Goal: Information Seeking & Learning: Learn about a topic

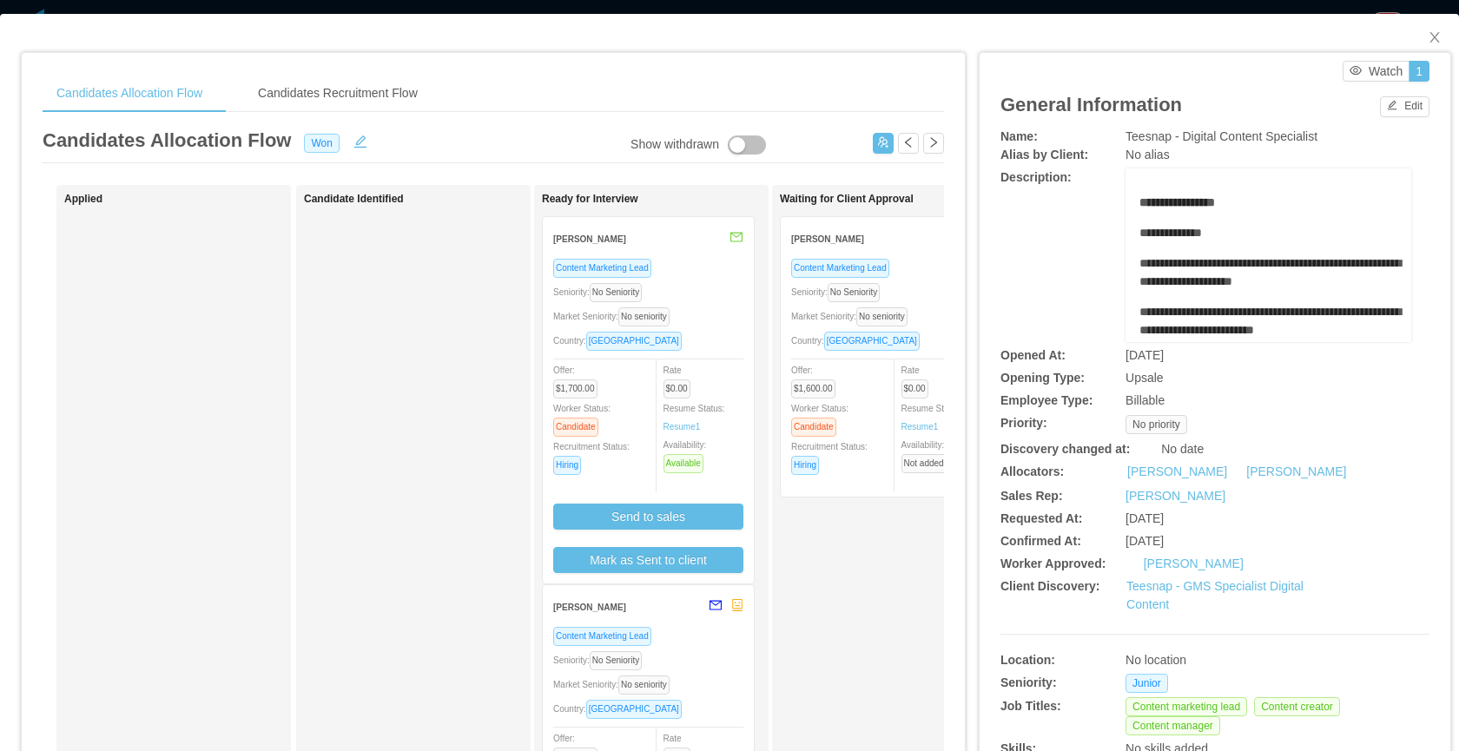
click at [812, 89] on div "Candidates Allocation Flow Candidates Recruitment Flow" at bounding box center [494, 93] width 902 height 39
click at [1435, 33] on icon "icon: close" at bounding box center [1435, 37] width 14 height 14
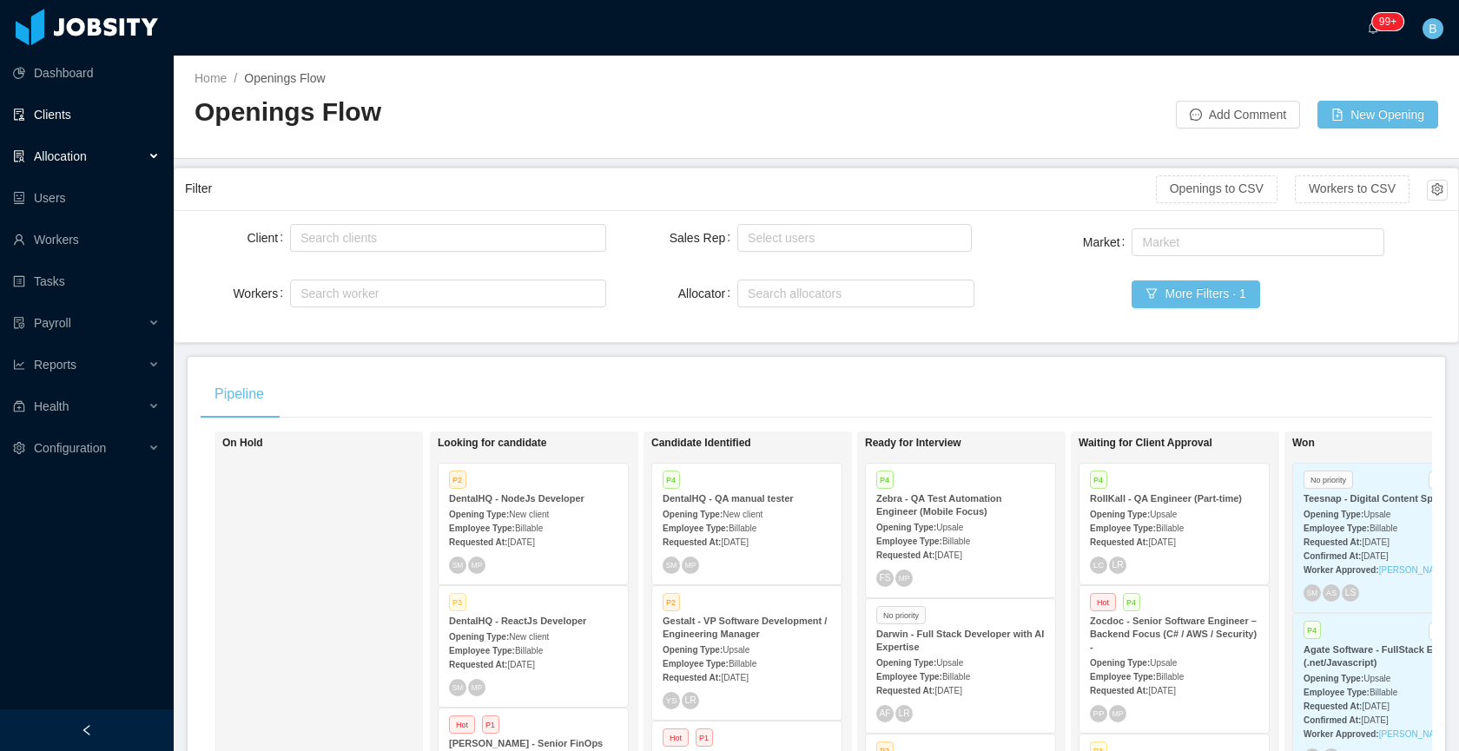
click at [48, 104] on link "Clients" at bounding box center [86, 114] width 147 height 35
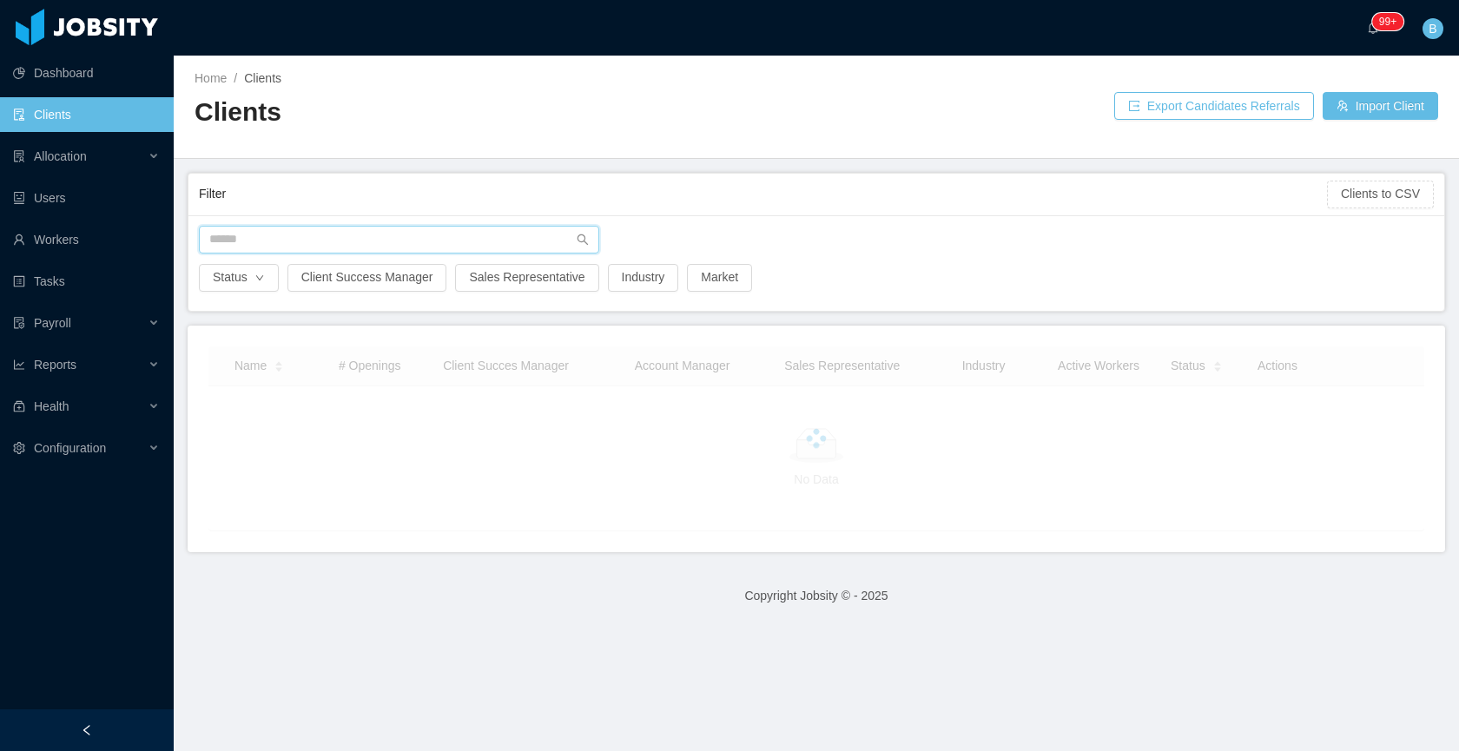
click at [361, 230] on input "text" at bounding box center [399, 240] width 400 height 28
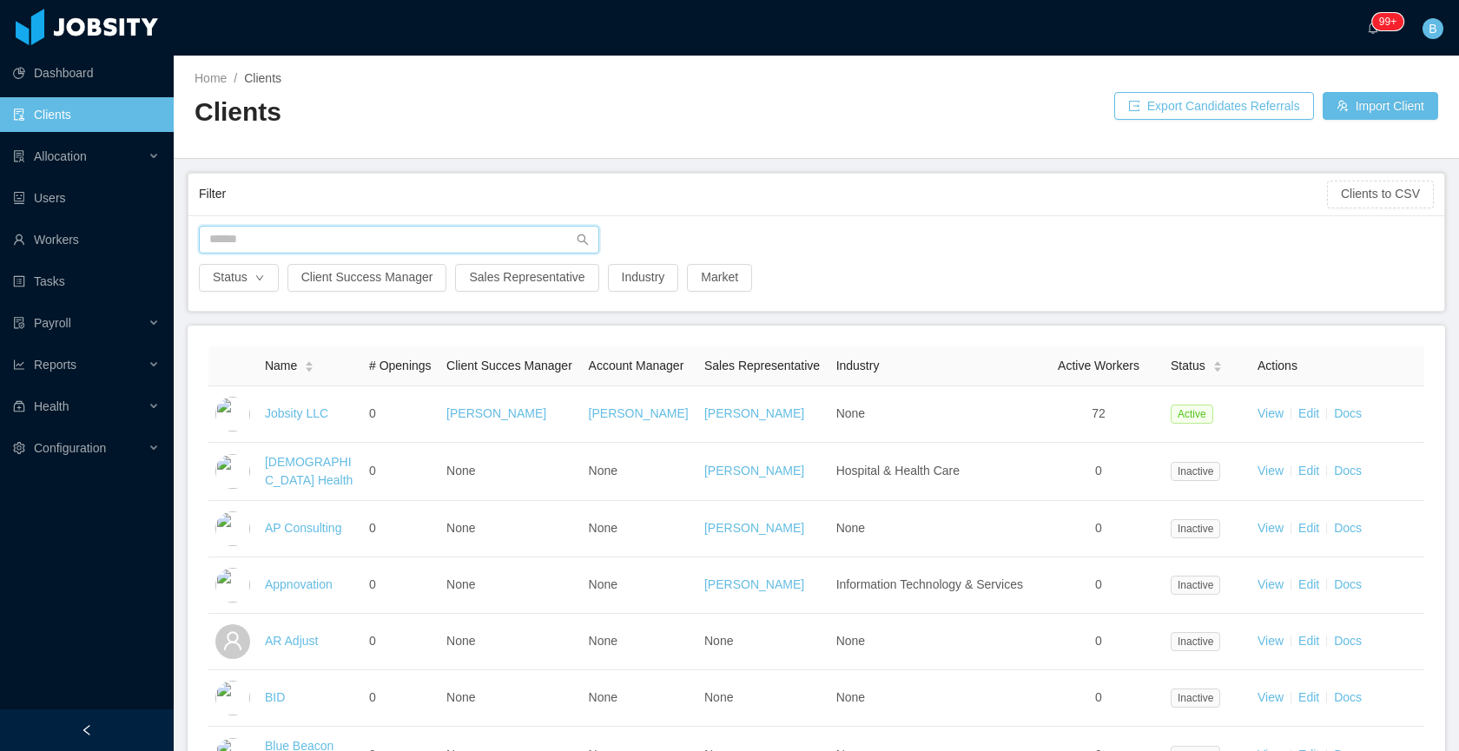
click at [360, 246] on input "text" at bounding box center [399, 240] width 400 height 28
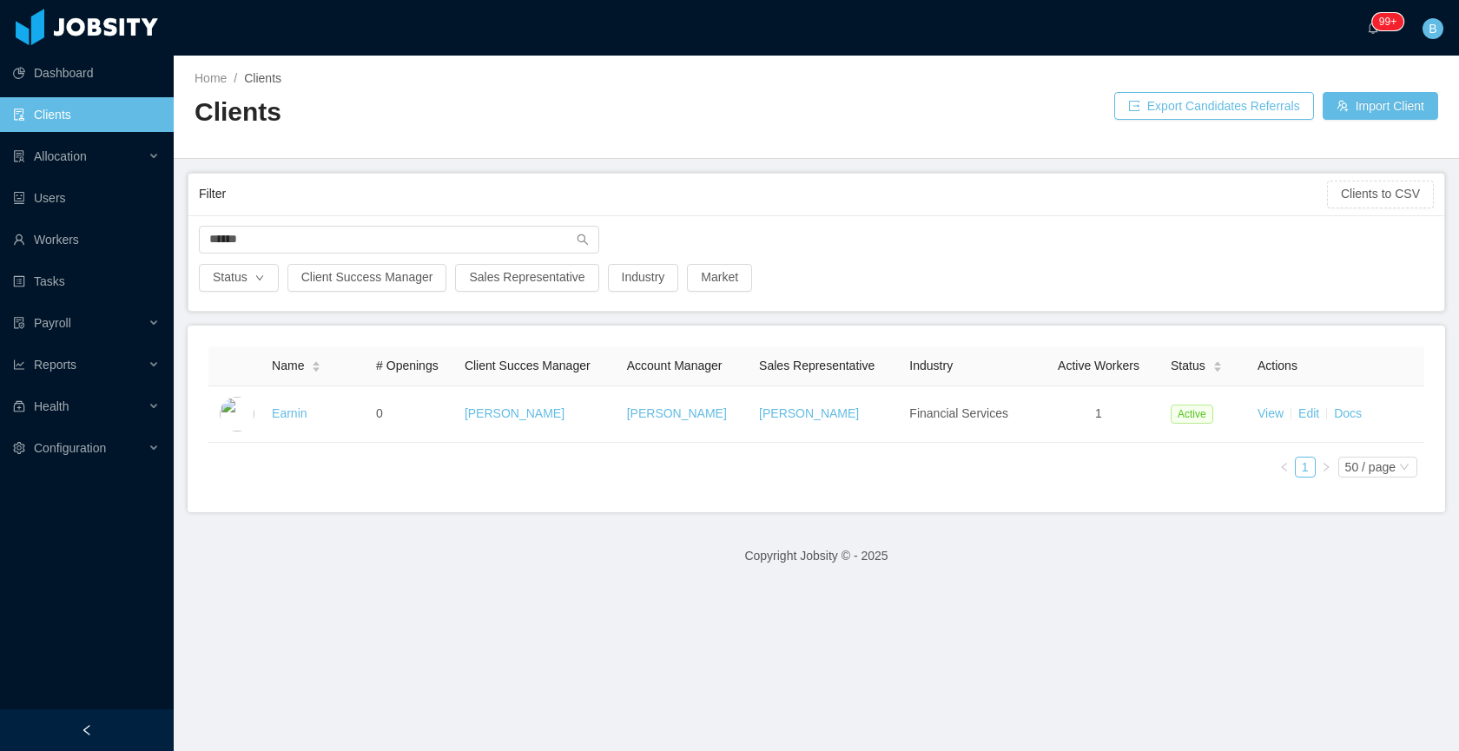
click at [497, 99] on h2 "Clients" at bounding box center [506, 113] width 622 height 36
click at [274, 240] on input "******" at bounding box center [399, 240] width 400 height 28
drag, startPoint x: 235, startPoint y: 240, endPoint x: 202, endPoint y: 240, distance: 33.9
click at [202, 240] on input "******" at bounding box center [399, 240] width 400 height 28
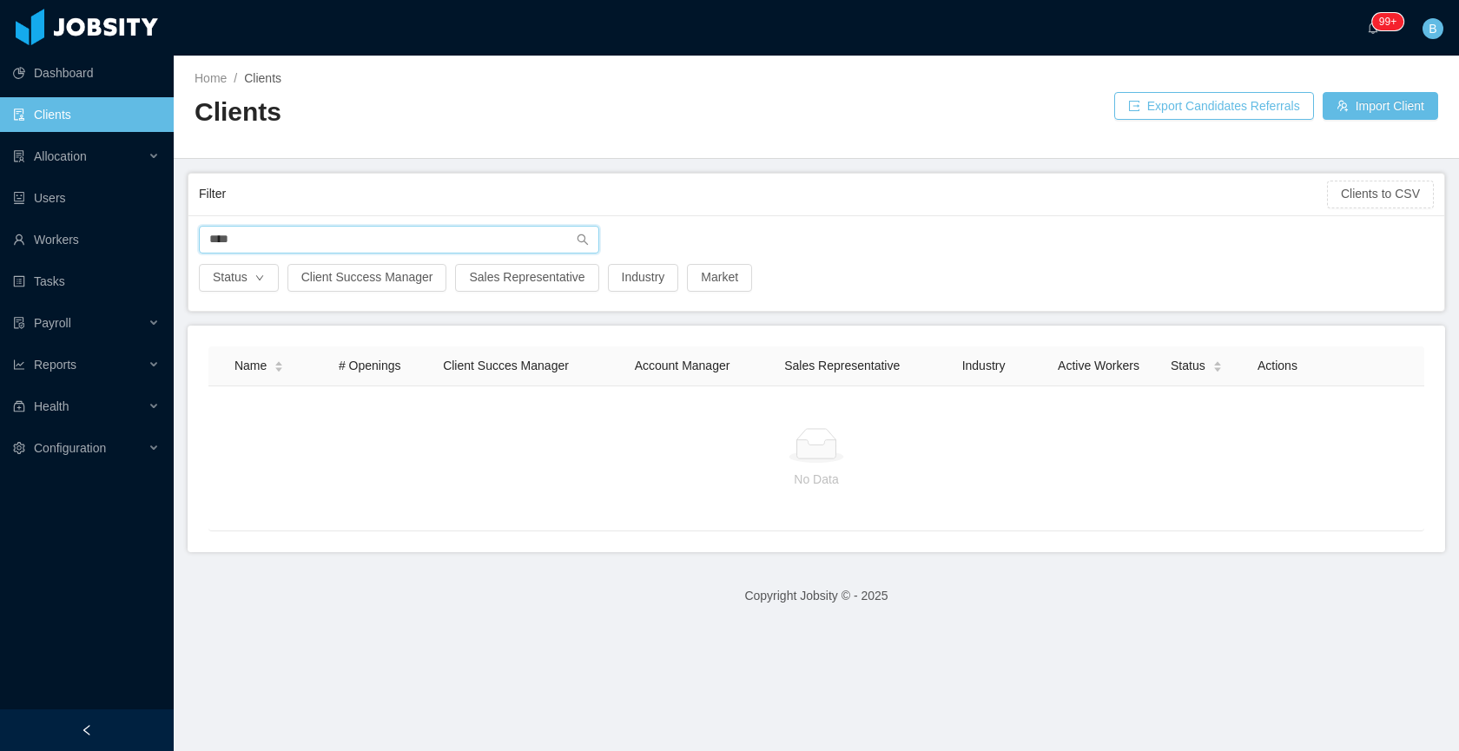
drag, startPoint x: 265, startPoint y: 242, endPoint x: 177, endPoint y: 242, distance: 87.7
click at [177, 242] on main "Home / Clients / Clients Export Candidates Referrals Import Client Filter Clien…" at bounding box center [817, 404] width 1286 height 696
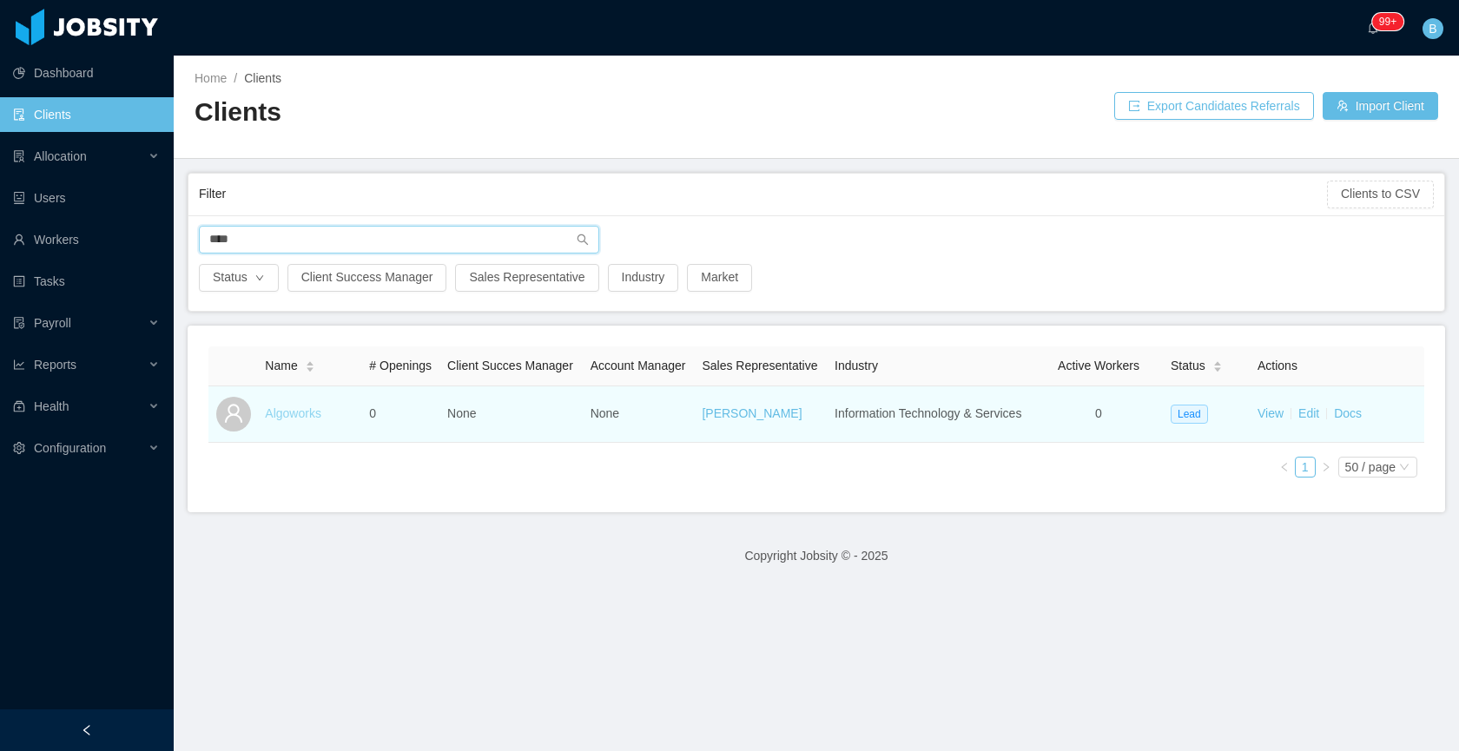
type input "****"
click at [293, 420] on link "Algoworks" at bounding box center [293, 414] width 56 height 14
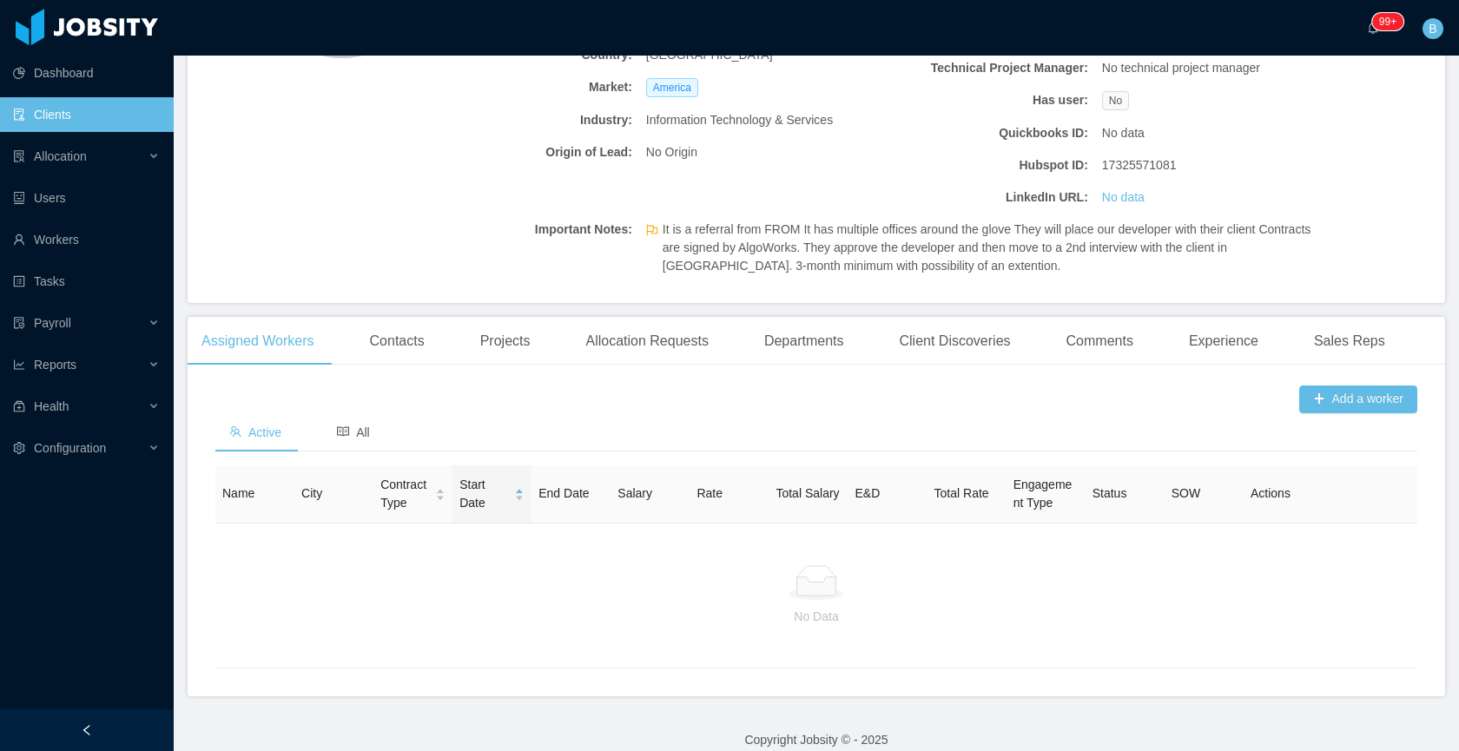
scroll to position [321, 0]
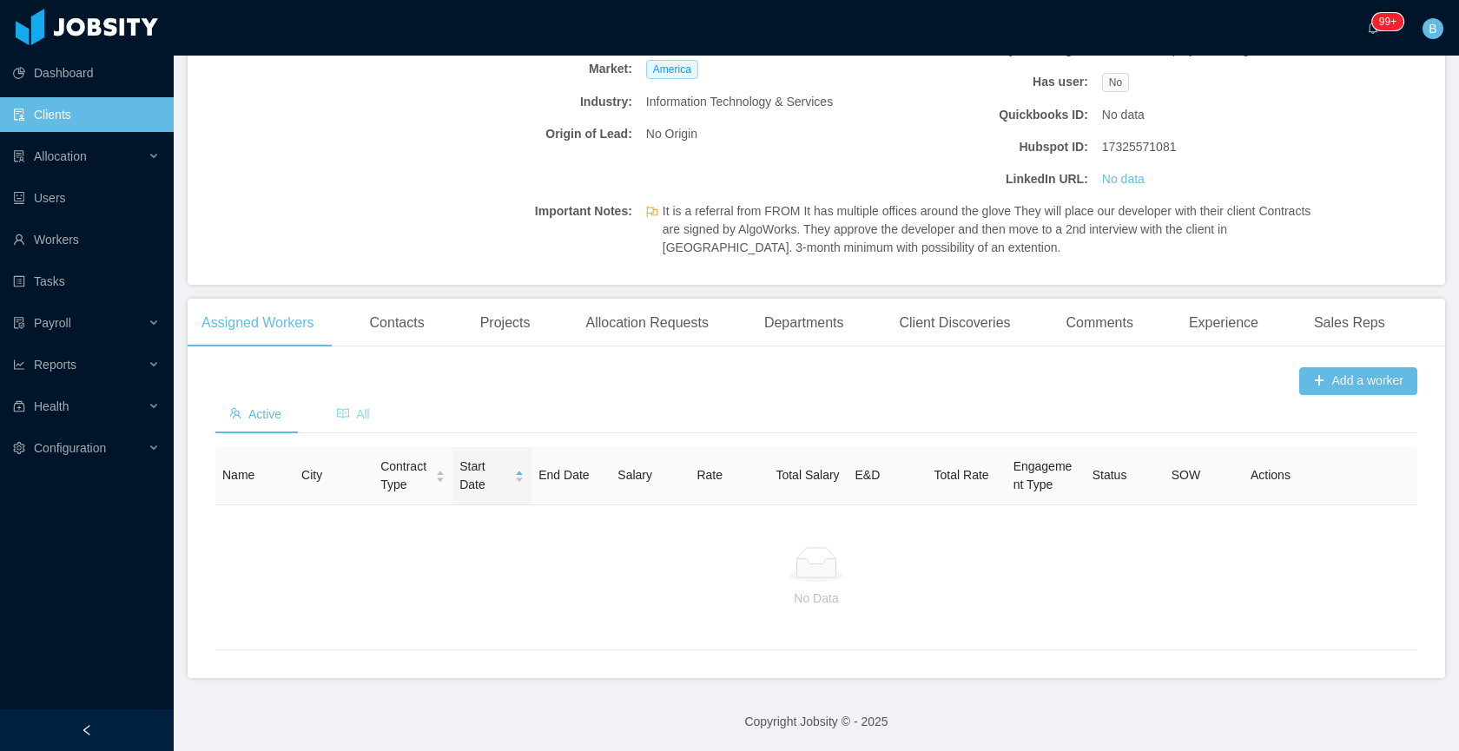
click at [370, 412] on span "All" at bounding box center [353, 414] width 33 height 14
click at [376, 328] on div "Contacts" at bounding box center [397, 323] width 83 height 49
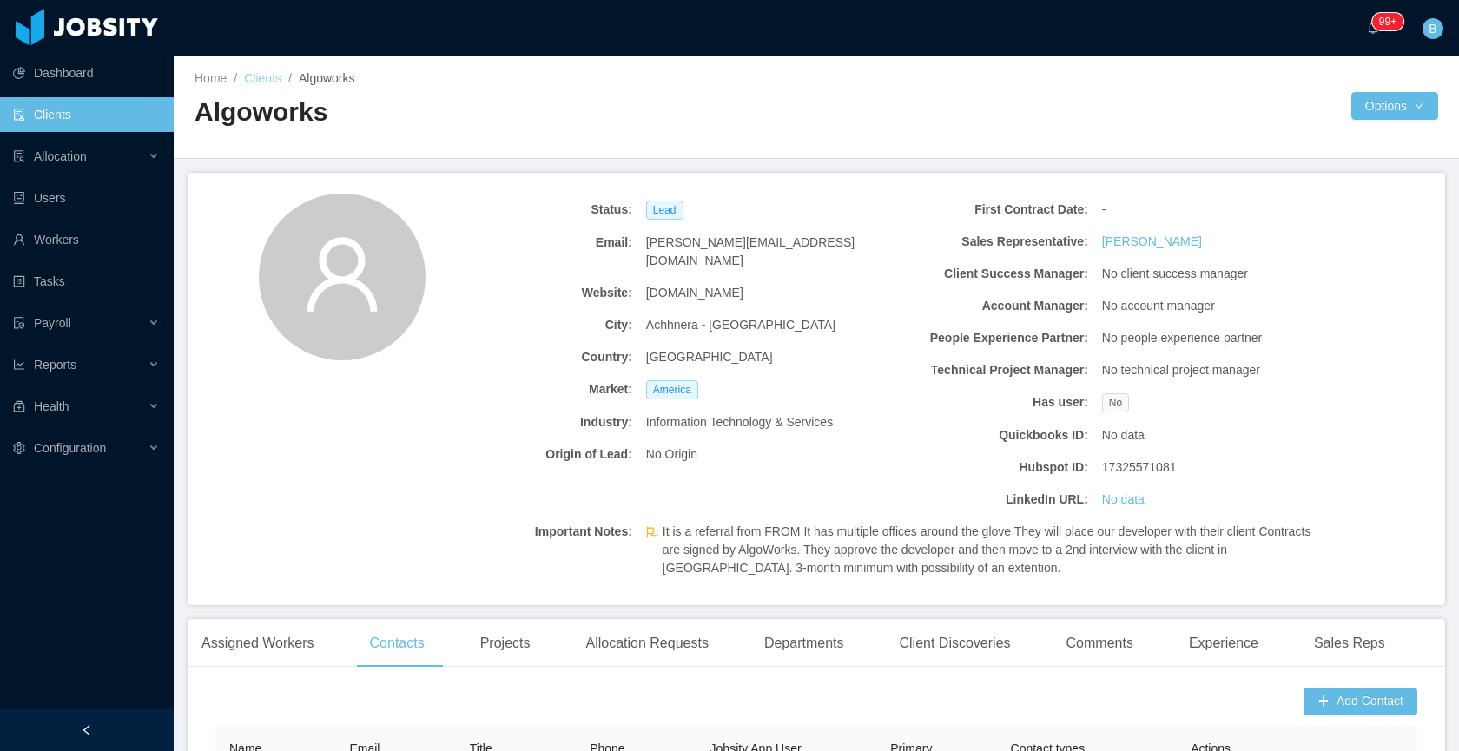
click at [270, 84] on link "Clients" at bounding box center [262, 78] width 37 height 14
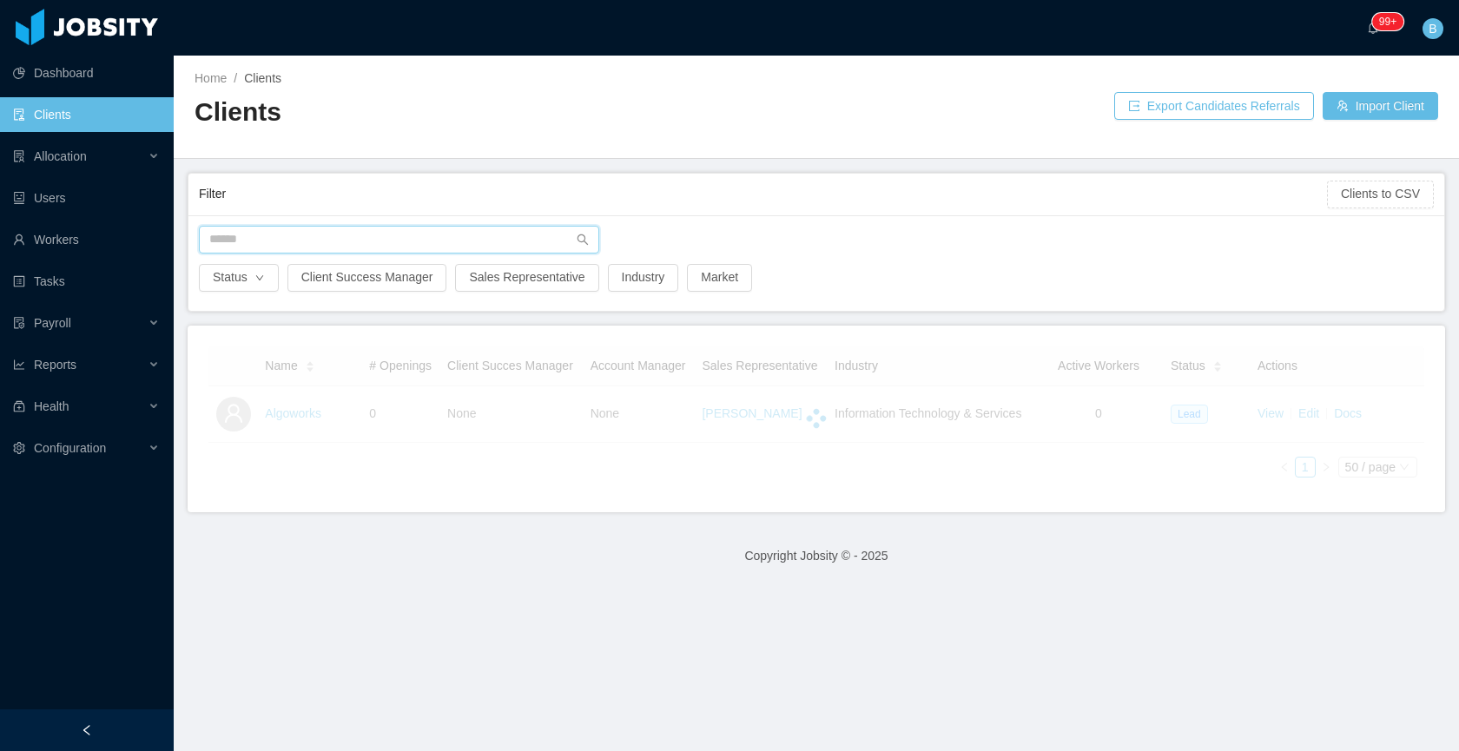
click at [331, 250] on input "text" at bounding box center [399, 240] width 400 height 28
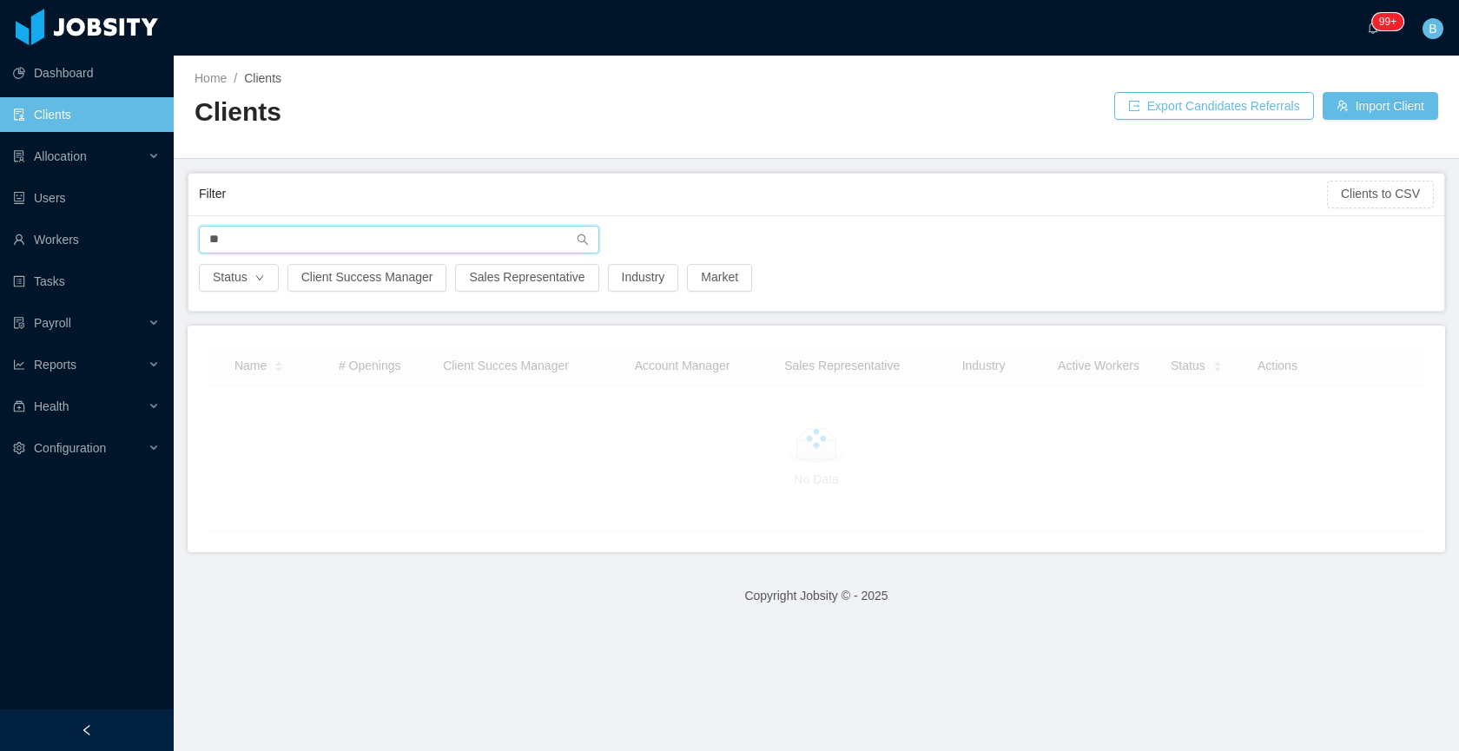
type input "*"
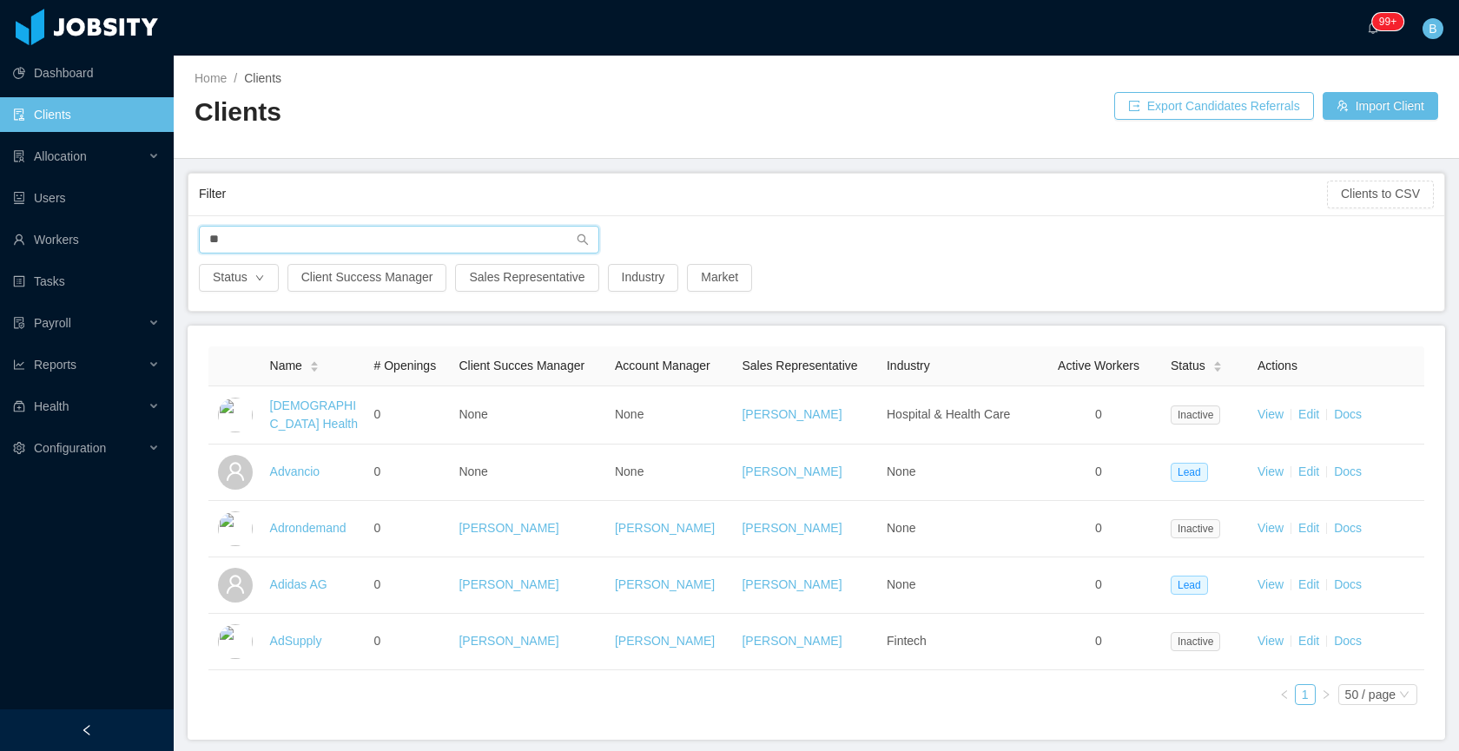
type input "*"
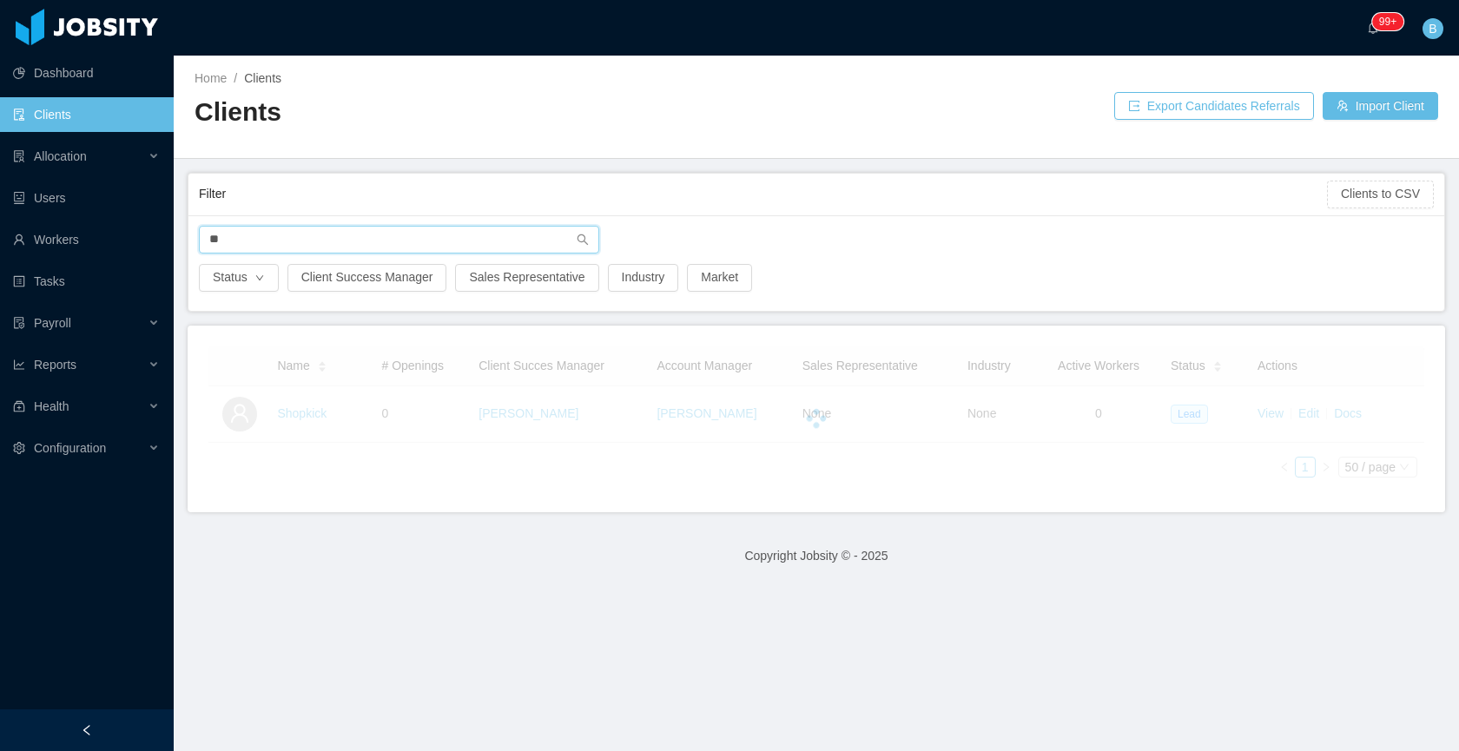
type input "*"
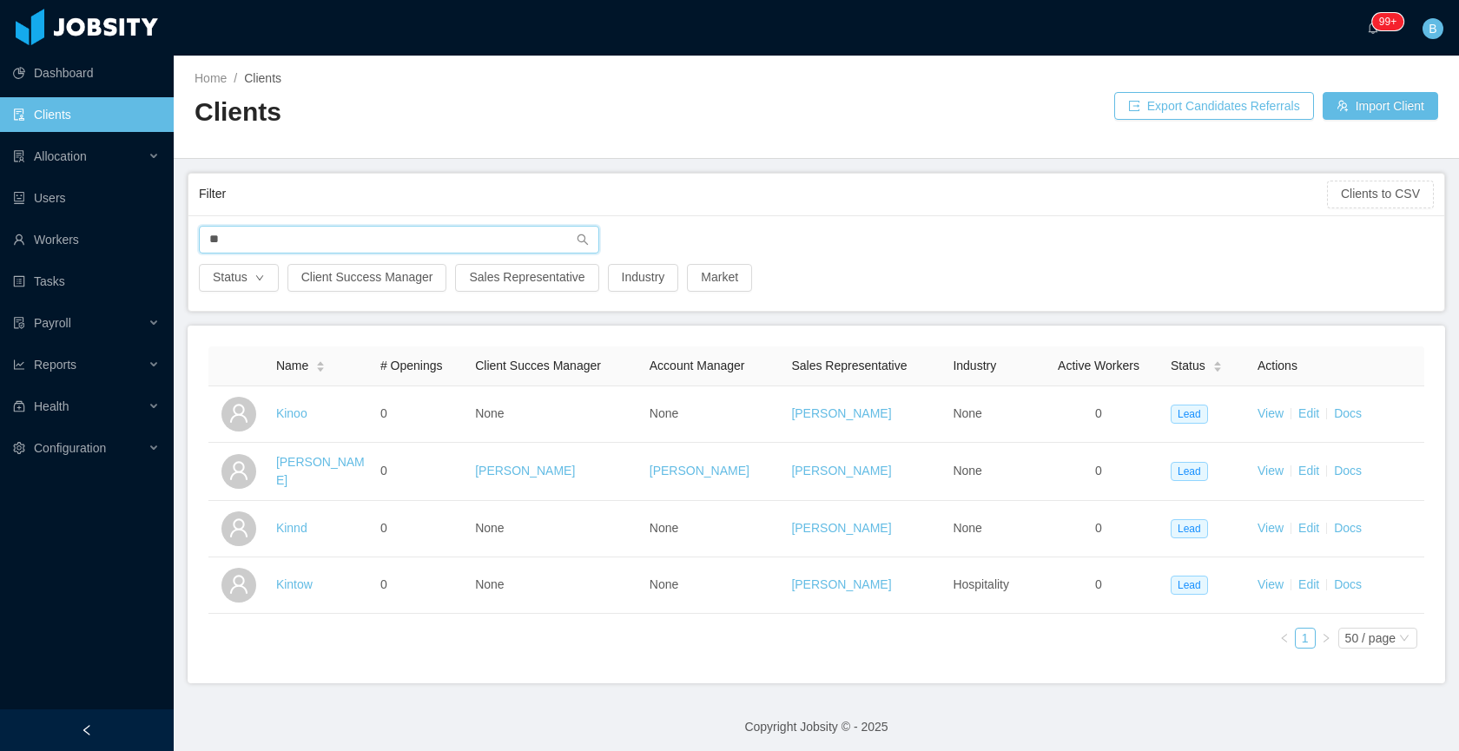
click at [281, 231] on input "**" at bounding box center [399, 240] width 400 height 28
type input "*"
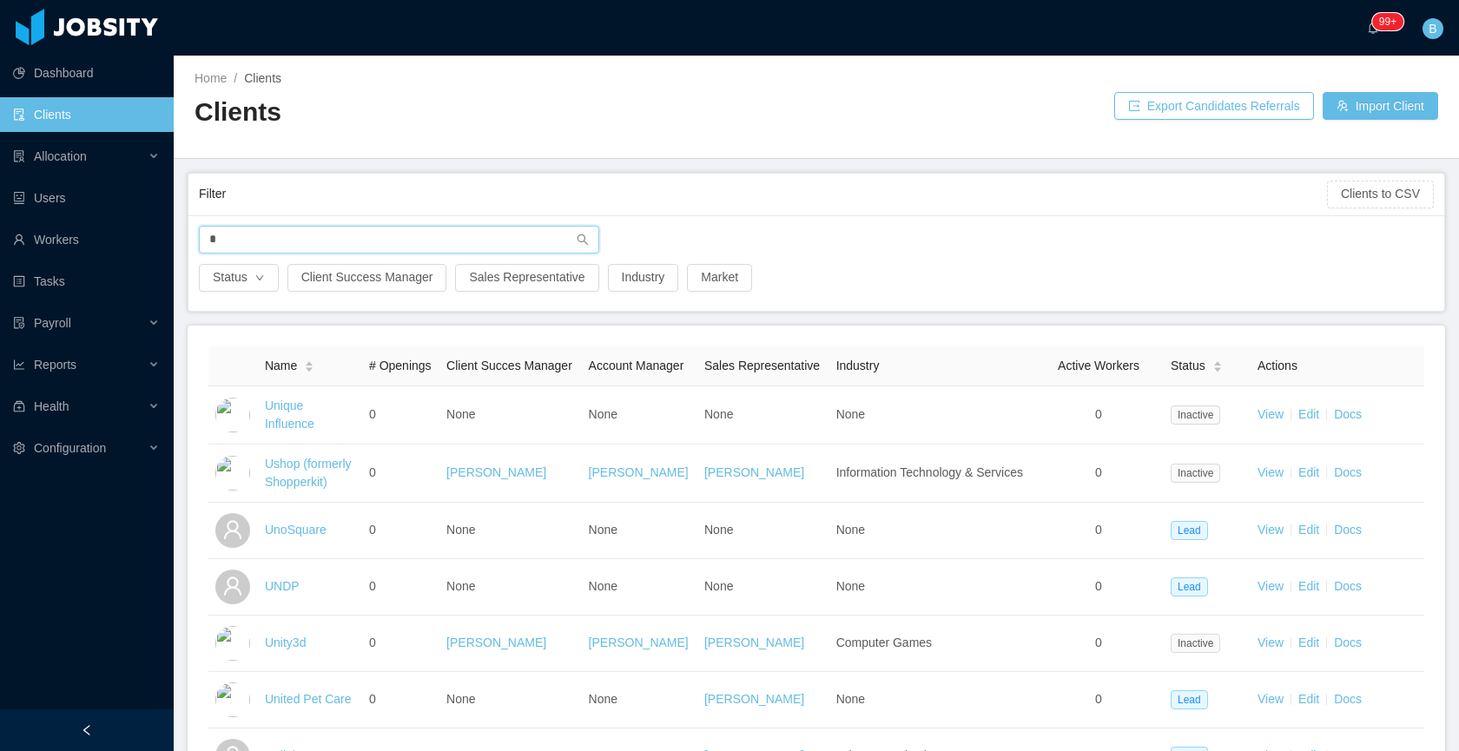
type input "*"
click at [517, 79] on div "Home / Clients /" at bounding box center [506, 78] width 622 height 18
click at [272, 244] on input "*" at bounding box center [399, 240] width 400 height 28
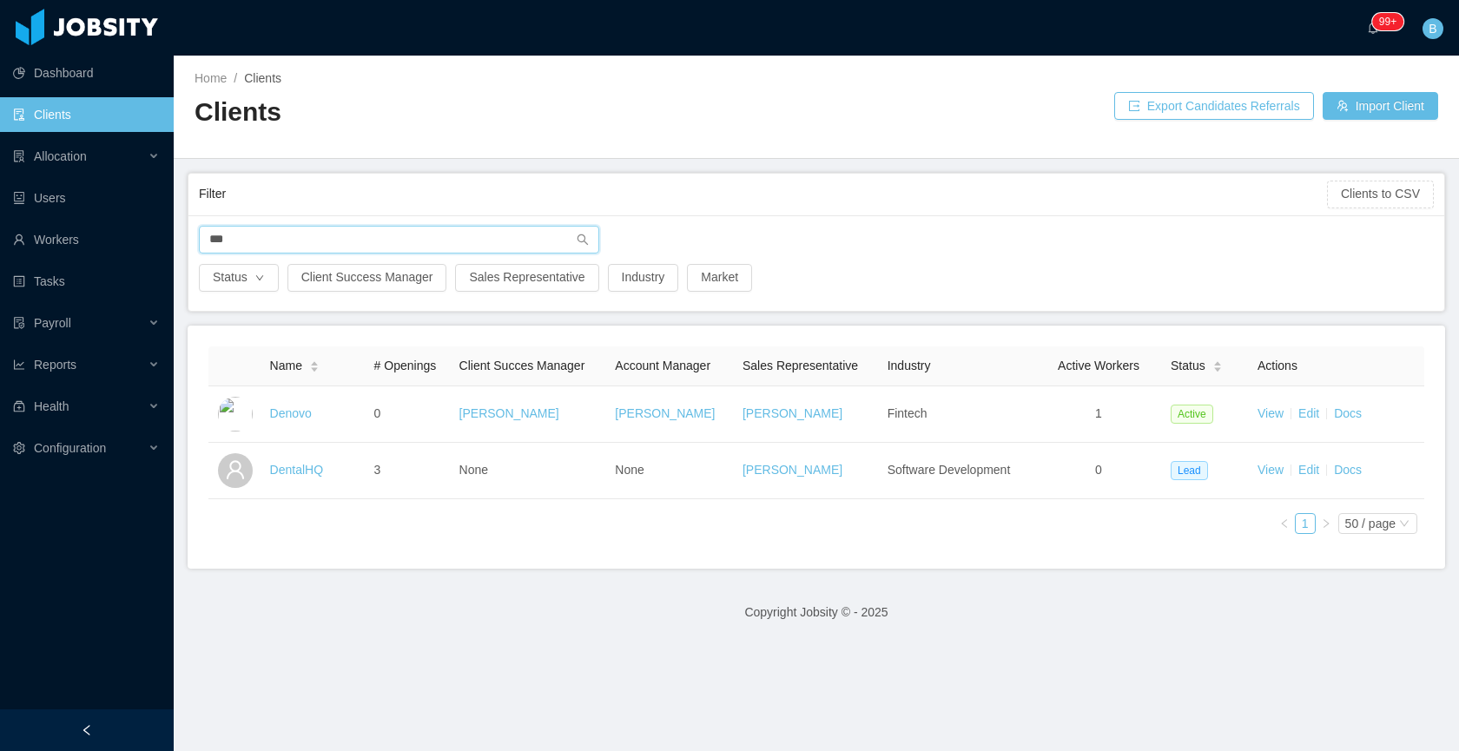
click at [319, 240] on input "***" at bounding box center [399, 240] width 400 height 28
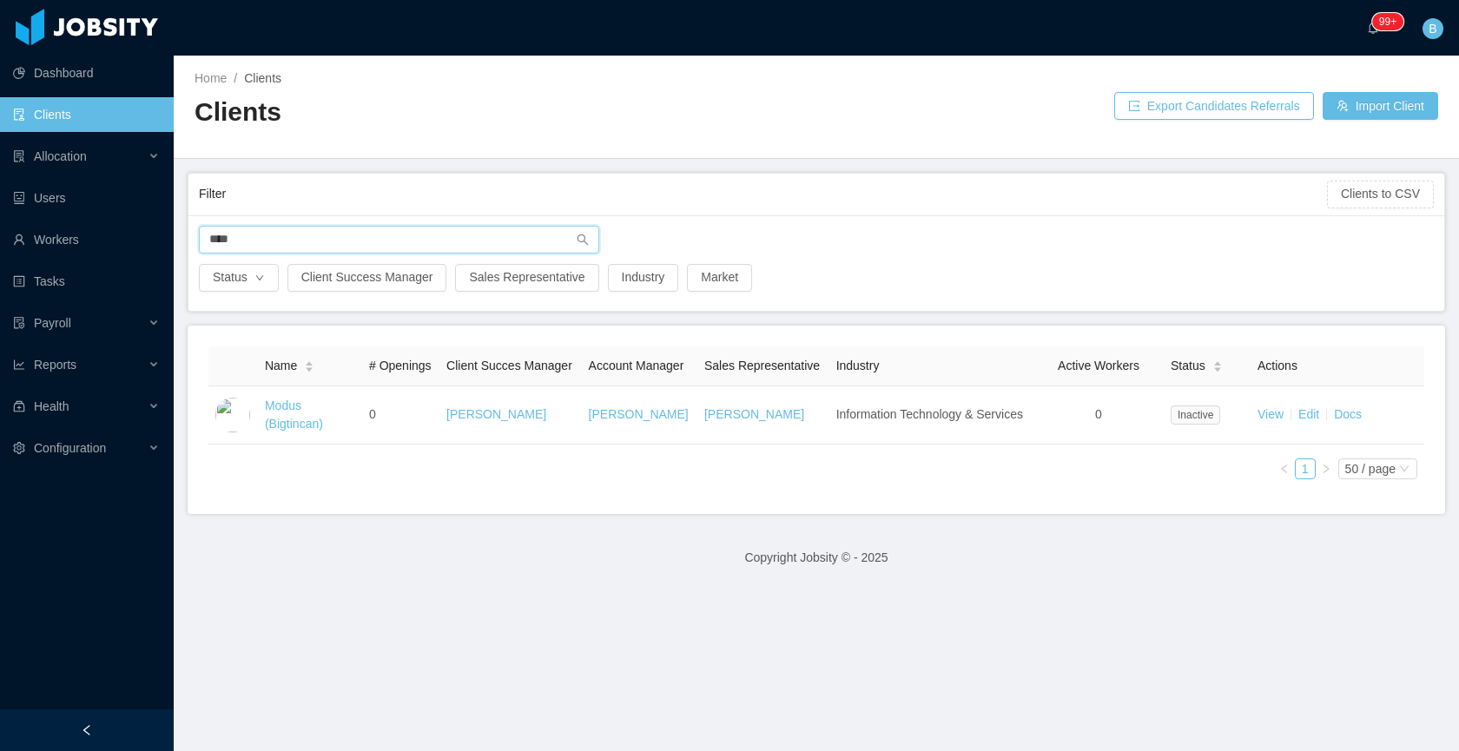
click at [328, 248] on input "****" at bounding box center [399, 240] width 400 height 28
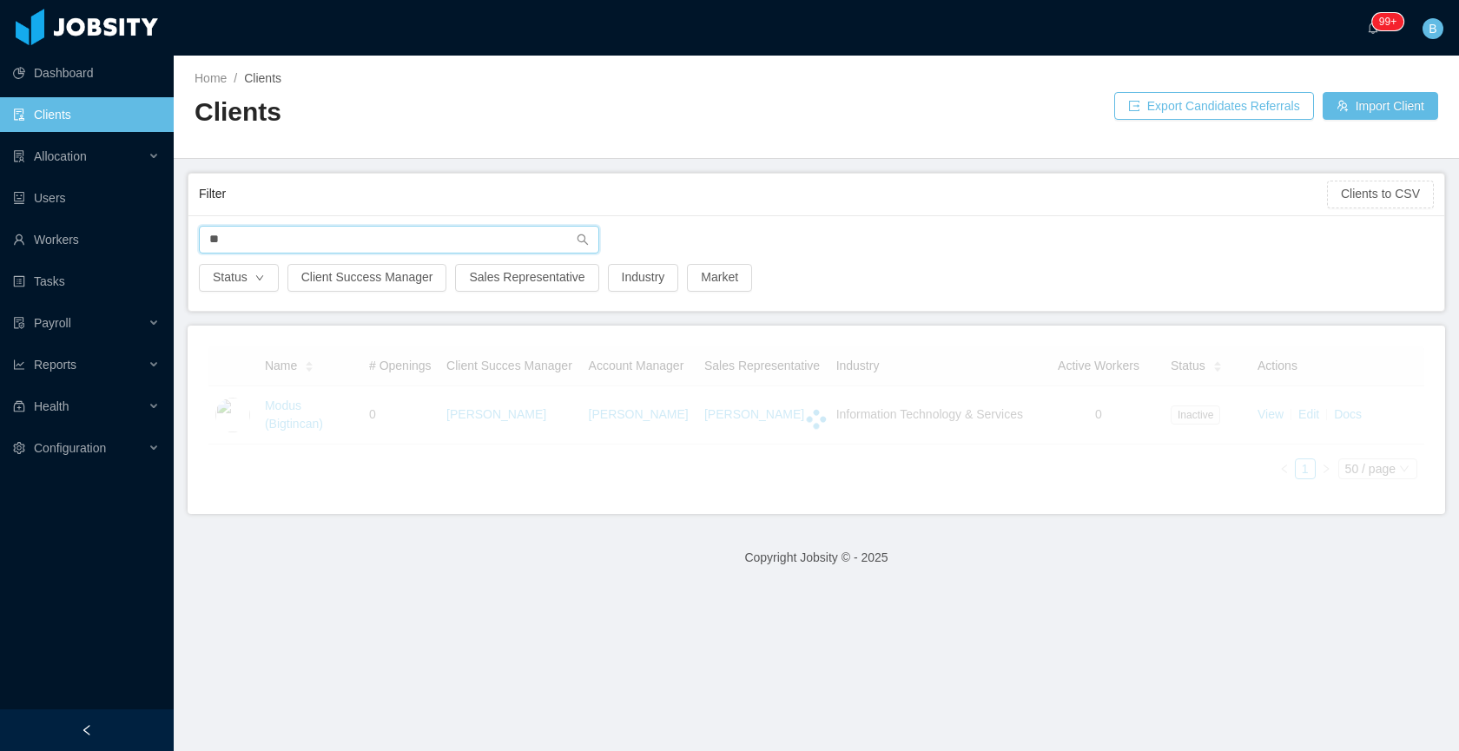
type input "*"
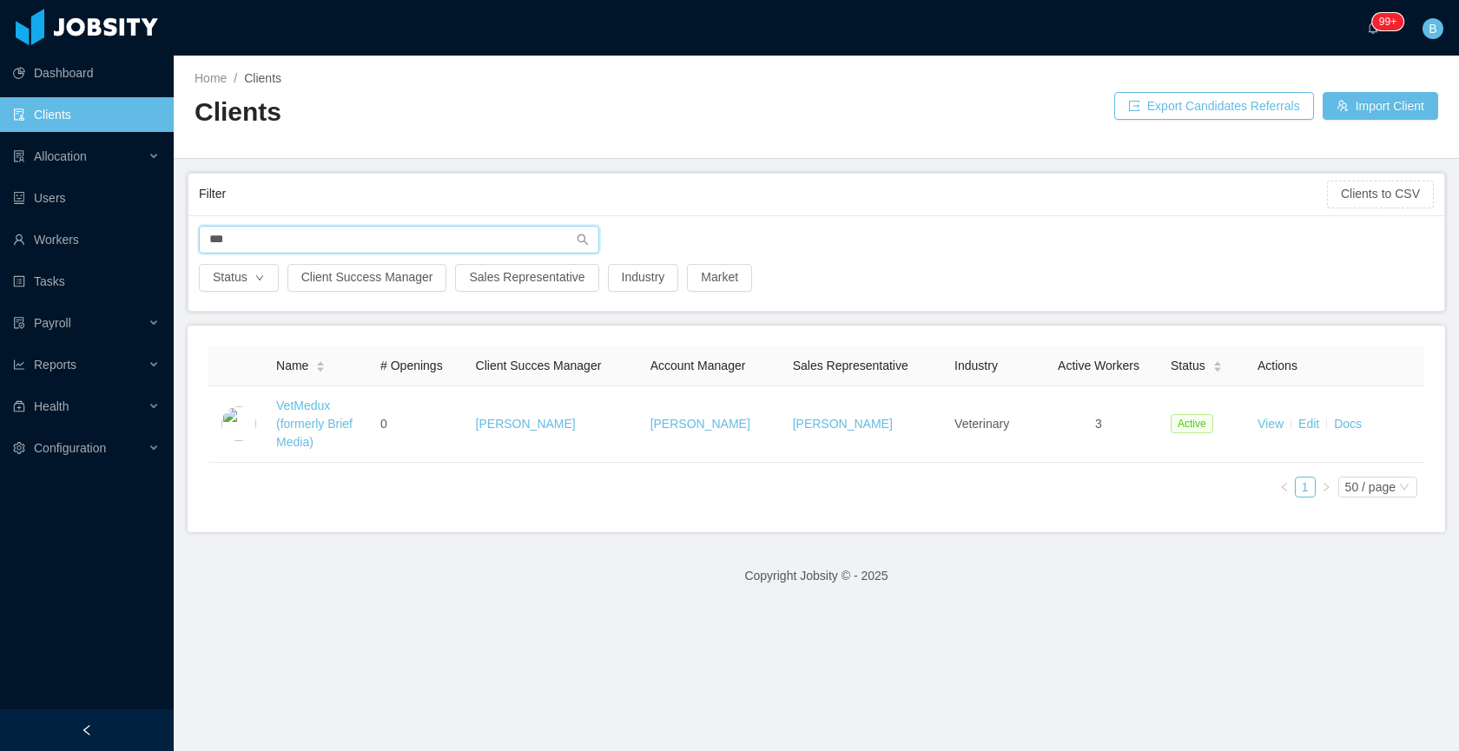
type input "***"
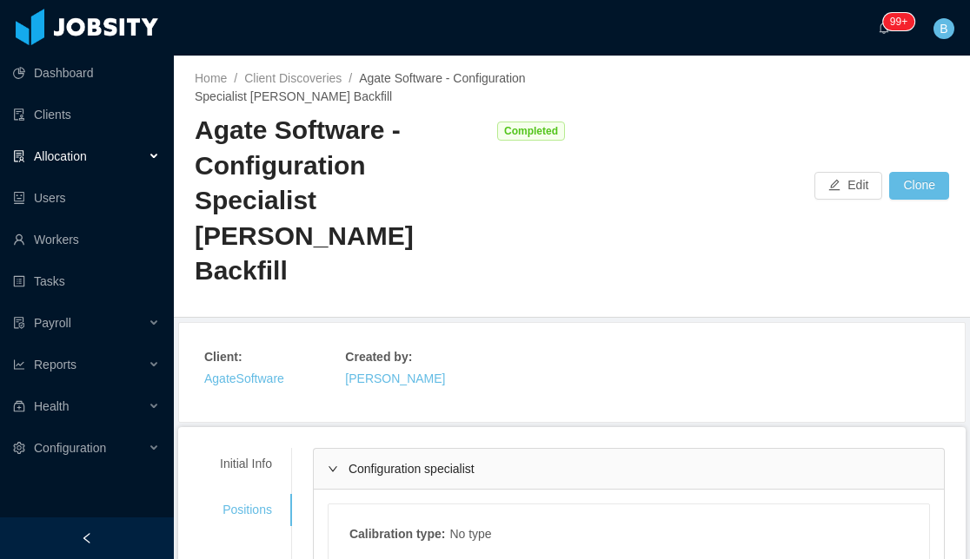
click at [673, 137] on div "Home / Client Discoveries / Agate Software - Configuration Specialist [PERSON_N…" at bounding box center [572, 187] width 796 height 262
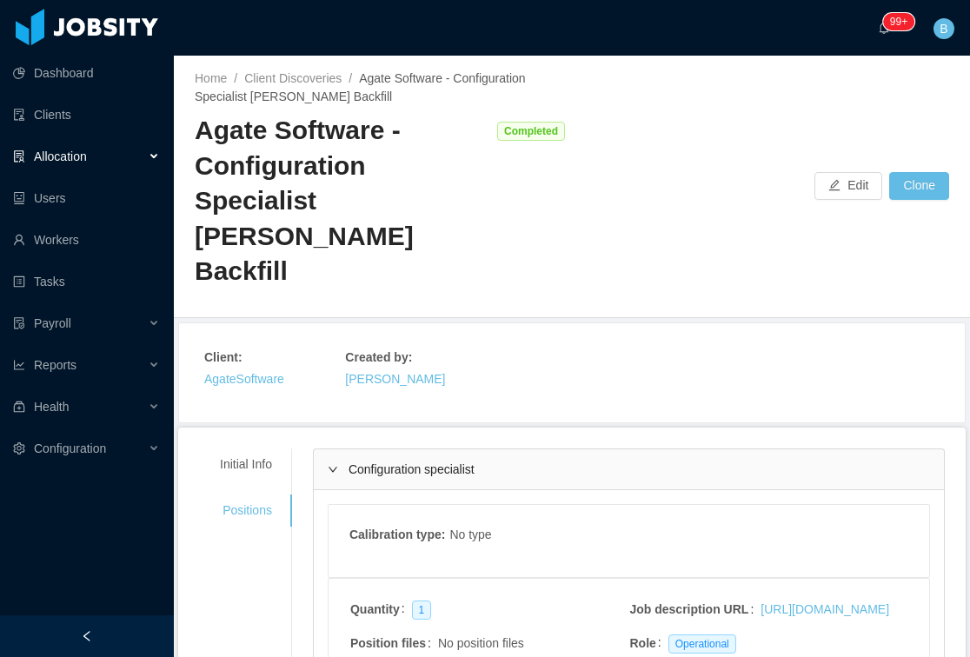
click at [546, 230] on div "Completed" at bounding box center [534, 199] width 75 height 181
click at [48, 234] on link "Workers" at bounding box center [86, 239] width 147 height 35
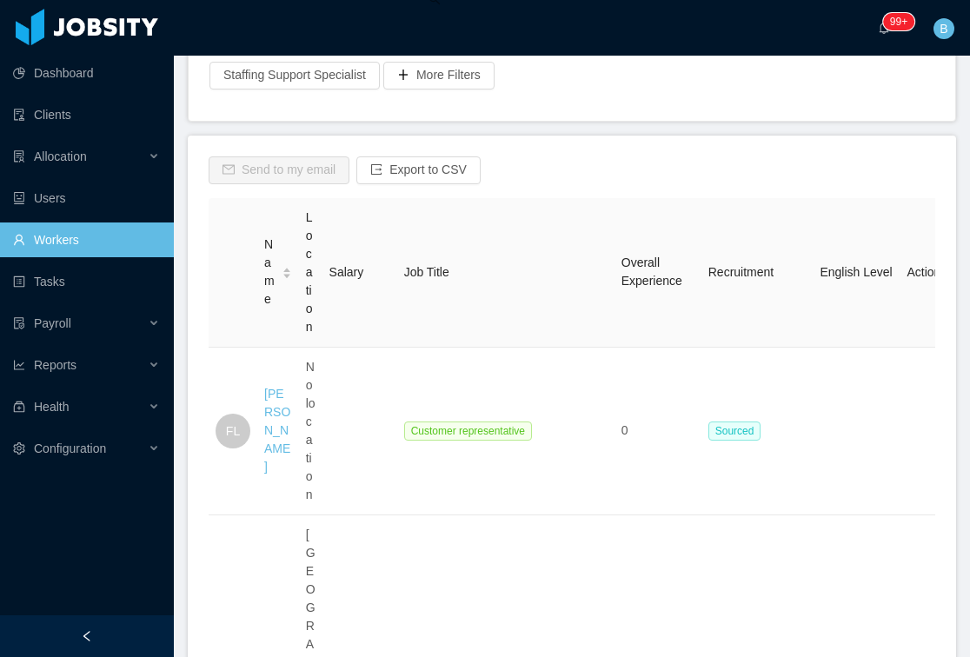
scroll to position [129, 0]
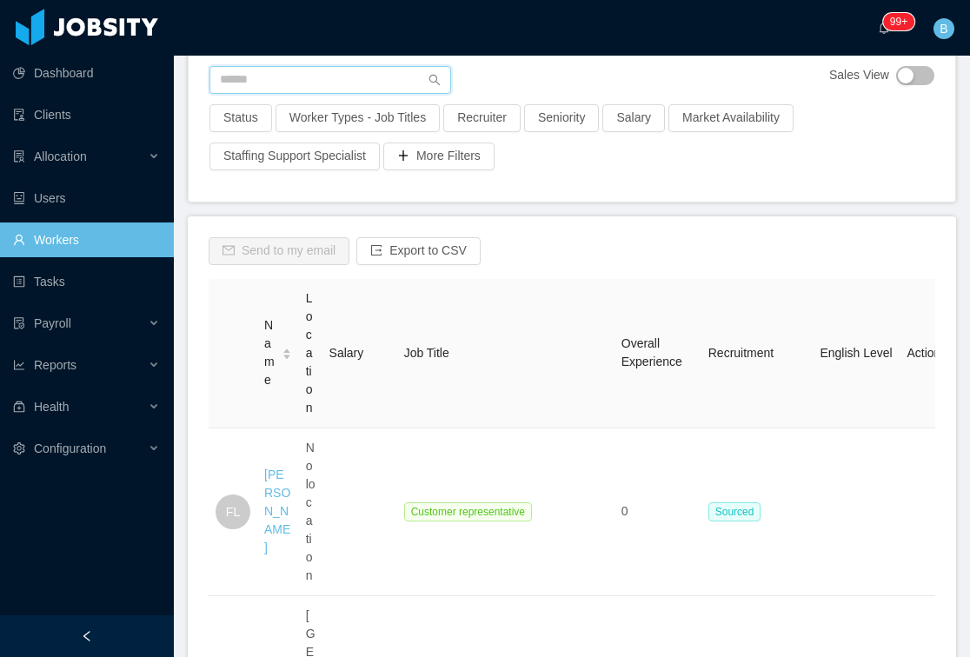
click at [267, 89] on input "text" at bounding box center [330, 80] width 242 height 28
paste input "**********"
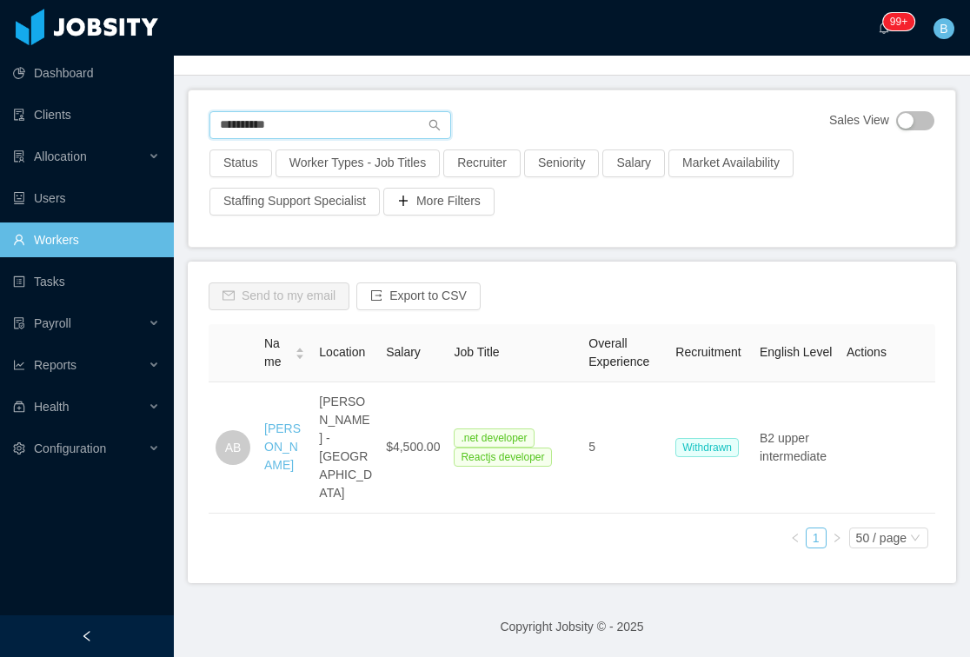
scroll to position [46, 0]
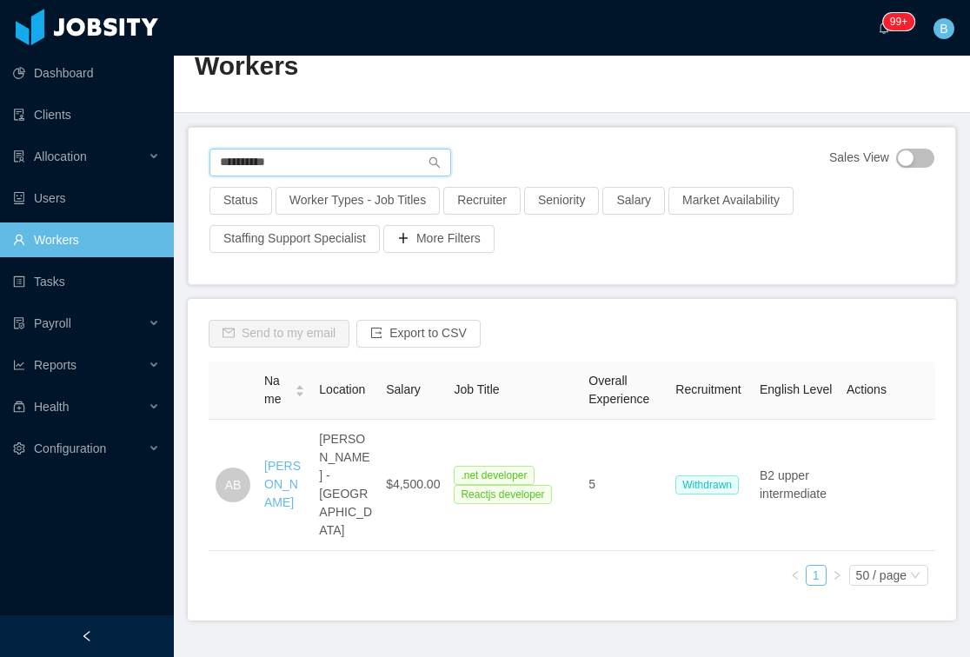
type input "**********"
click at [74, 152] on span "Allocation" at bounding box center [60, 156] width 53 height 14
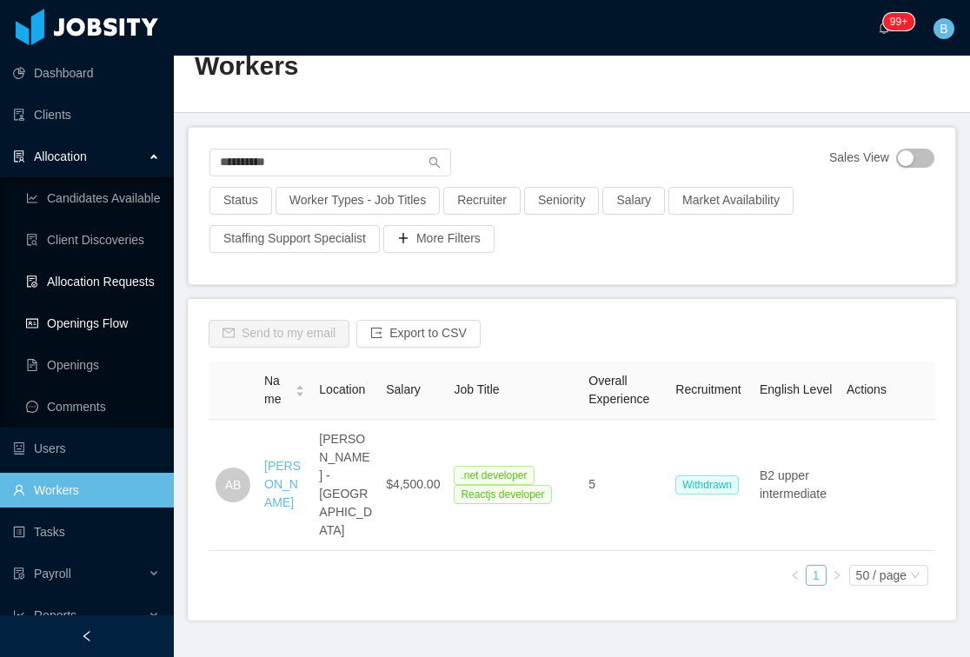
drag, startPoint x: 78, startPoint y: 323, endPoint x: 109, endPoint y: 286, distance: 48.7
click at [79, 323] on link "Openings Flow" at bounding box center [93, 323] width 134 height 35
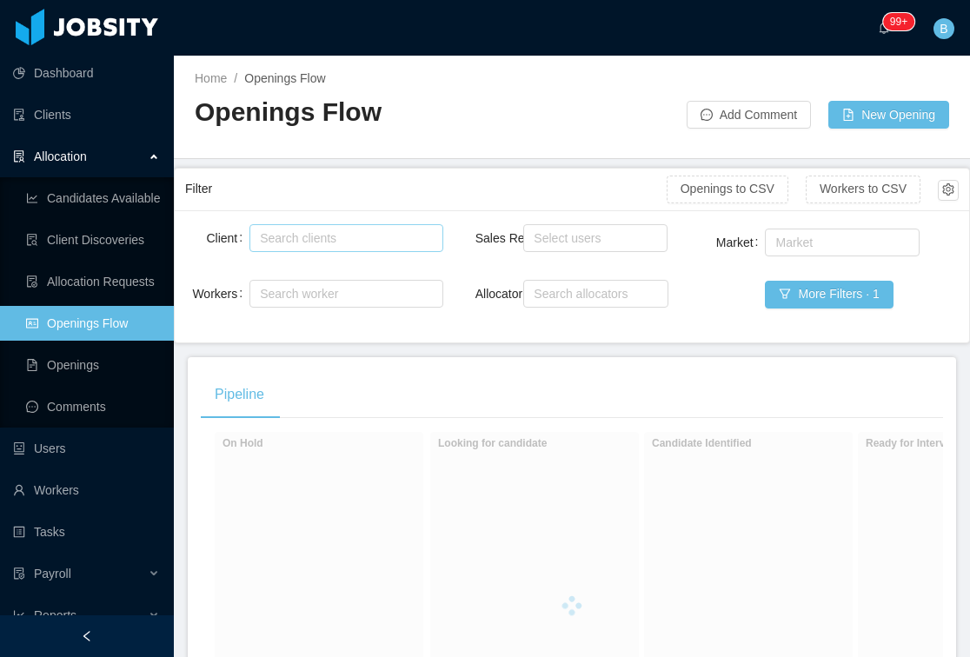
click at [376, 233] on div "Search clients" at bounding box center [342, 237] width 164 height 17
type input "****"
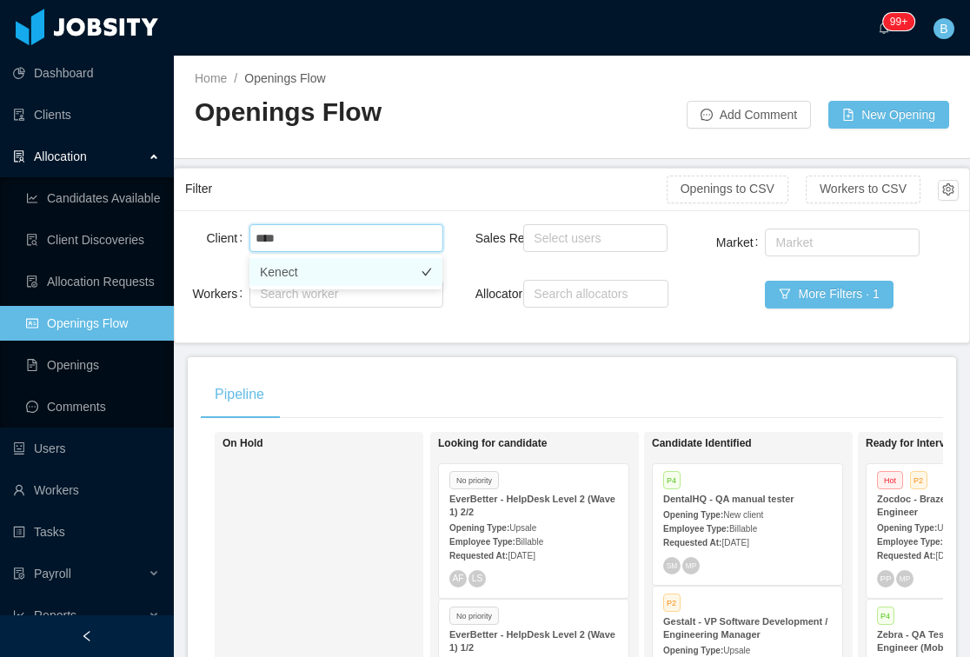
click at [338, 274] on li "Kenect" at bounding box center [345, 272] width 193 height 28
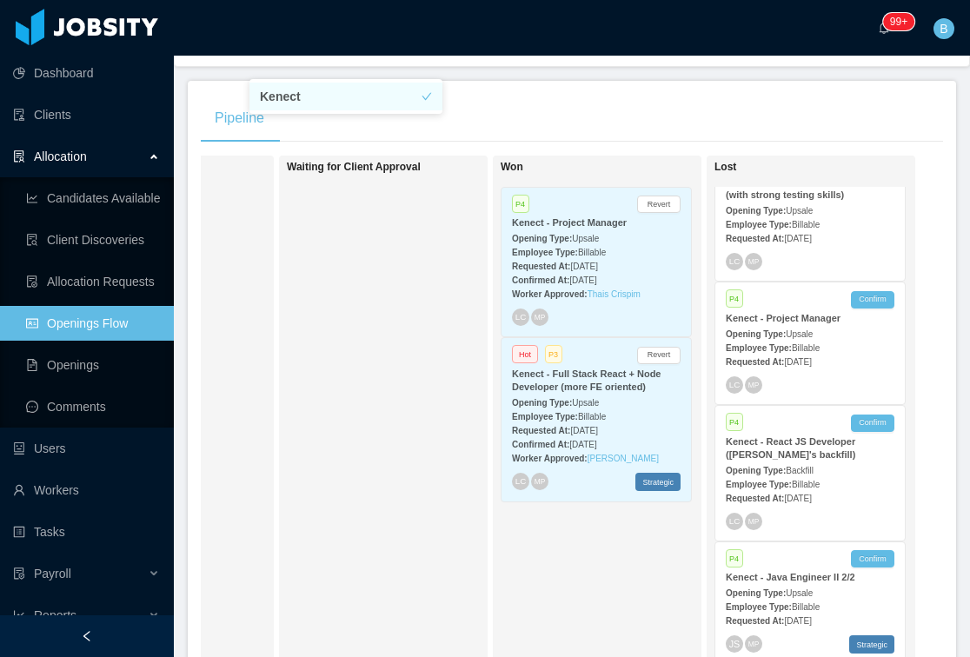
scroll to position [190, 0]
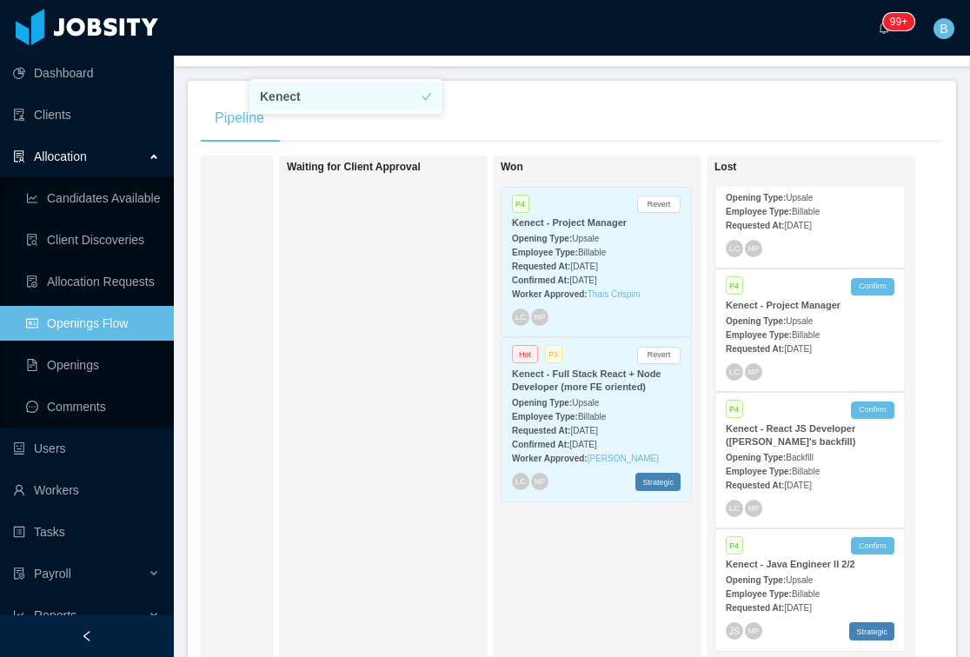
click at [867, 482] on div "Requested At: [DATE]" at bounding box center [809, 484] width 169 height 18
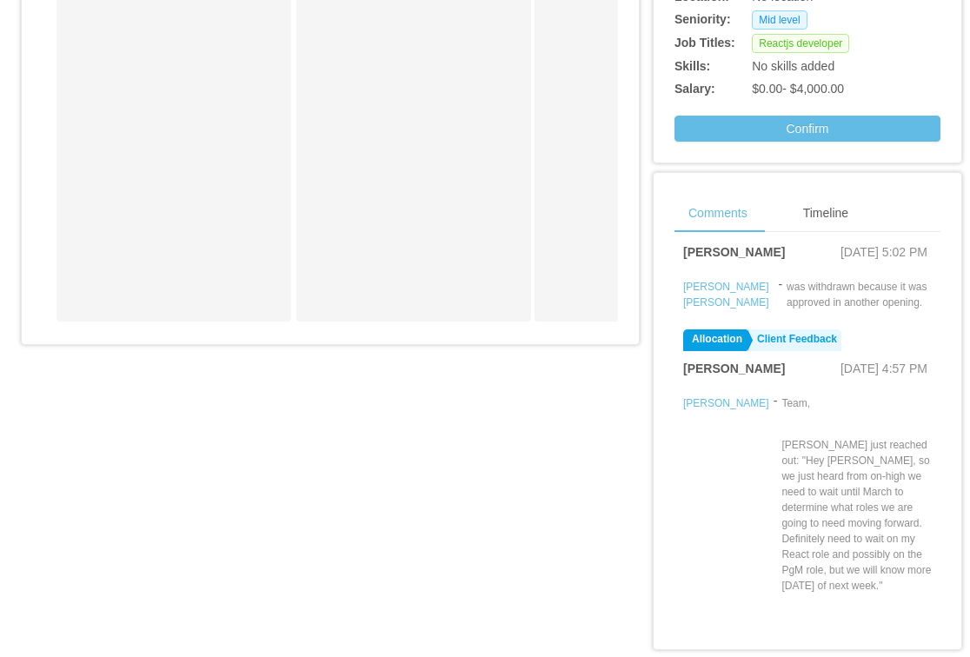
scroll to position [786, 0]
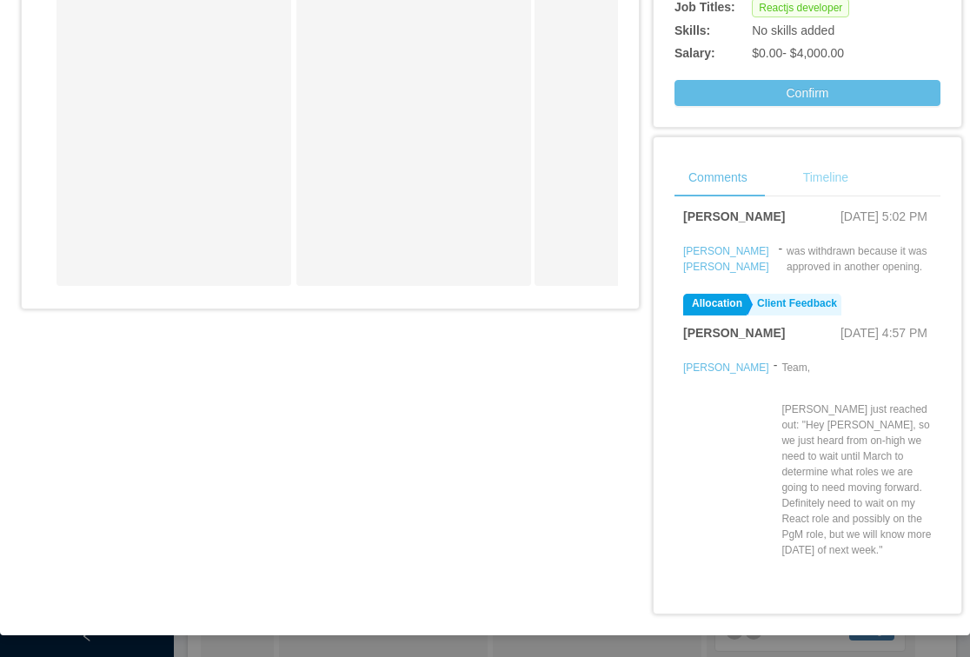
click at [837, 180] on div "Timeline" at bounding box center [825, 177] width 73 height 39
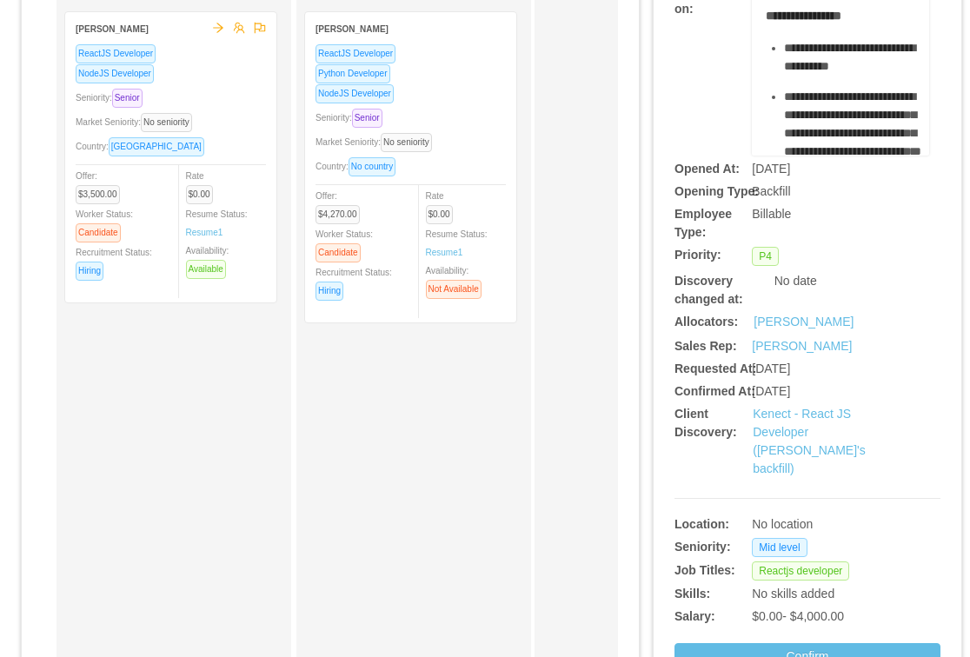
scroll to position [0, 0]
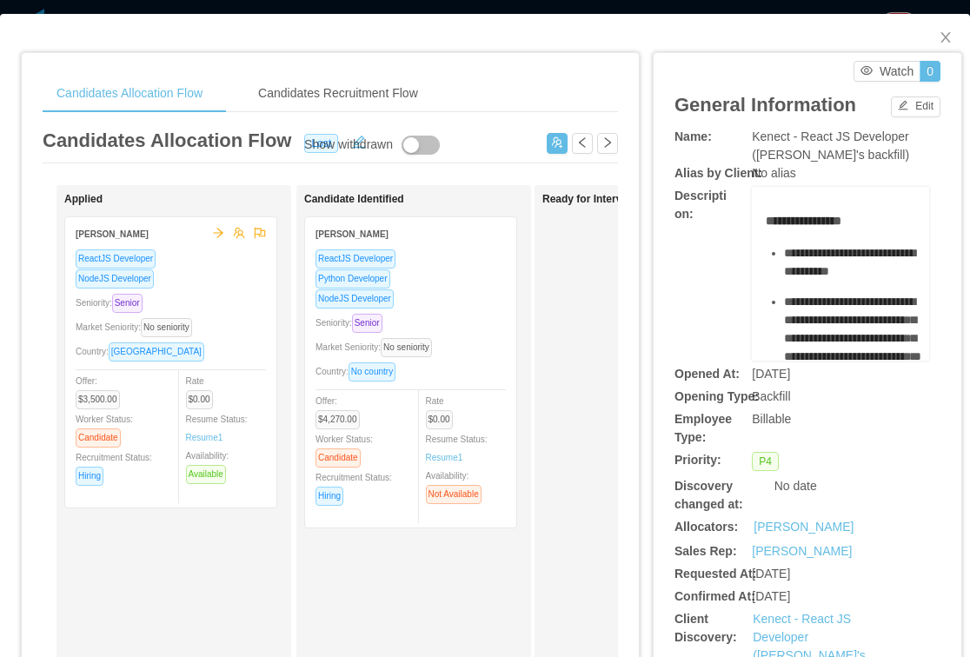
click at [586, 353] on div "Ready for Interview" at bounding box center [663, 619] width 243 height 853
click at [956, 50] on span "Close" at bounding box center [945, 38] width 49 height 49
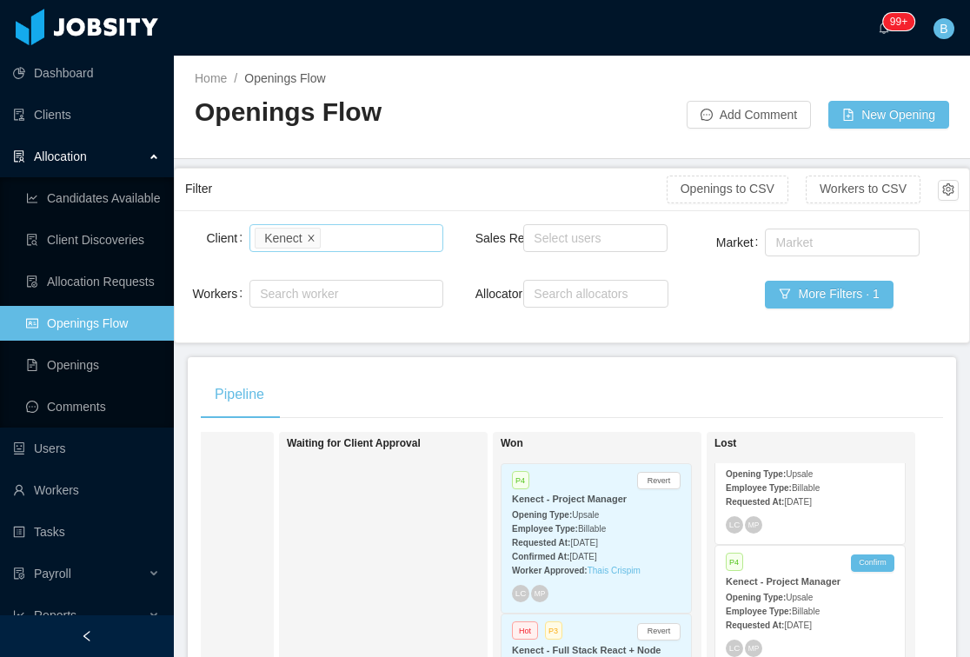
click at [314, 237] on icon "icon: close" at bounding box center [311, 237] width 9 height 9
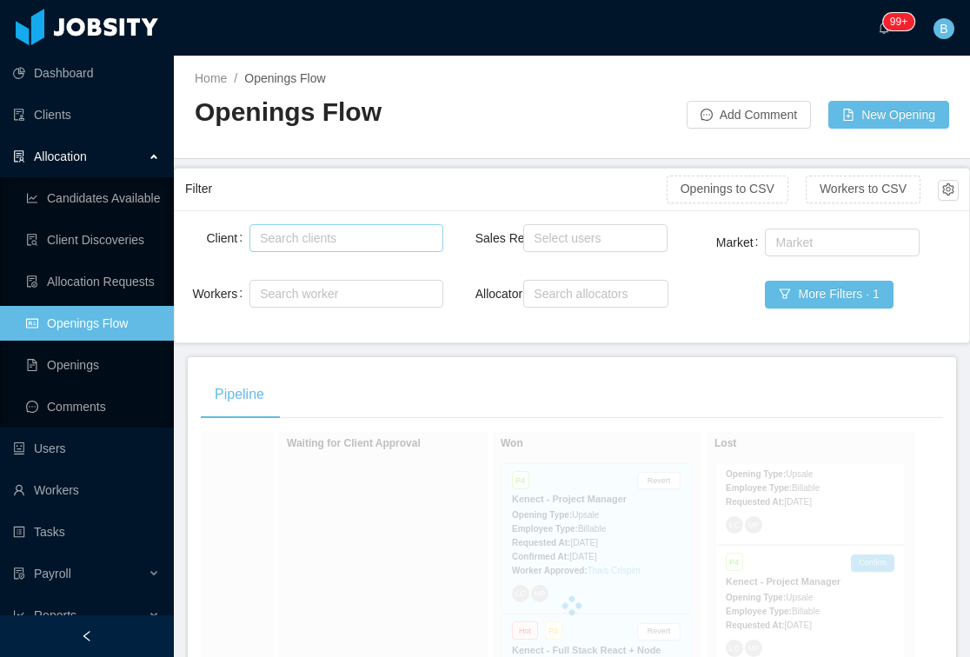
click at [329, 227] on div "Search clients" at bounding box center [343, 238] width 177 height 26
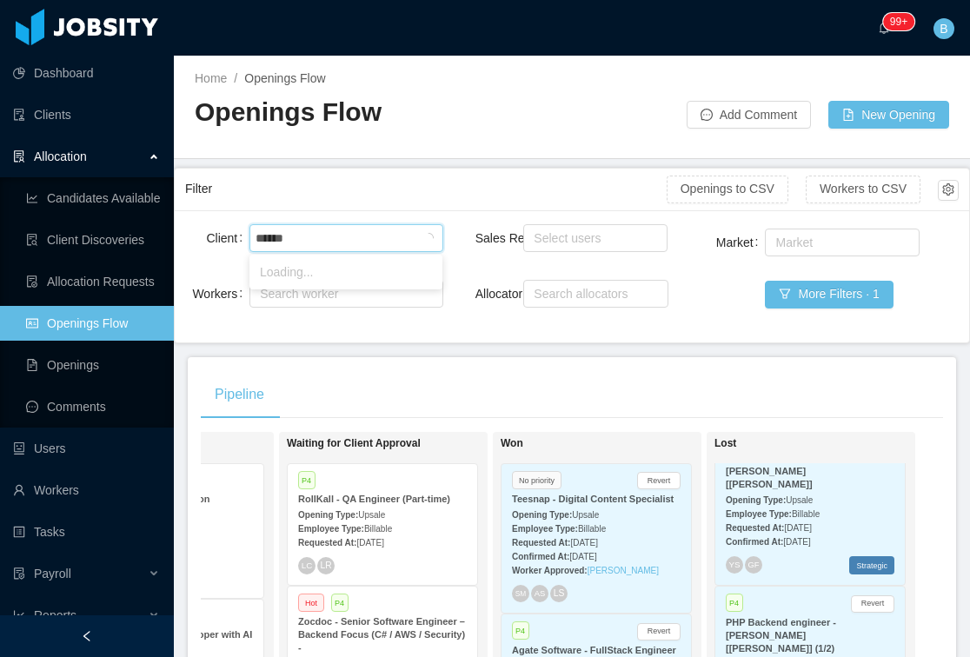
type input "*******"
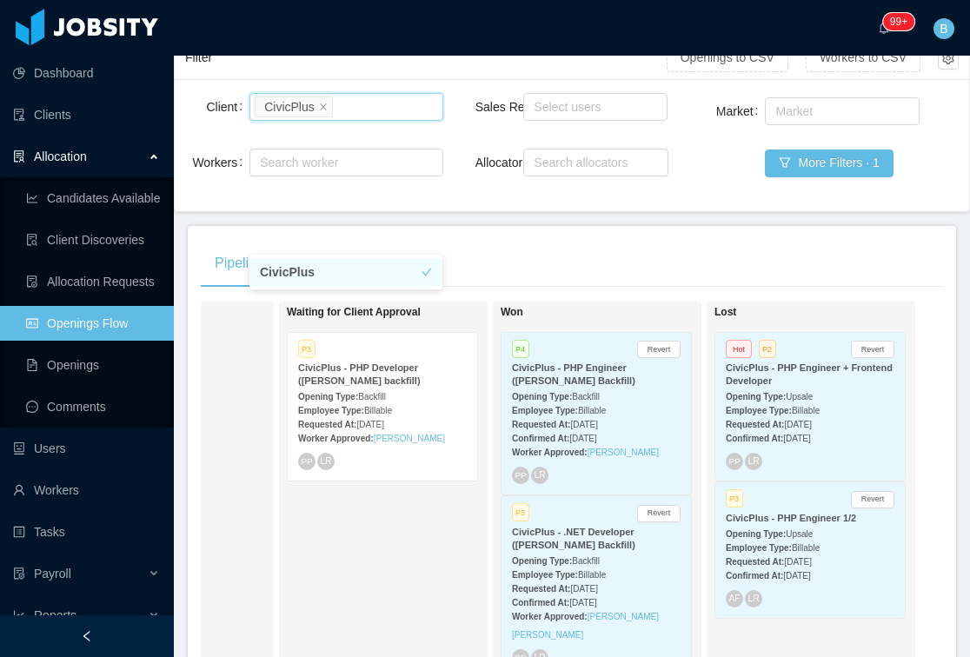
scroll to position [149, 0]
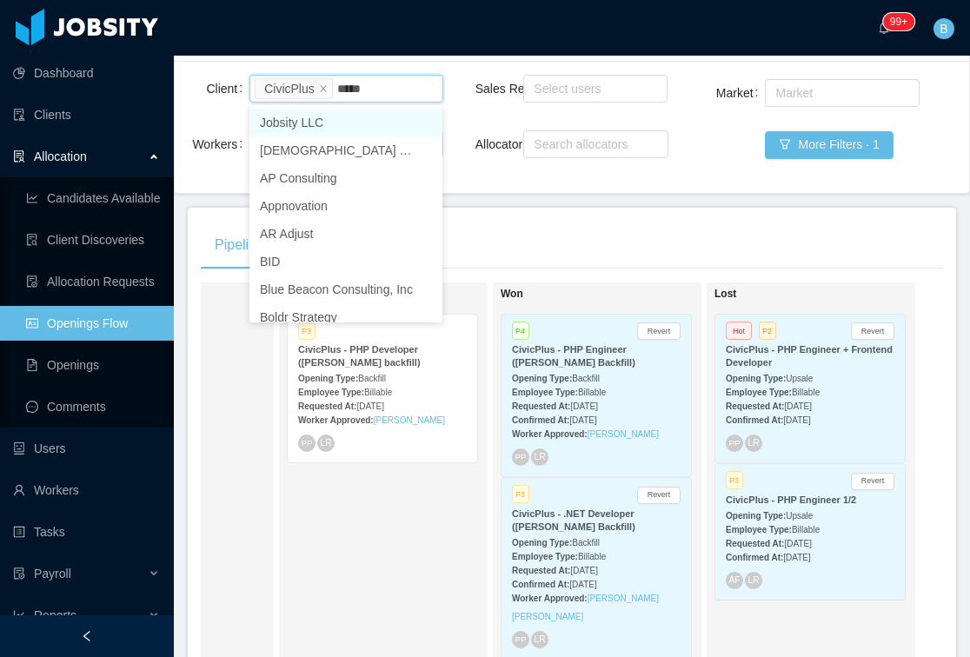
type input "******"
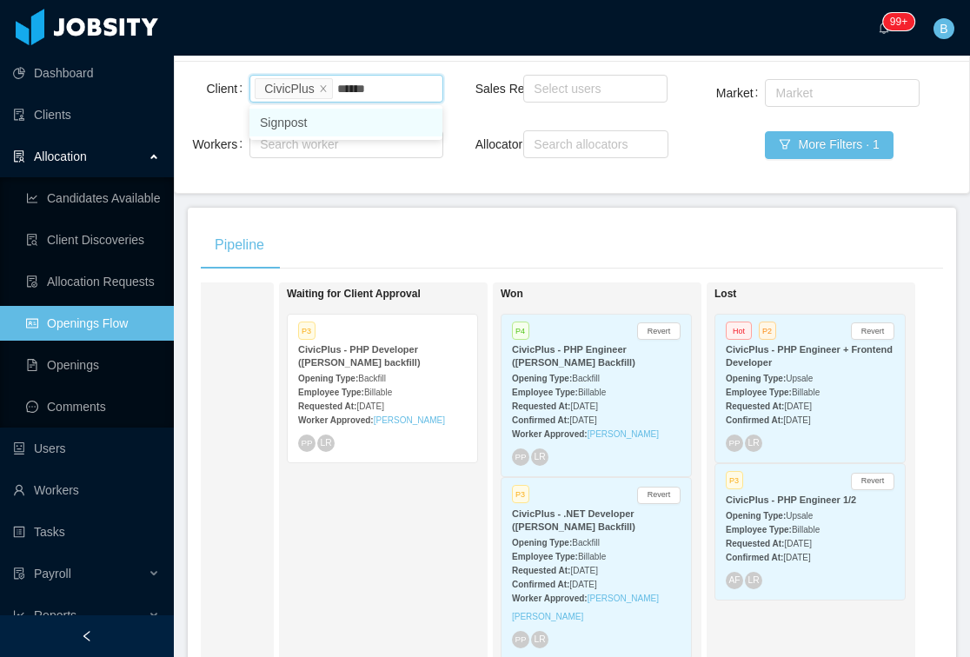
click at [314, 123] on li "Signpost" at bounding box center [345, 123] width 193 height 28
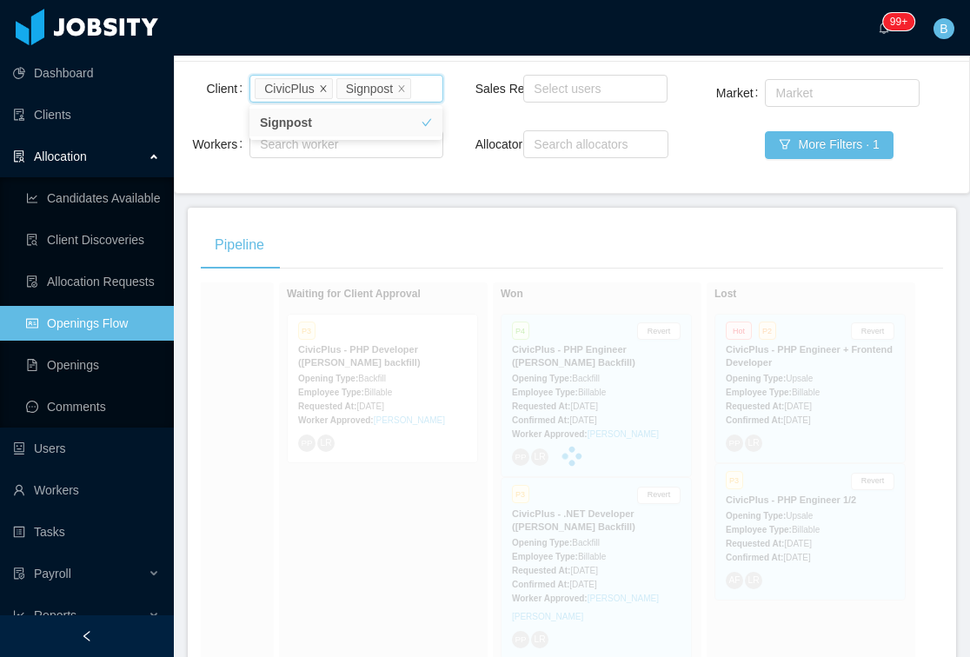
click at [324, 86] on icon "icon: close" at bounding box center [323, 87] width 9 height 9
click at [363, 219] on div "Pipeline On Hold Looking for candidate Candidate Identified Ready for Interview…" at bounding box center [572, 511] width 768 height 606
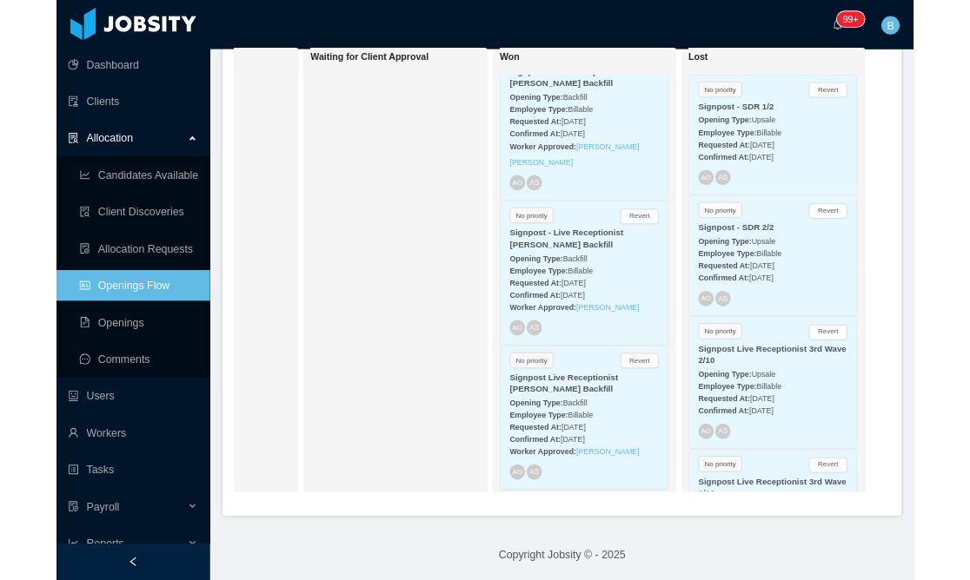
scroll to position [1672, 0]
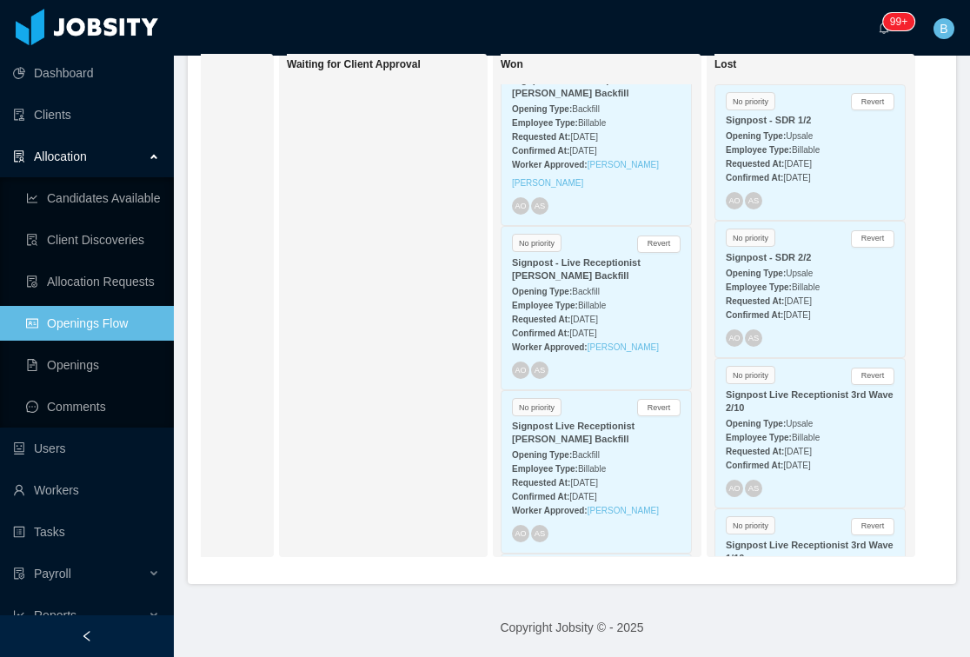
click at [399, 440] on div "Waiting for Client Approval" at bounding box center [408, 305] width 243 height 488
click at [407, 408] on div "Waiting for Client Approval" at bounding box center [408, 305] width 243 height 488
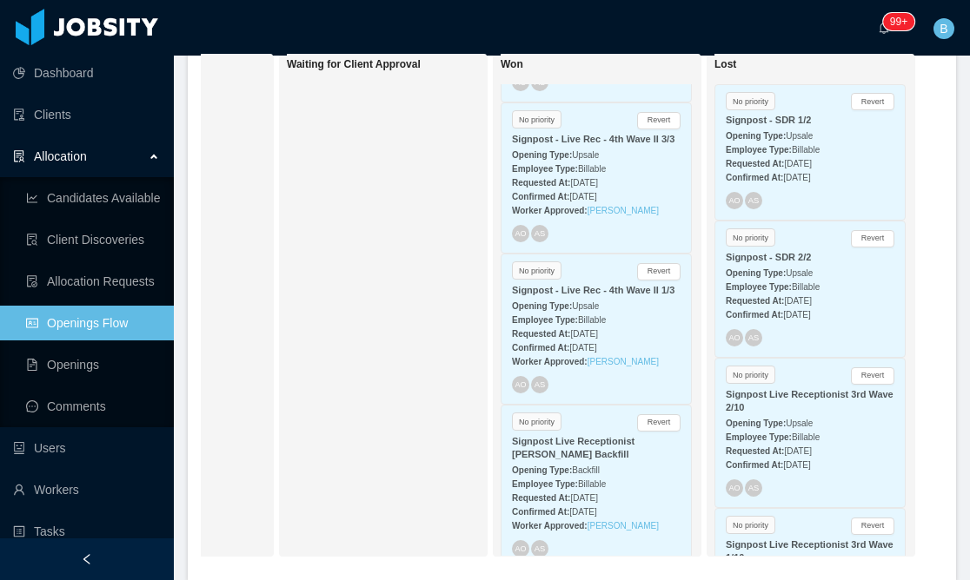
scroll to position [3652, 0]
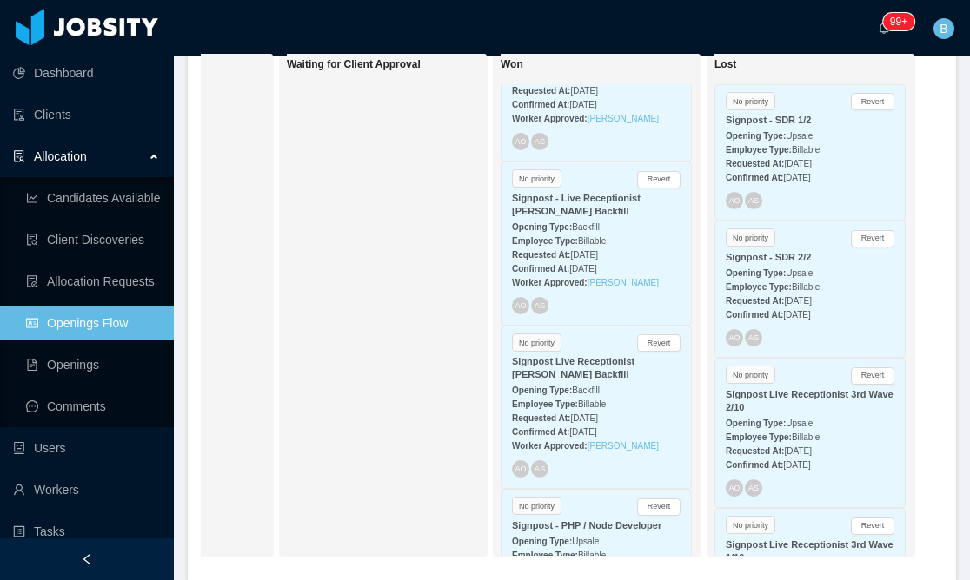
click at [928, 183] on div "On Hold Looking for candidate No priority Signpost - Live Receptionist - On Cal…" at bounding box center [572, 312] width 742 height 518
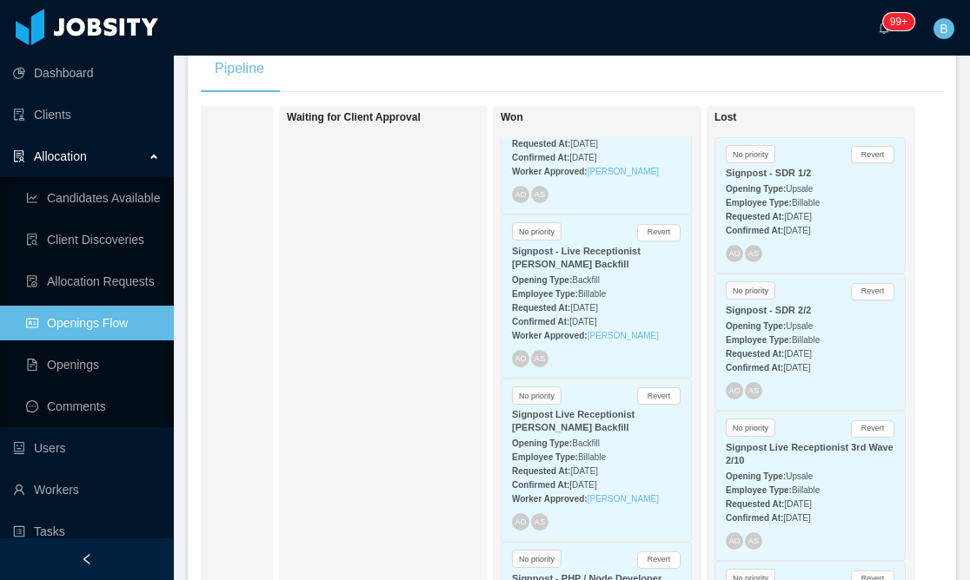
scroll to position [0, 0]
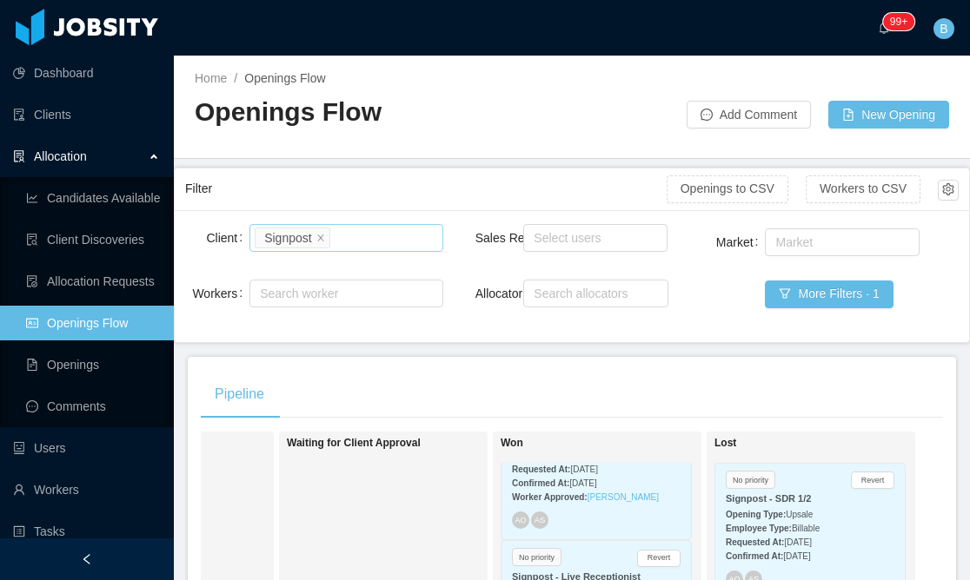
click at [378, 247] on div "Search clients Signpost" at bounding box center [343, 238] width 177 height 26
type input "*****"
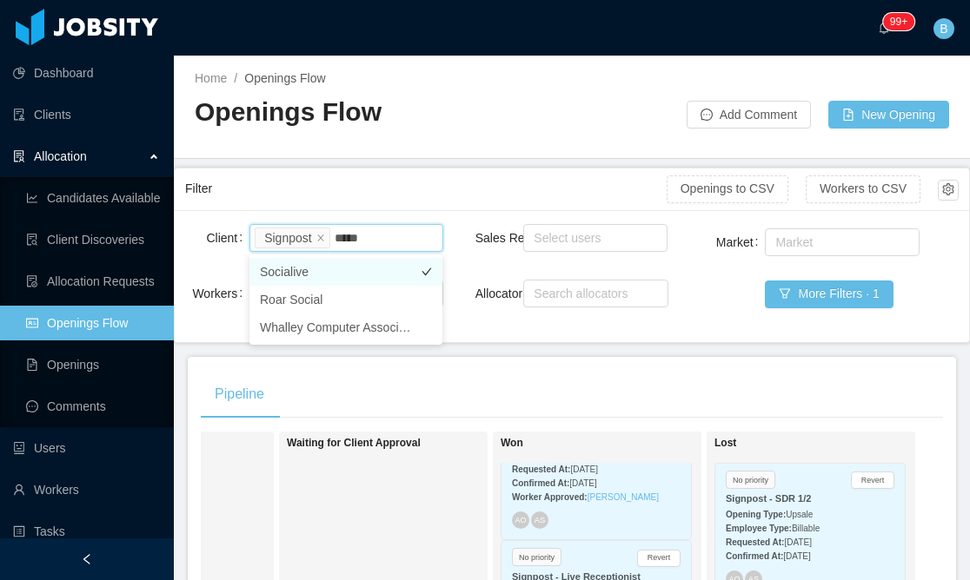
click at [351, 271] on li "Socialive" at bounding box center [345, 272] width 193 height 28
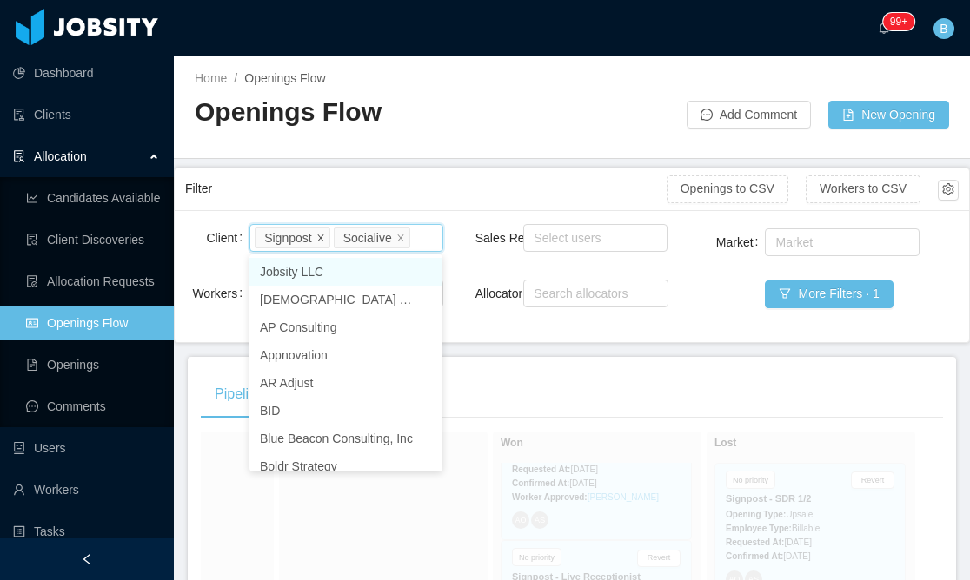
click at [318, 238] on icon "icon: close" at bounding box center [320, 237] width 9 height 9
drag, startPoint x: 335, startPoint y: 190, endPoint x: 520, endPoint y: 185, distance: 185.1
click at [335, 190] on div "Filter" at bounding box center [425, 189] width 481 height 32
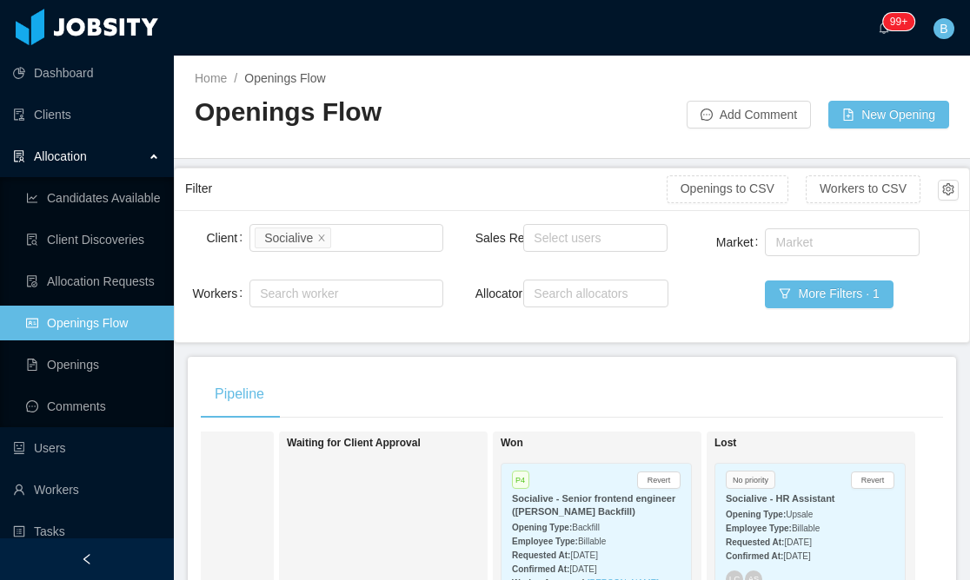
click at [331, 215] on div "Client Search clients Socialive Workers Search worker Sales Rep Select users Al…" at bounding box center [572, 276] width 794 height 132
click at [370, 232] on div "Search clients Socialive" at bounding box center [343, 238] width 177 height 26
type input "***"
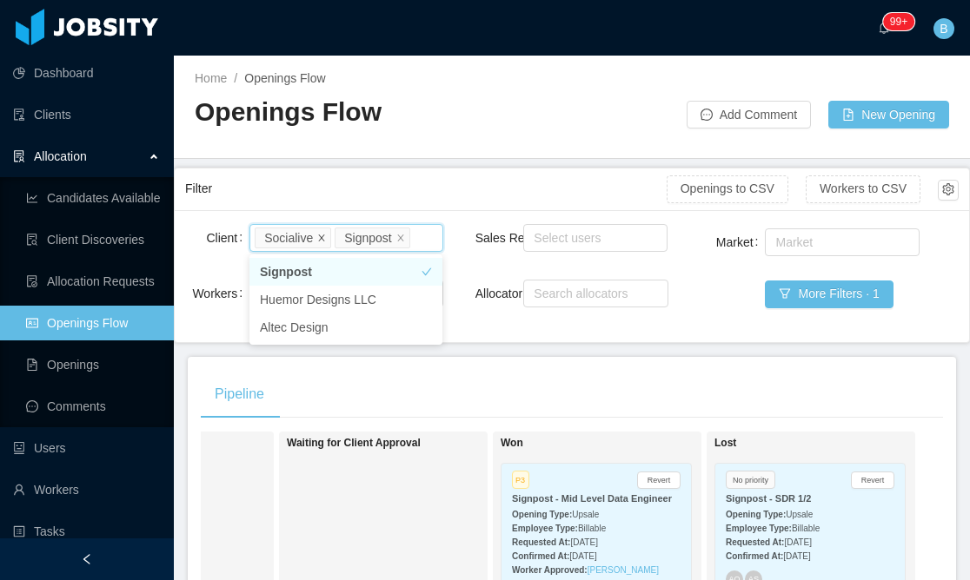
click at [323, 234] on icon "icon: close" at bounding box center [321, 237] width 9 height 9
click at [512, 345] on main "Home / Openings Flow / Openings Flow Add Comment New Opening Filter Openings to…" at bounding box center [572, 318] width 796 height 525
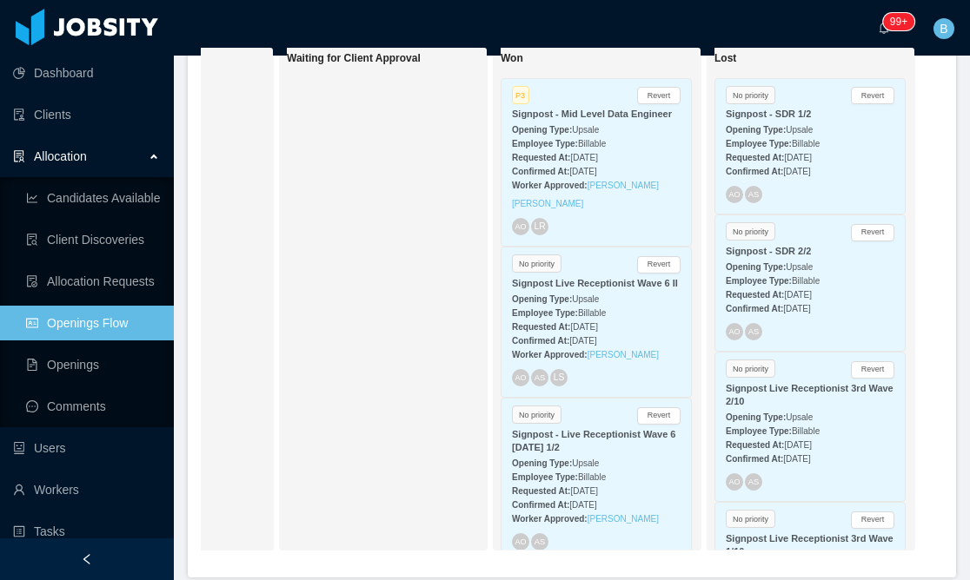
scroll to position [386, 0]
click at [371, 332] on div "Waiting for Client Approval" at bounding box center [408, 298] width 243 height 488
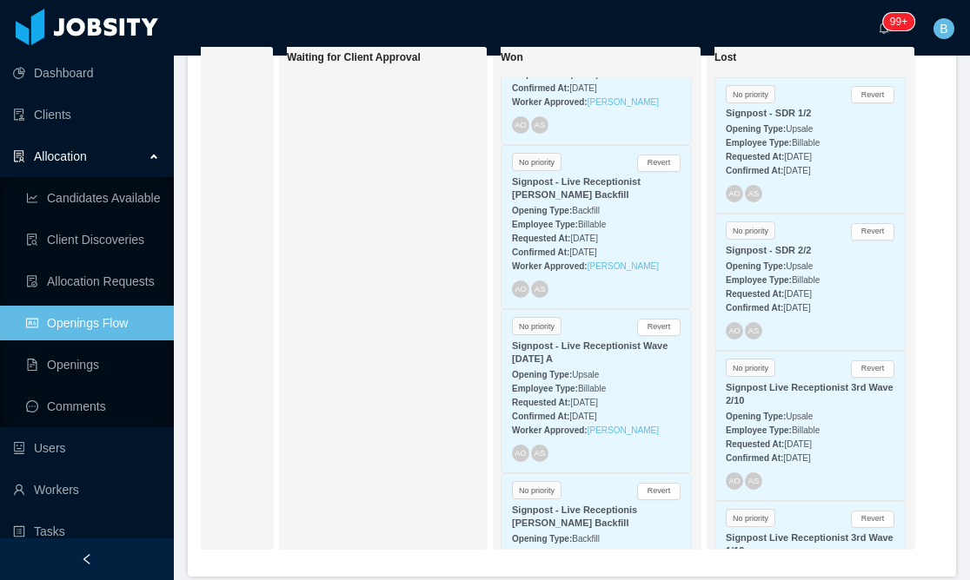
scroll to position [1843, 0]
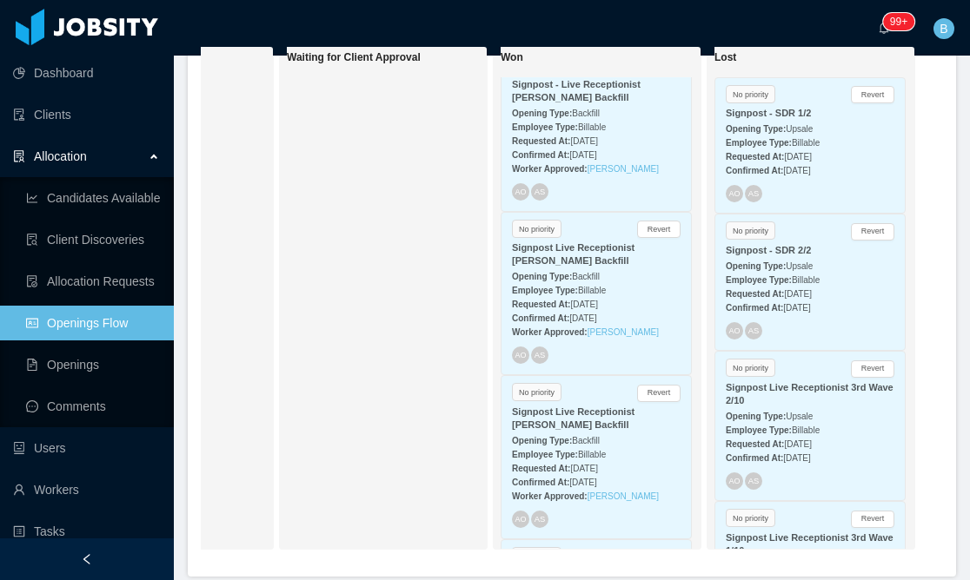
click at [400, 301] on div "Waiting for Client Approval" at bounding box center [408, 298] width 243 height 488
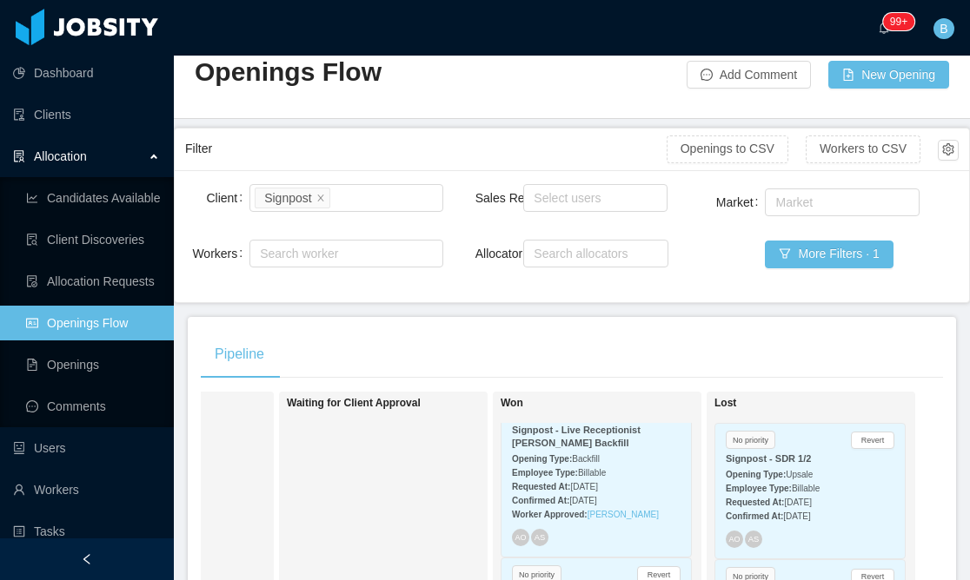
scroll to position [0, 0]
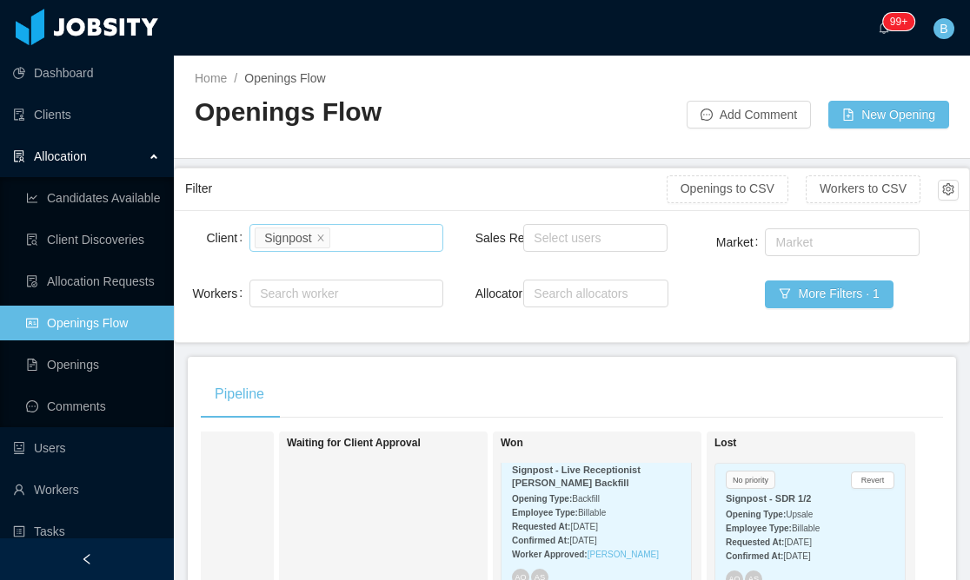
click at [381, 230] on div "Search clients Signpost" at bounding box center [343, 238] width 177 height 26
type input "****"
click at [350, 259] on li "Gestalt Diagnostics" at bounding box center [345, 272] width 193 height 28
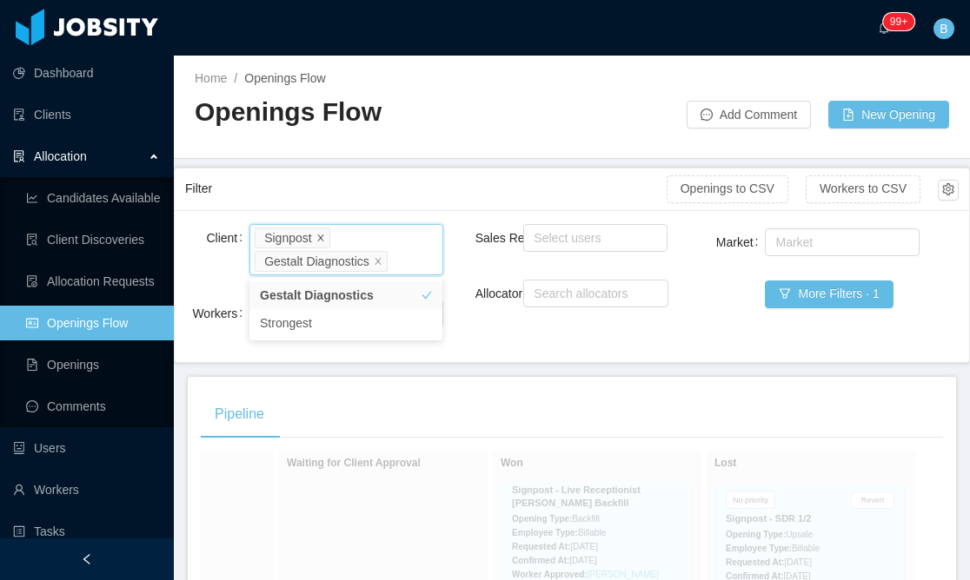
click at [325, 236] on icon "icon: close" at bounding box center [320, 237] width 9 height 9
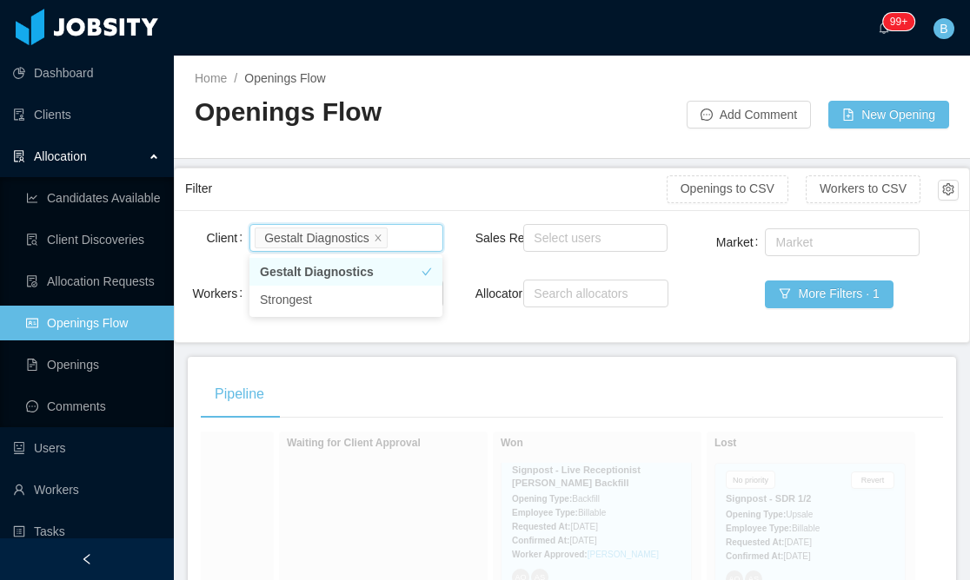
click at [433, 156] on div "Home / Openings Flow / Openings Flow Add Comment New Opening" at bounding box center [572, 107] width 796 height 103
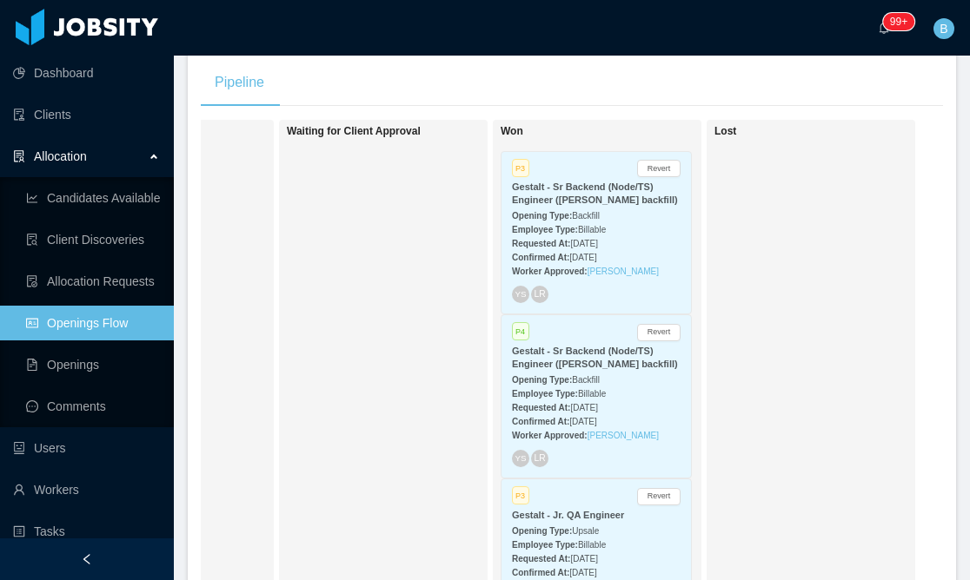
scroll to position [333, 0]
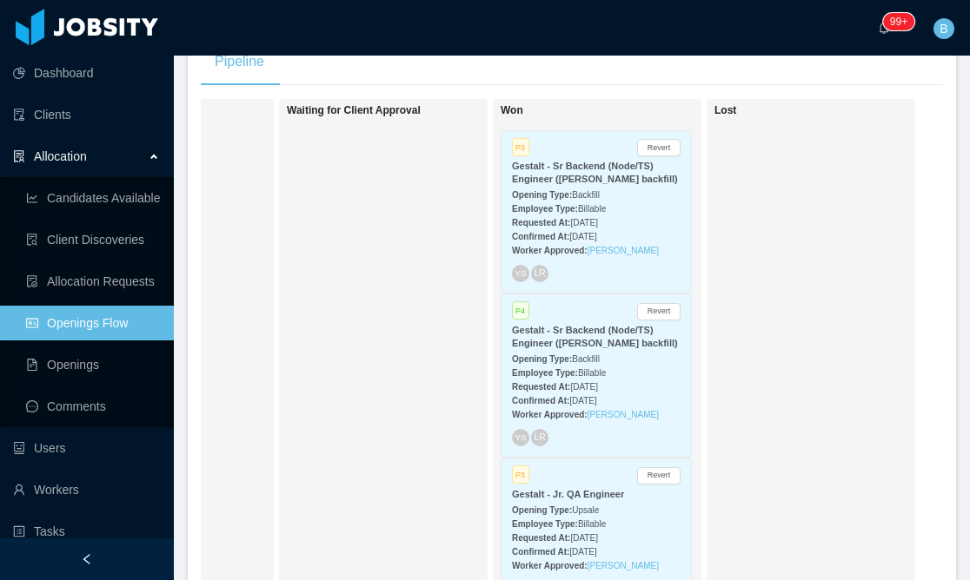
click at [857, 300] on div "Lost" at bounding box center [835, 351] width 243 height 488
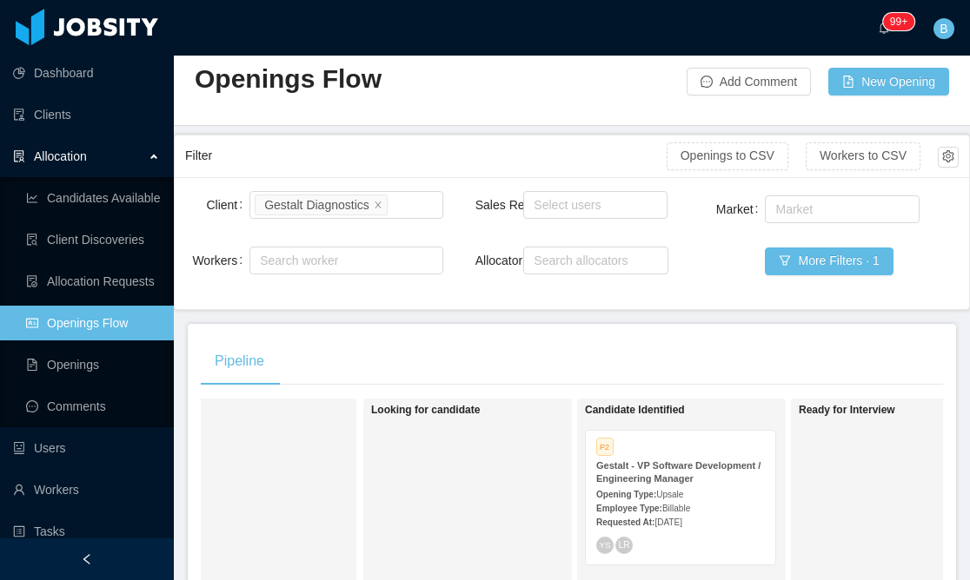
scroll to position [36, 0]
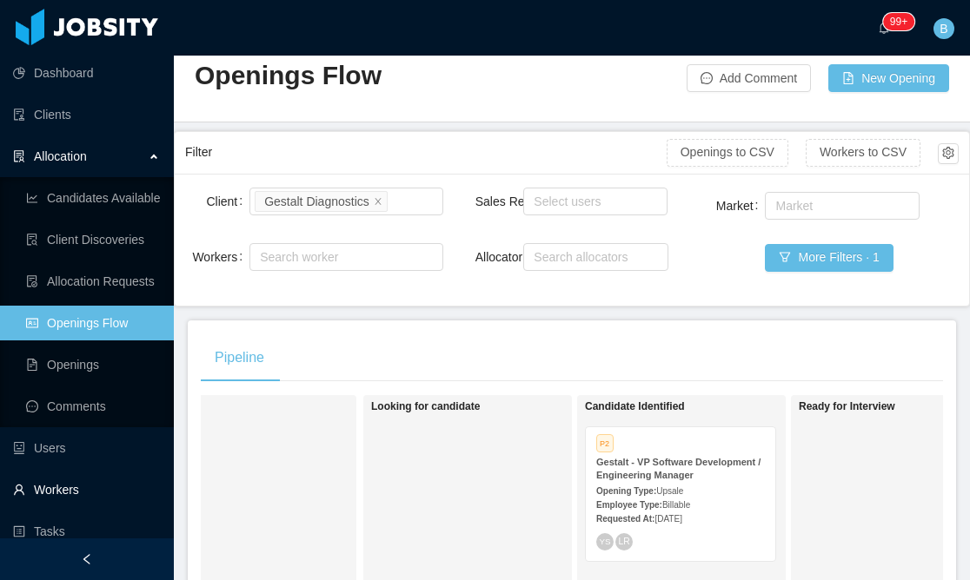
click at [57, 481] on link "Workers" at bounding box center [86, 490] width 147 height 35
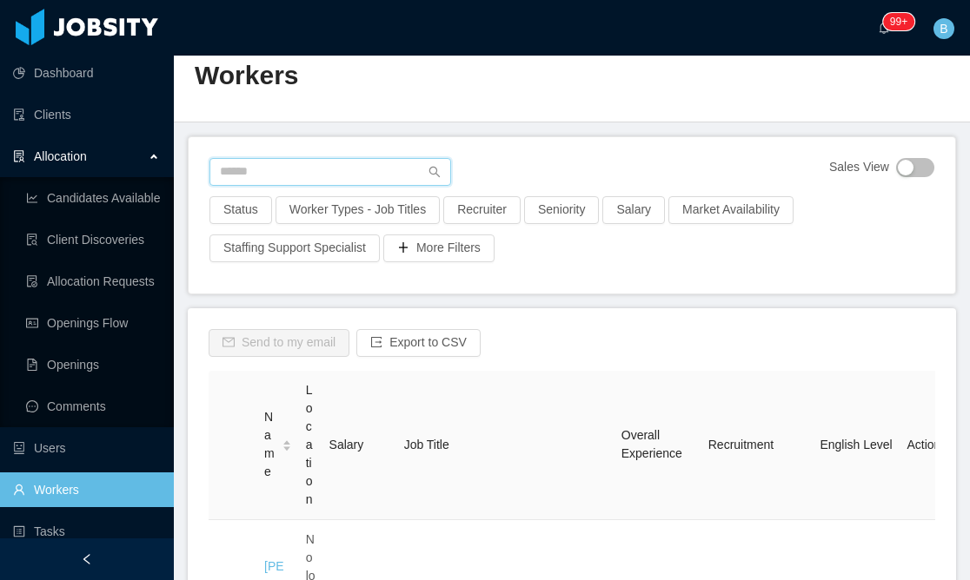
click at [346, 170] on input "text" at bounding box center [330, 172] width 242 height 28
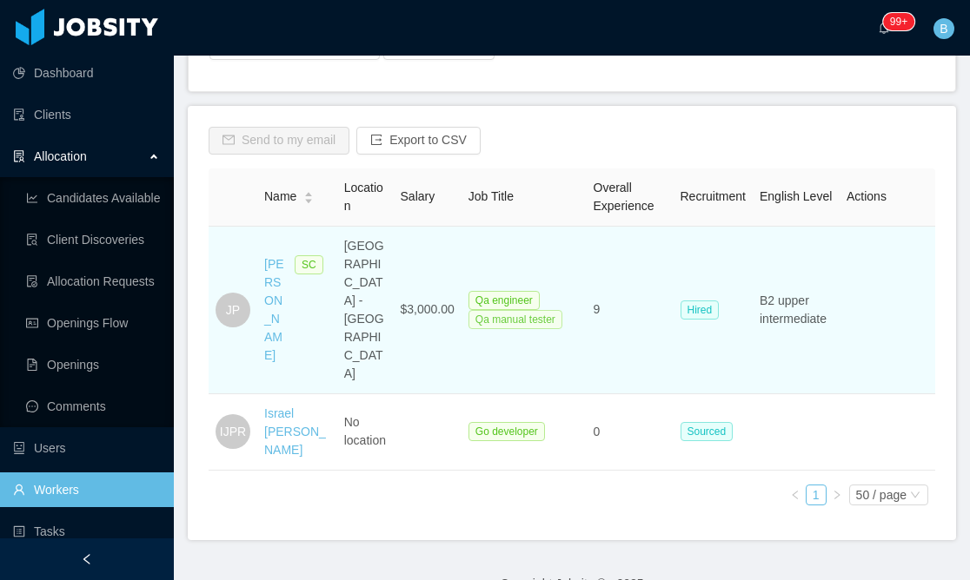
scroll to position [237, 0]
type input "**********"
click at [275, 314] on link "[PERSON_NAME]" at bounding box center [274, 311] width 20 height 105
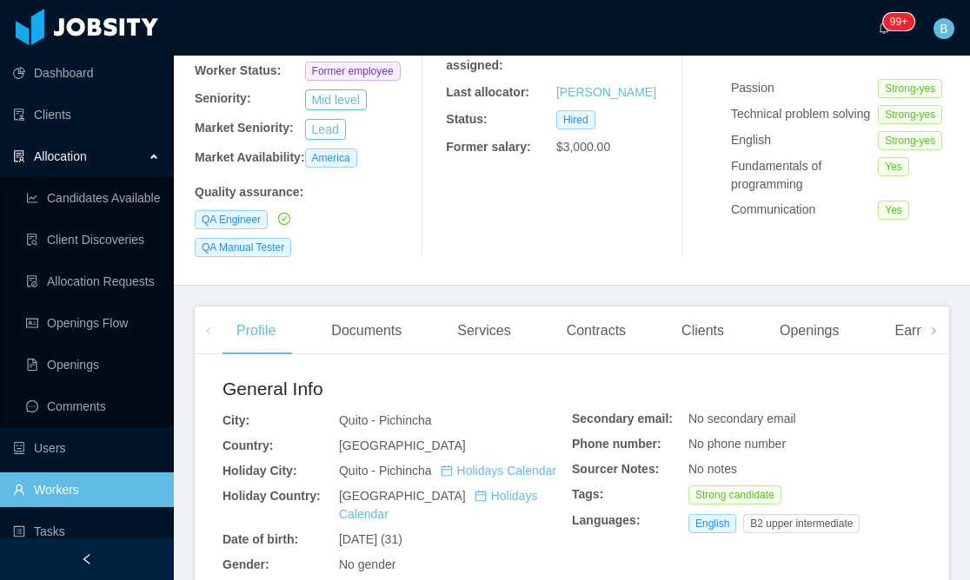
scroll to position [228, 0]
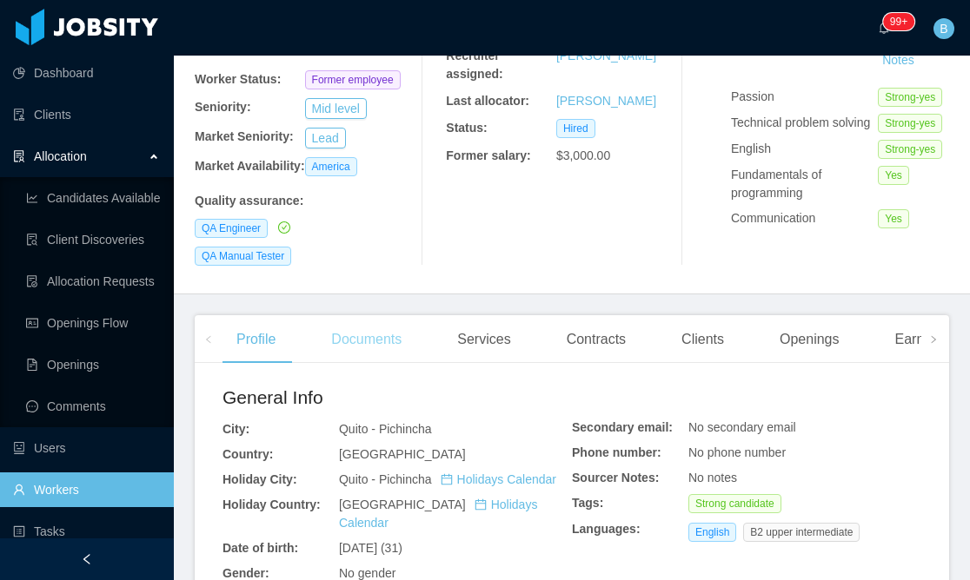
click at [374, 343] on div "Documents" at bounding box center [366, 339] width 98 height 49
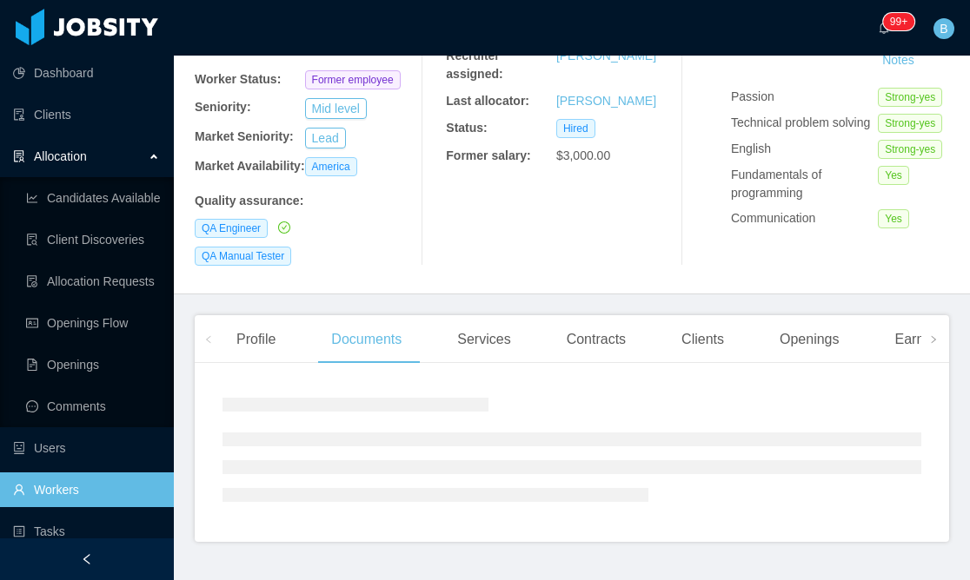
drag, startPoint x: 696, startPoint y: 331, endPoint x: 704, endPoint y: 414, distance: 82.9
click at [696, 331] on div "Clients" at bounding box center [702, 339] width 70 height 49
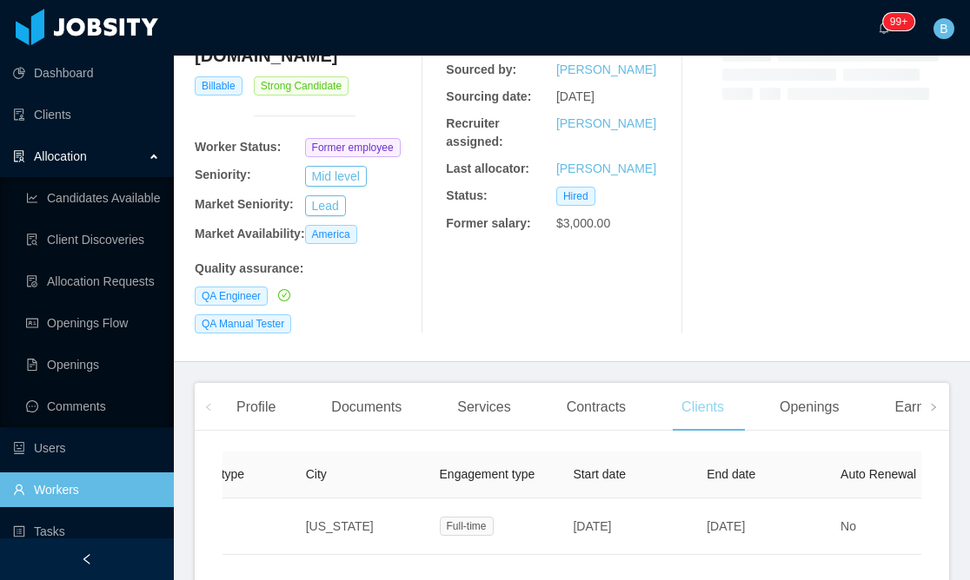
scroll to position [0, 199]
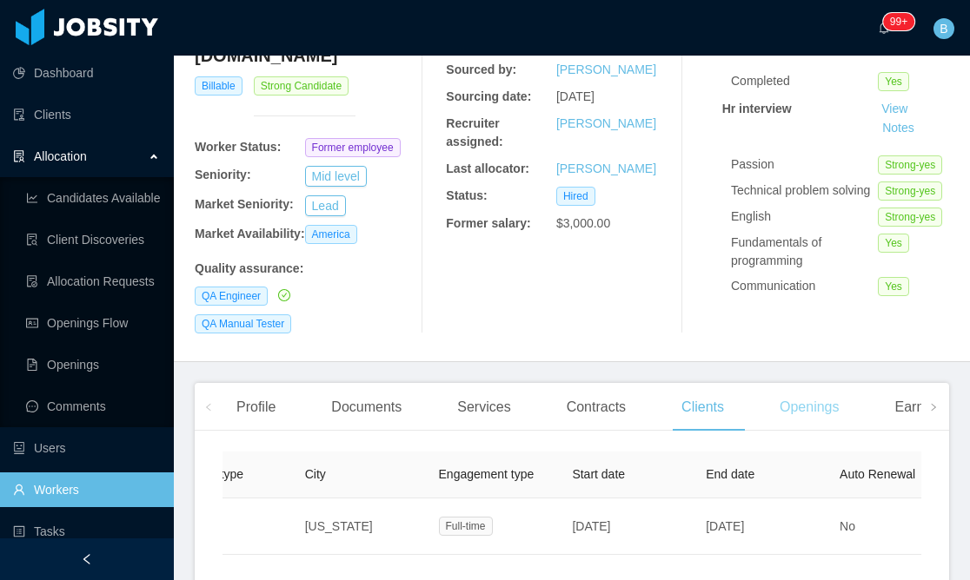
click at [838, 402] on div "Openings" at bounding box center [809, 407] width 88 height 49
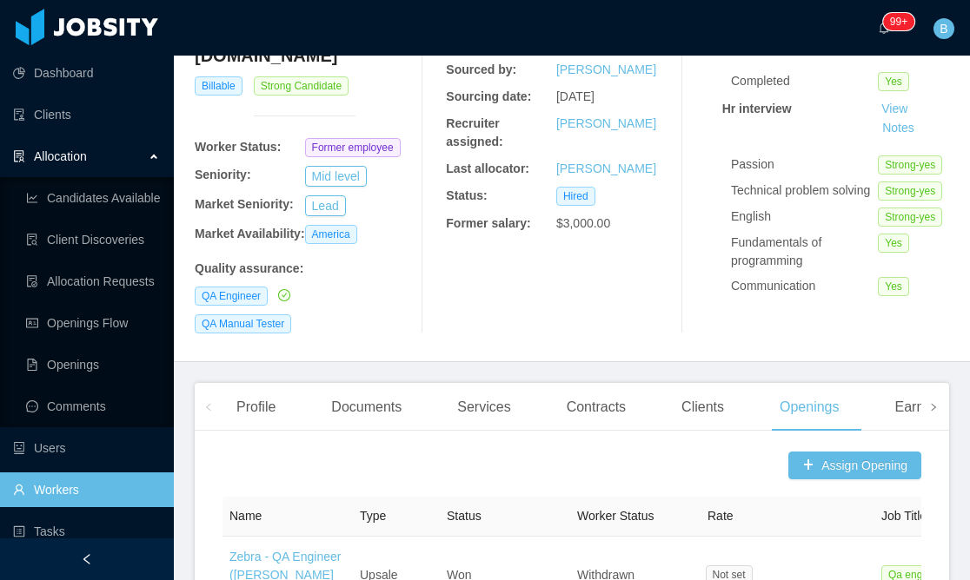
click at [930, 397] on span at bounding box center [933, 407] width 10 height 21
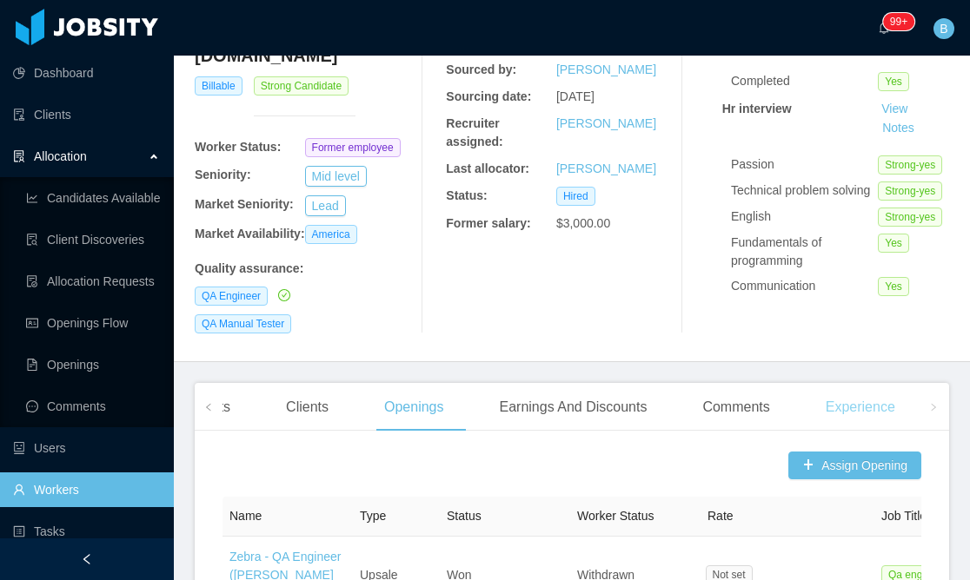
click at [847, 401] on div "Experience" at bounding box center [859, 407] width 97 height 49
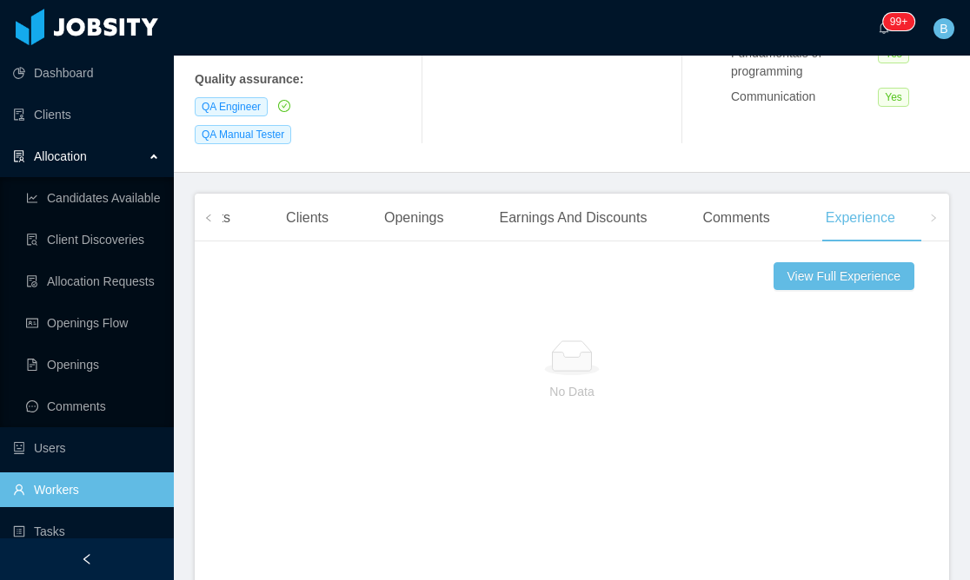
scroll to position [352, 0]
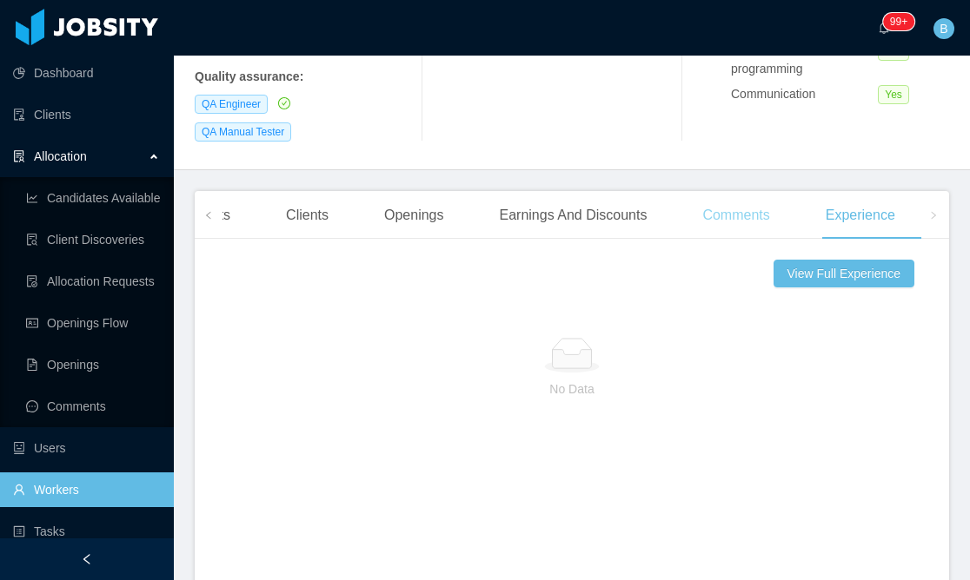
click at [725, 207] on div "Comments" at bounding box center [735, 215] width 95 height 49
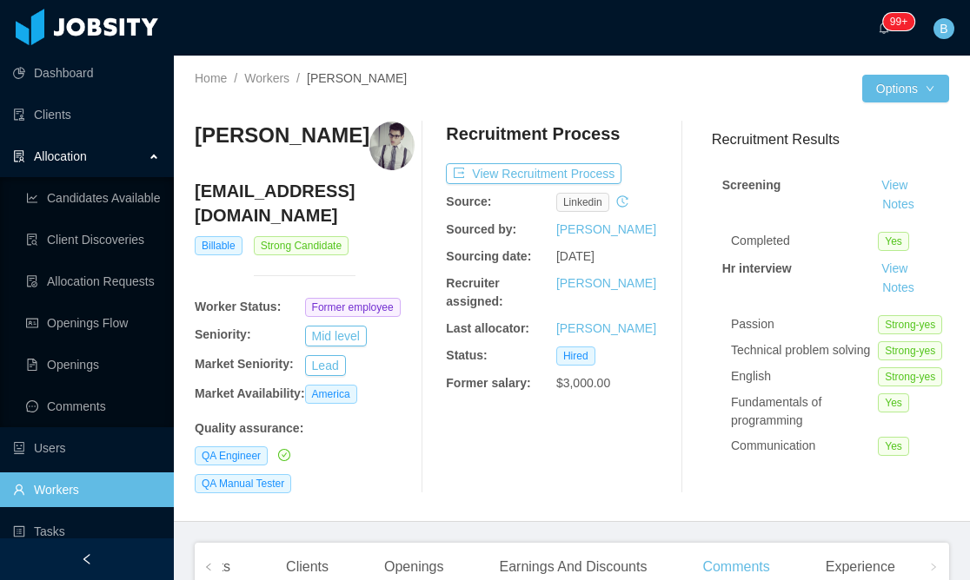
click at [267, 89] on div "Home / Workers / [PERSON_NAME] /" at bounding box center [383, 88] width 377 height 38
click at [73, 106] on link "Clients" at bounding box center [86, 114] width 147 height 35
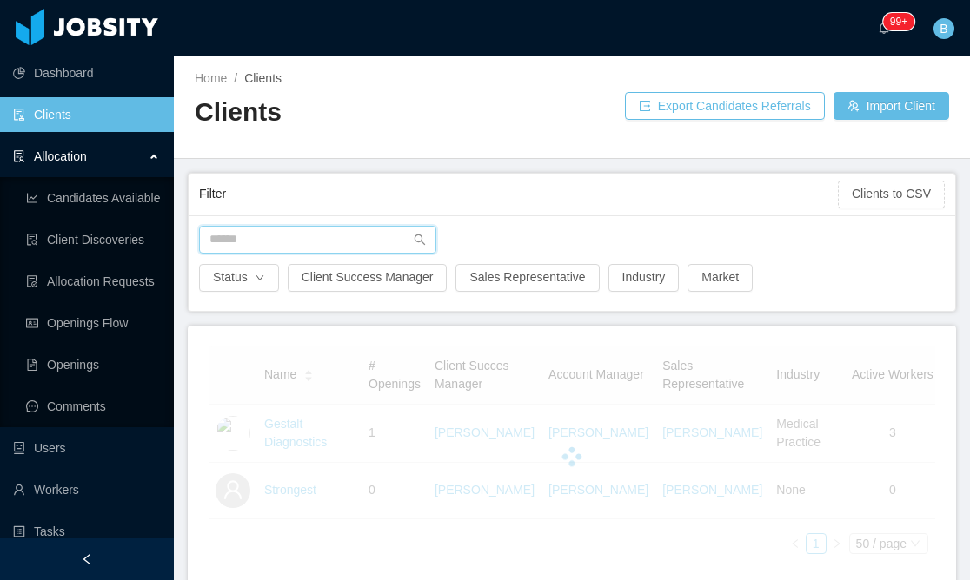
click at [264, 235] on input "text" at bounding box center [317, 240] width 237 height 28
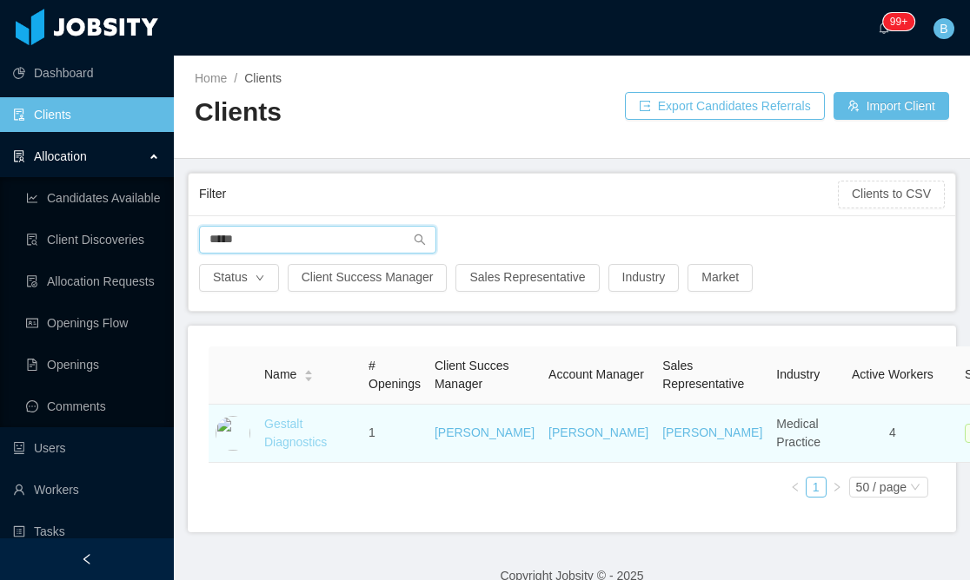
type input "*****"
click at [274, 439] on link "Gestalt Diagnostics" at bounding box center [295, 433] width 63 height 32
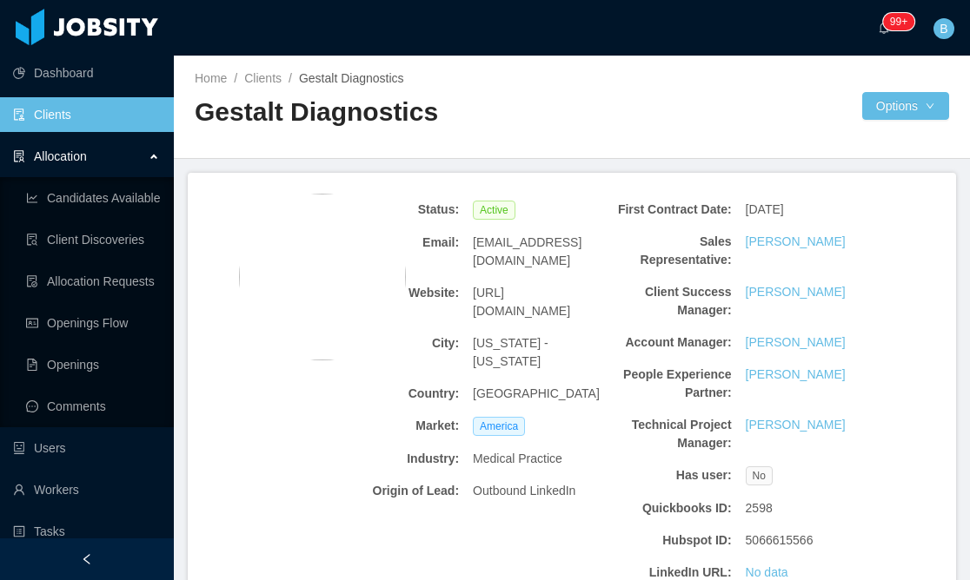
click at [918, 160] on main "Home / Clients / Gestalt Diagnostics / Gestalt Diagnostics Options Status: Acti…" at bounding box center [572, 318] width 796 height 525
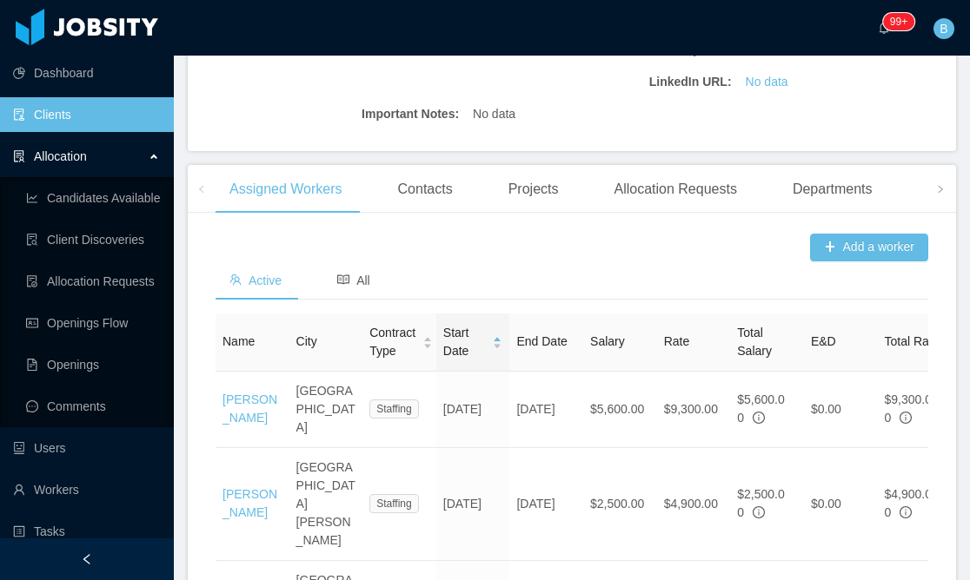
scroll to position [494, 0]
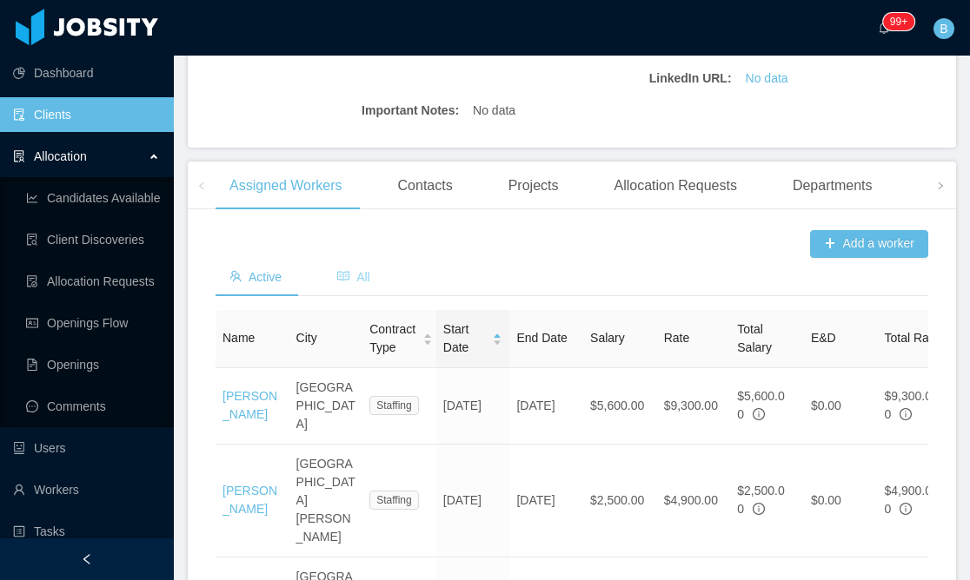
click at [336, 277] on div "All" at bounding box center [353, 277] width 61 height 39
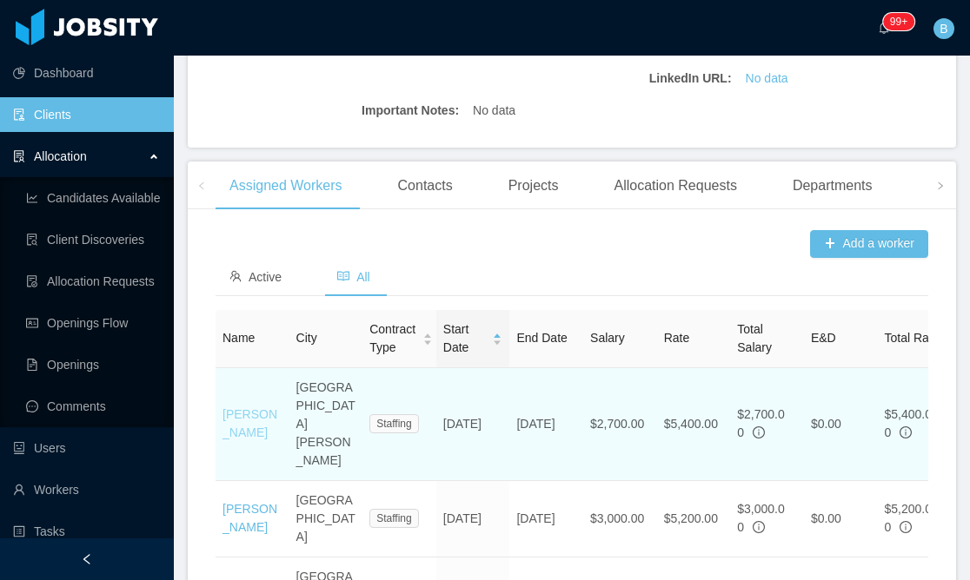
click at [261, 407] on link "[PERSON_NAME]" at bounding box center [249, 423] width 55 height 32
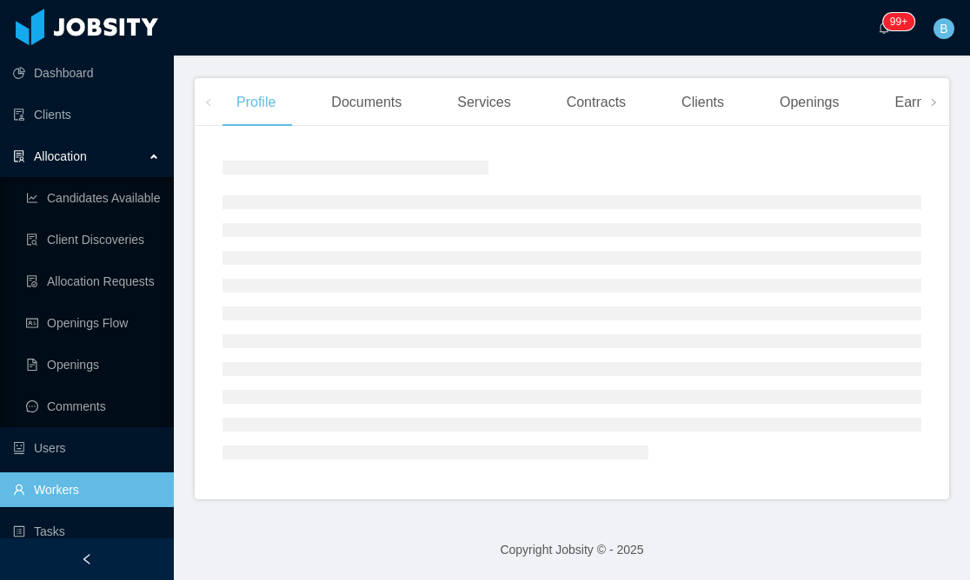
scroll to position [307, 0]
click at [826, 114] on div "Openings" at bounding box center [809, 102] width 88 height 49
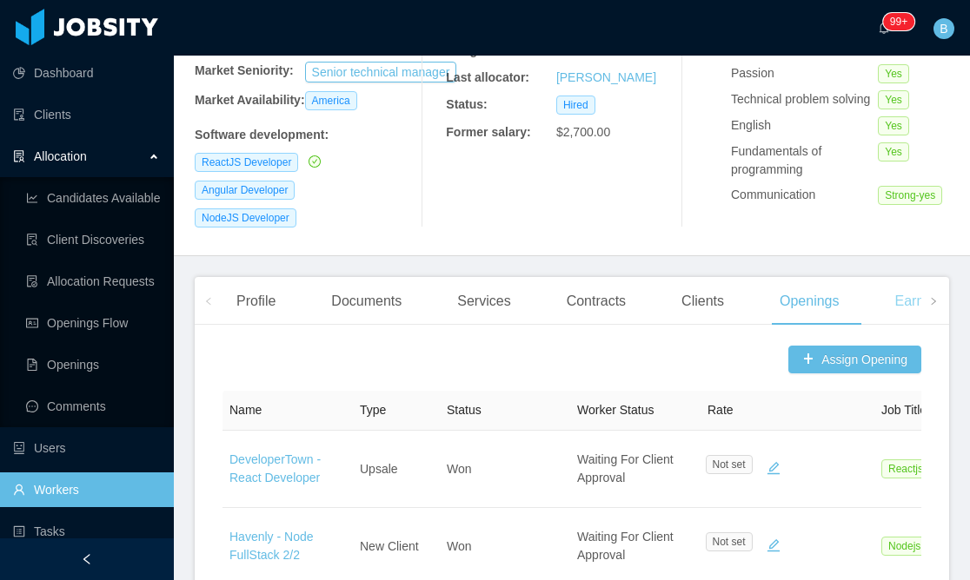
scroll to position [250, 0]
drag, startPoint x: 913, startPoint y: 296, endPoint x: 901, endPoint y: 319, distance: 25.7
click at [913, 296] on div "Earnings And Discounts" at bounding box center [968, 302] width 175 height 49
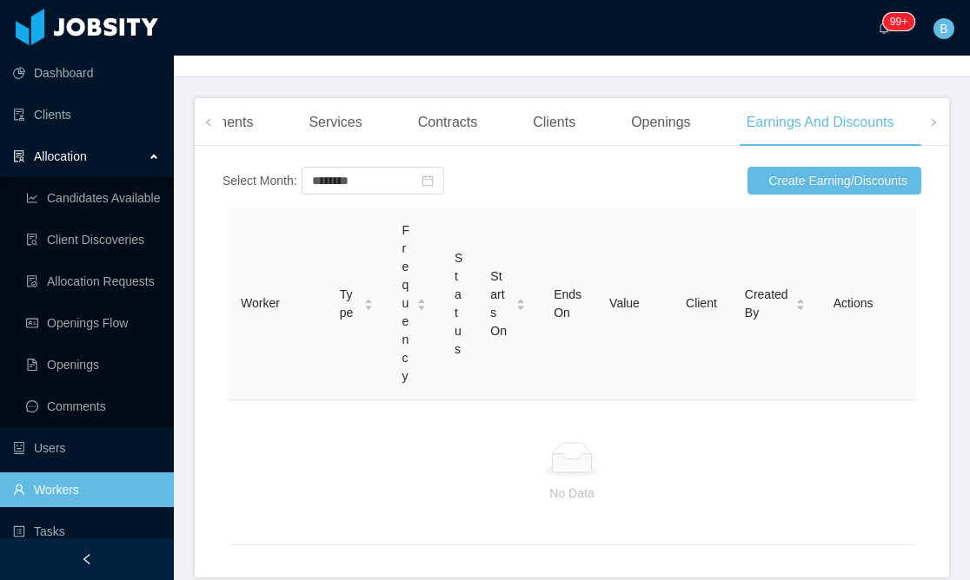
scroll to position [428, 0]
click at [935, 120] on icon "icon: right" at bounding box center [933, 124] width 9 height 9
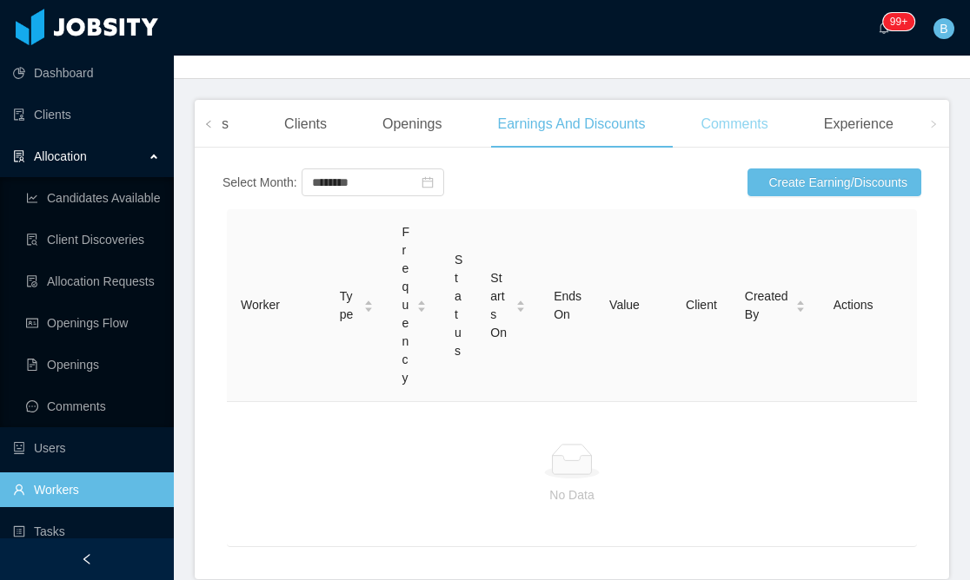
click at [751, 122] on div "Comments" at bounding box center [733, 124] width 95 height 49
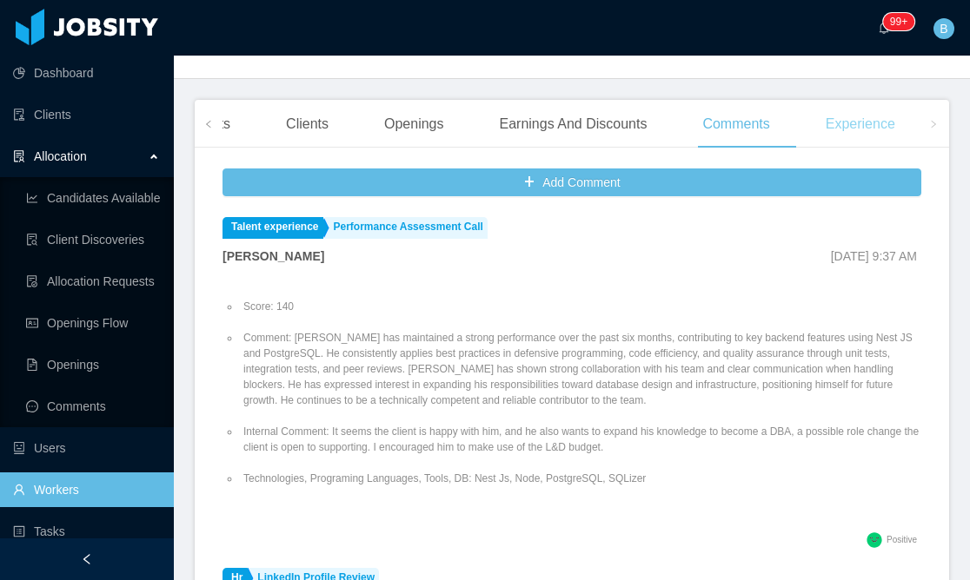
click at [905, 123] on div "Experience" at bounding box center [859, 124] width 97 height 49
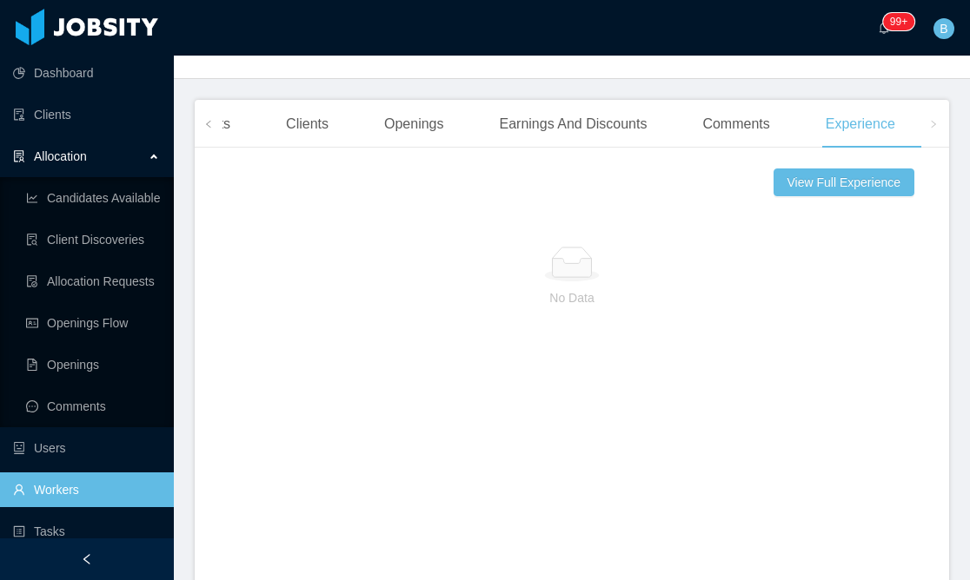
click at [931, 120] on icon "icon: right" at bounding box center [933, 124] width 9 height 9
drag, startPoint x: 795, startPoint y: 304, endPoint x: 951, endPoint y: 283, distance: 157.8
click at [796, 305] on div "No Data" at bounding box center [571, 277] width 698 height 144
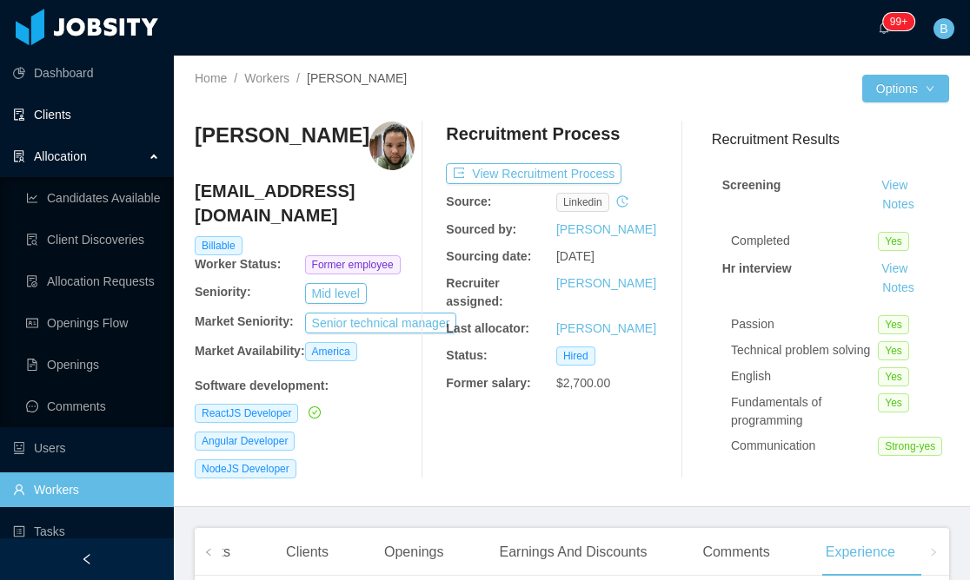
click at [121, 106] on link "Clients" at bounding box center [86, 114] width 147 height 35
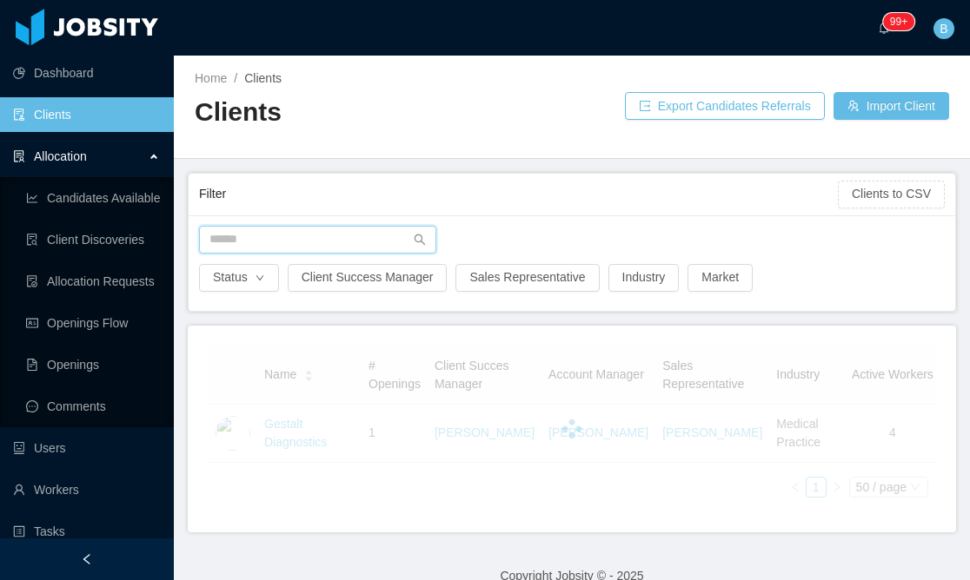
click at [354, 239] on input "text" at bounding box center [317, 240] width 237 height 28
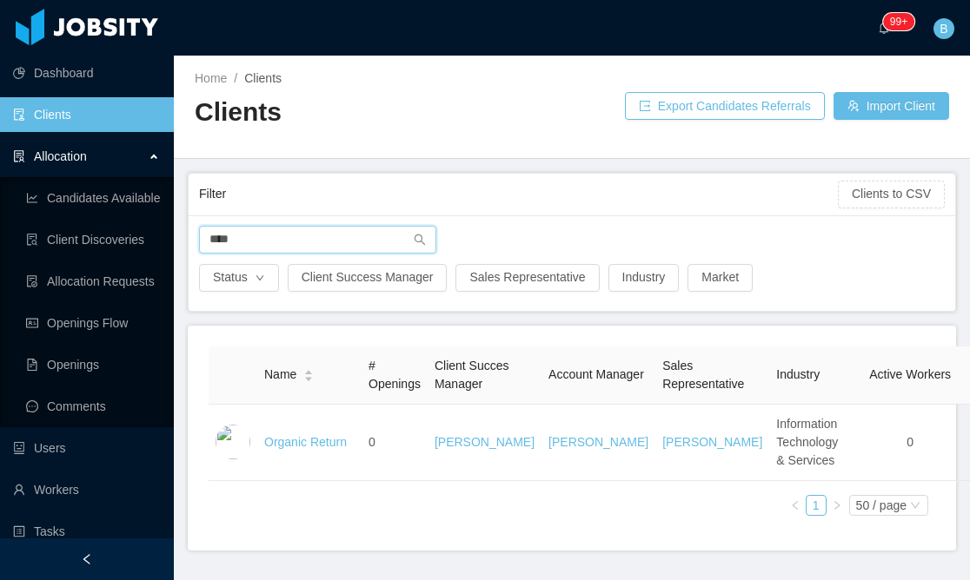
click at [281, 252] on input "****" at bounding box center [317, 240] width 237 height 28
drag, startPoint x: 289, startPoint y: 240, endPoint x: 202, endPoint y: 238, distance: 87.8
click at [202, 238] on input "****" at bounding box center [317, 240] width 237 height 28
drag, startPoint x: 261, startPoint y: 230, endPoint x: 195, endPoint y: 233, distance: 66.9
click at [195, 233] on div "****" at bounding box center [317, 240] width 255 height 28
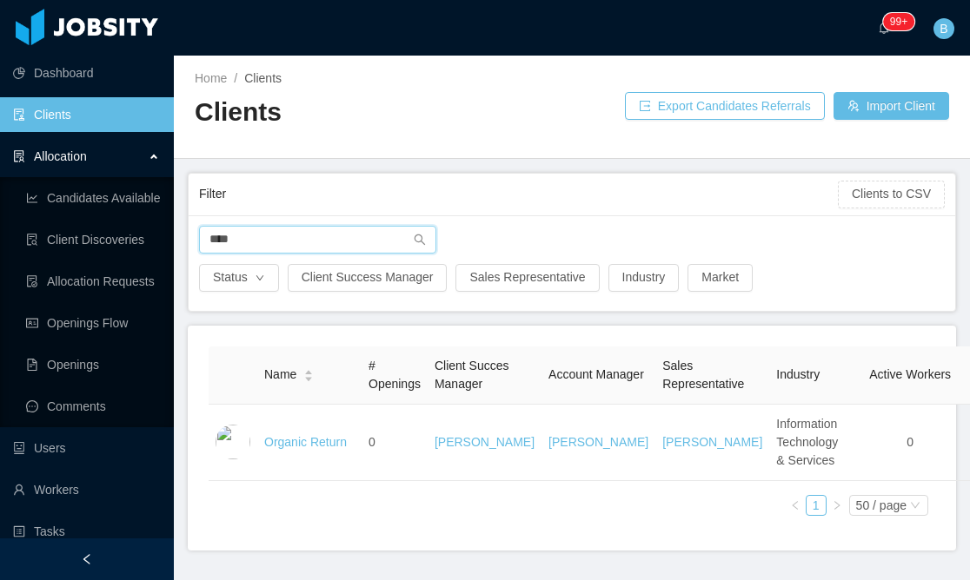
click at [235, 243] on input "****" at bounding box center [317, 240] width 237 height 28
click at [244, 242] on input "****" at bounding box center [317, 240] width 237 height 28
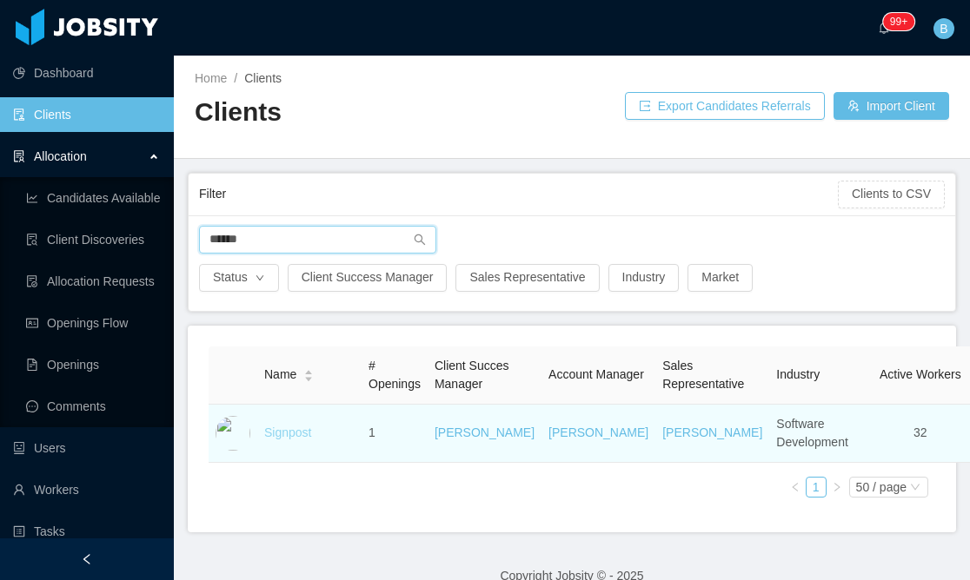
type input "******"
click at [300, 440] on link "Signpost" at bounding box center [287, 433] width 47 height 14
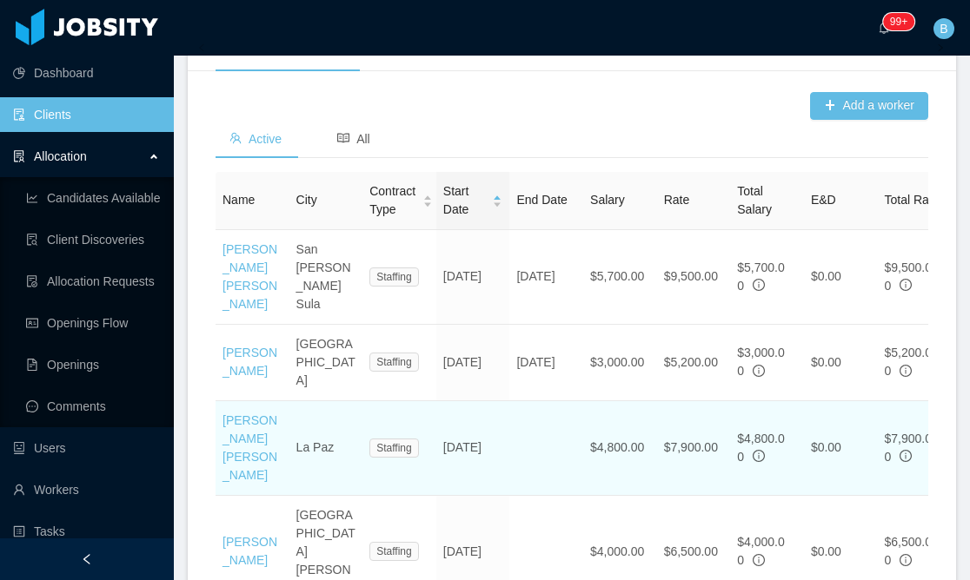
scroll to position [557, 0]
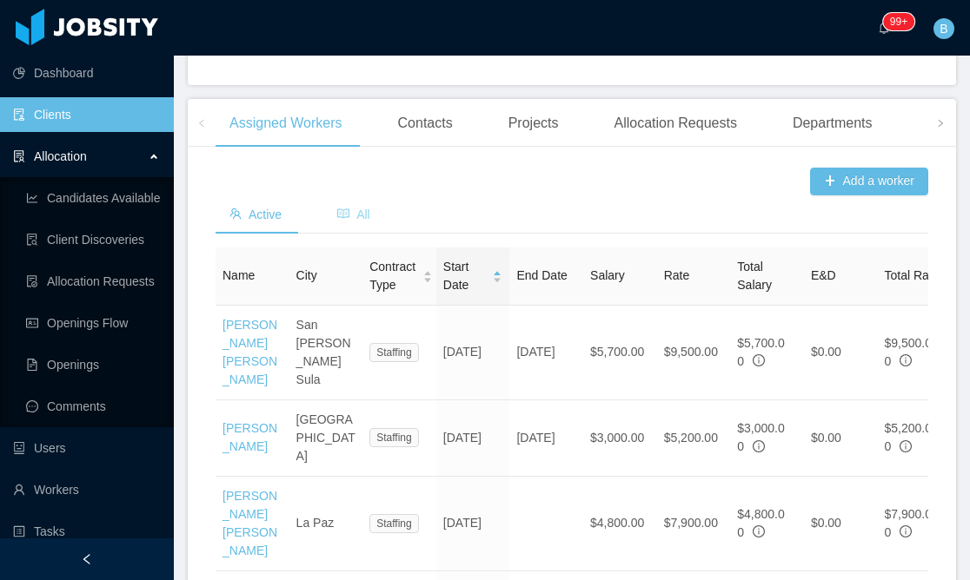
click at [326, 199] on div "All" at bounding box center [353, 214] width 61 height 39
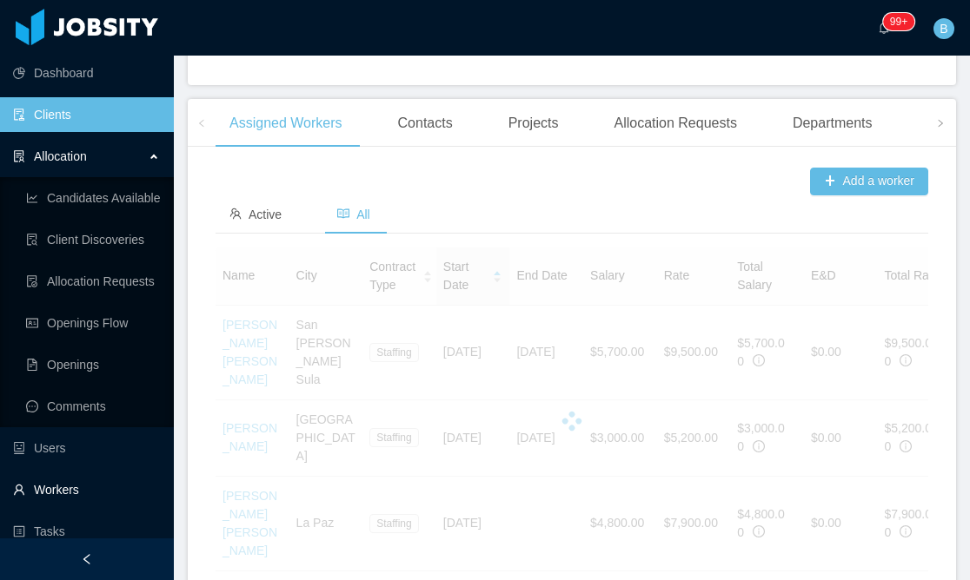
click at [62, 495] on link "Workers" at bounding box center [86, 490] width 147 height 35
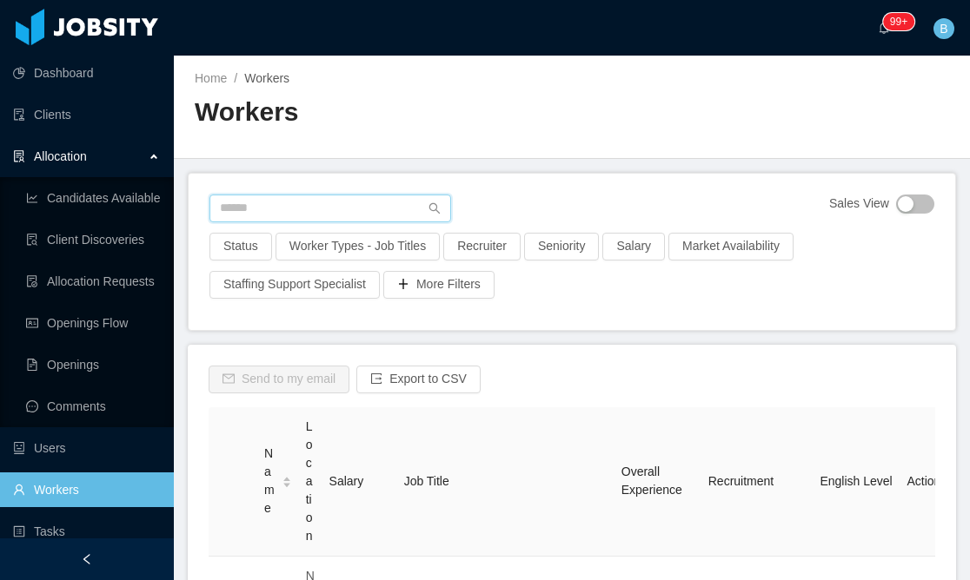
click at [331, 212] on input "text" at bounding box center [330, 209] width 242 height 28
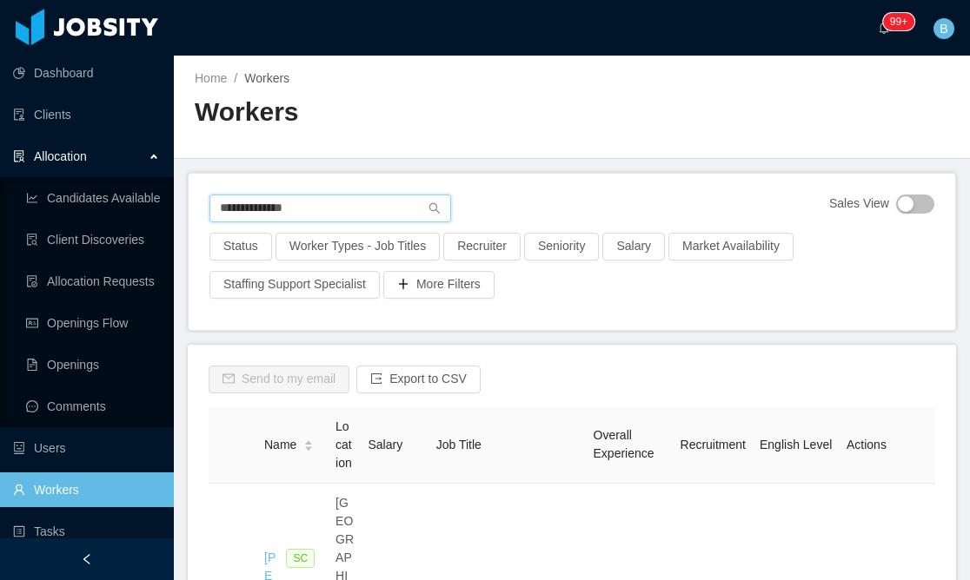
type input "**********"
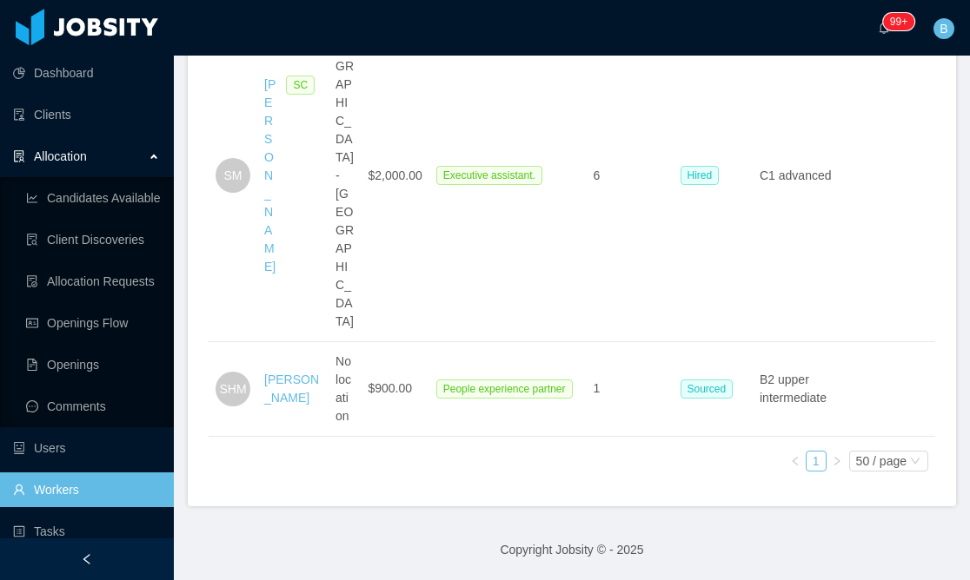
scroll to position [510, 0]
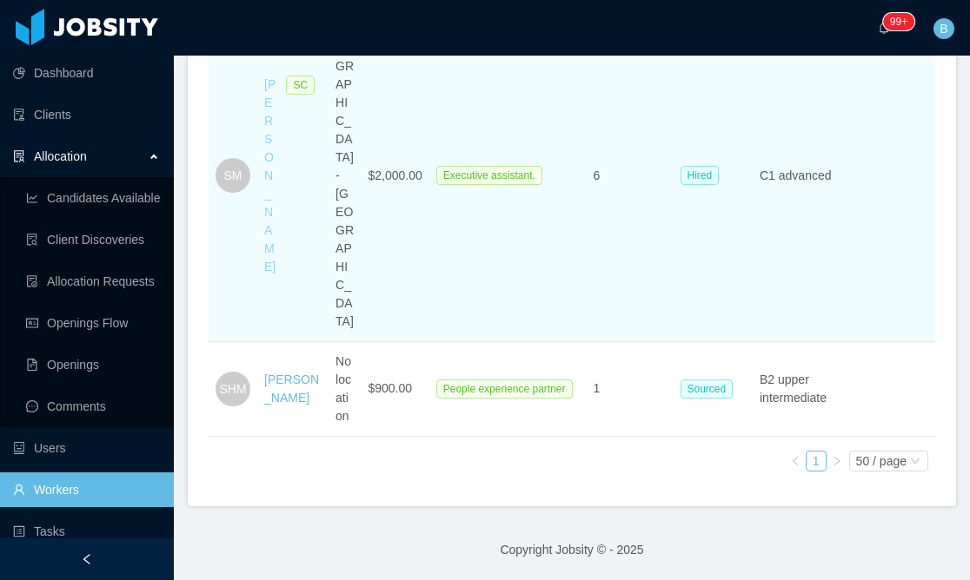
click at [268, 208] on link "[PERSON_NAME]" at bounding box center [269, 175] width 11 height 196
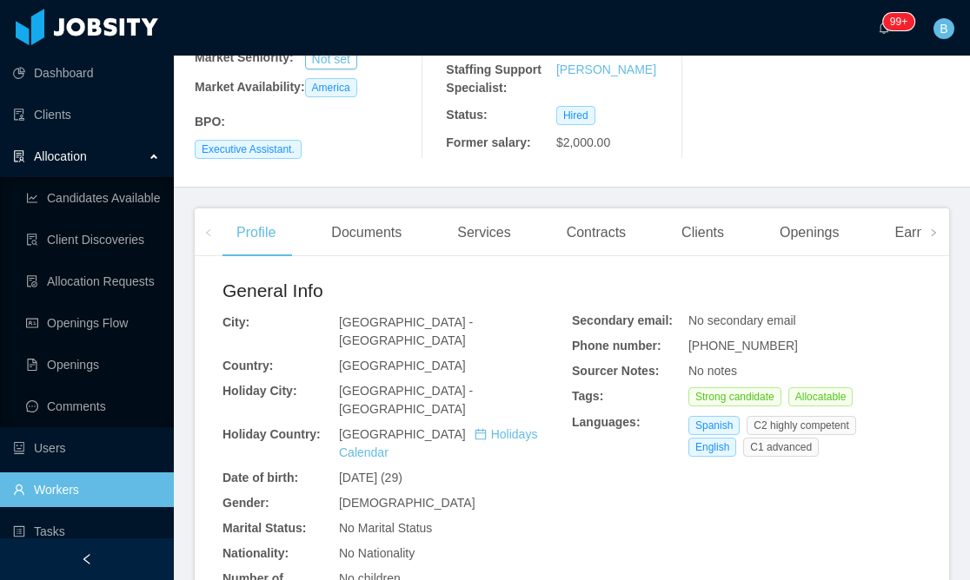
scroll to position [510, 0]
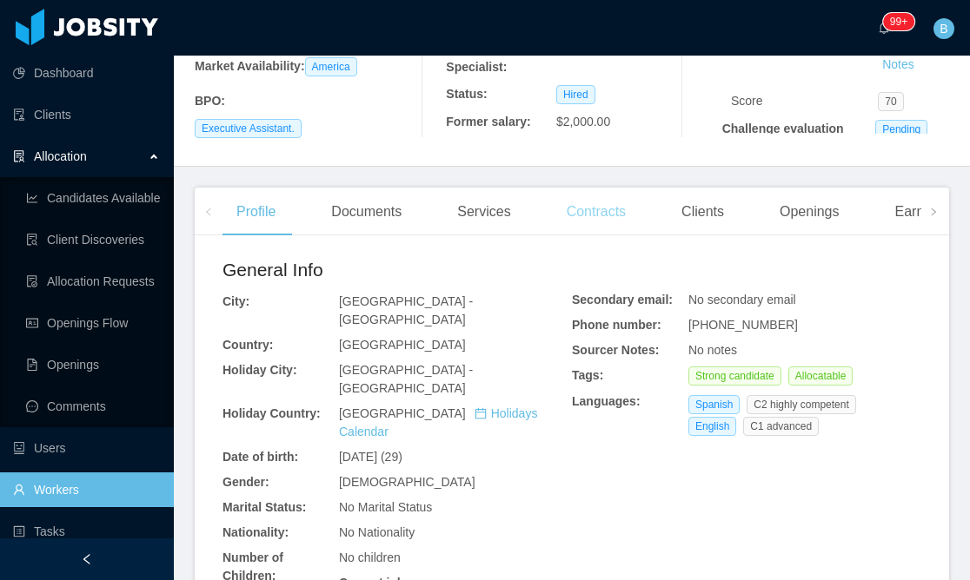
click at [587, 201] on div "Contracts" at bounding box center [596, 212] width 87 height 49
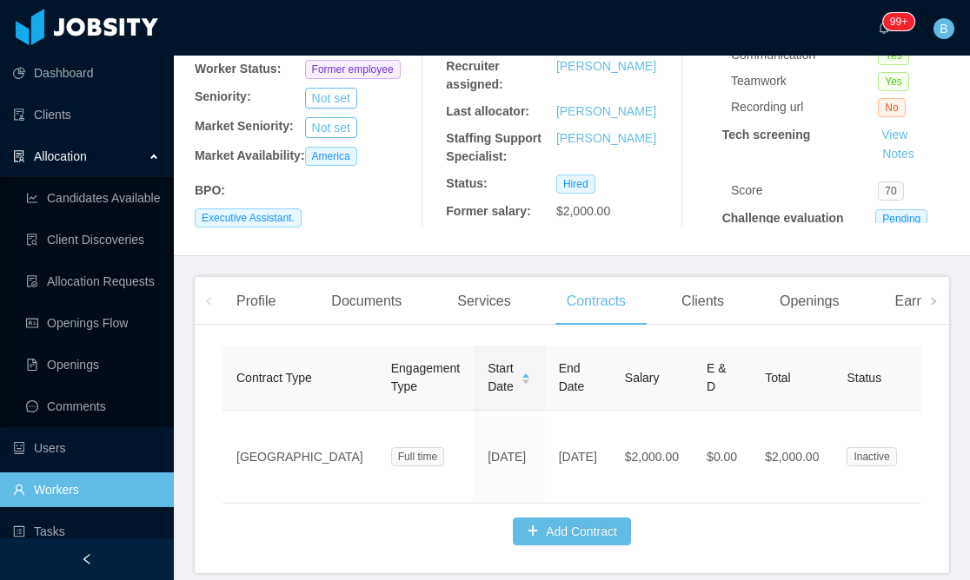
scroll to position [308, 0]
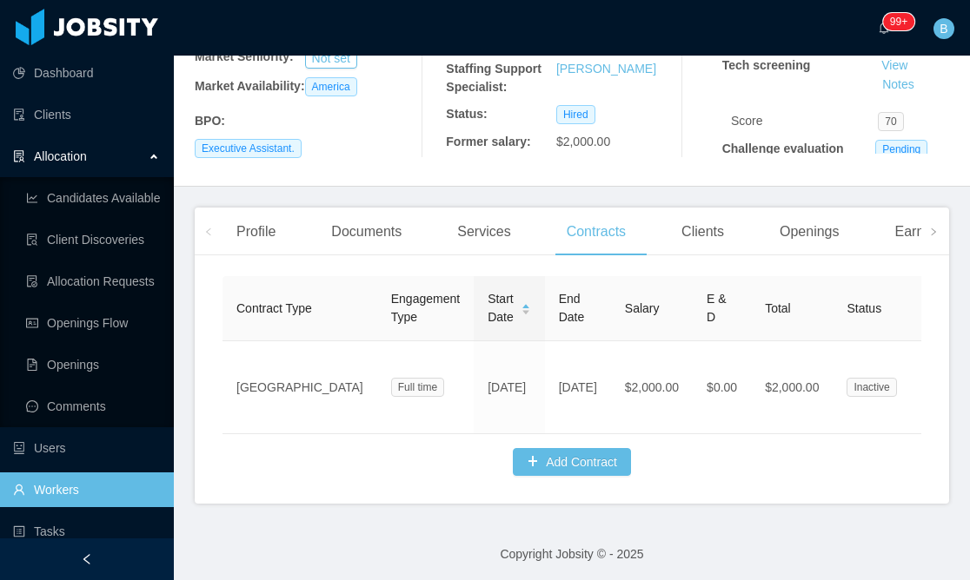
click at [751, 291] on th "Total" at bounding box center [792, 308] width 82 height 65
click at [713, 238] on div "Clients" at bounding box center [702, 232] width 70 height 49
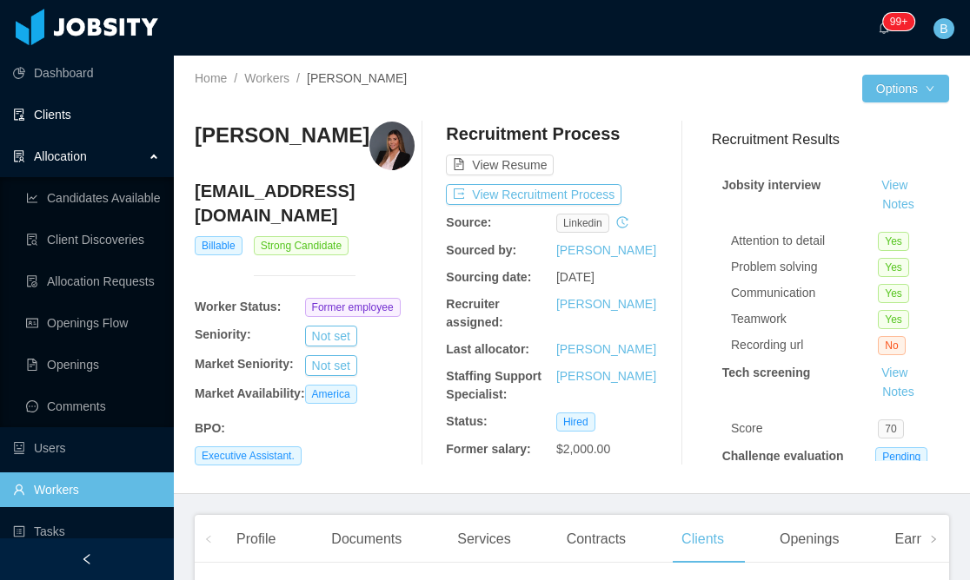
click at [62, 103] on link "Clients" at bounding box center [86, 114] width 147 height 35
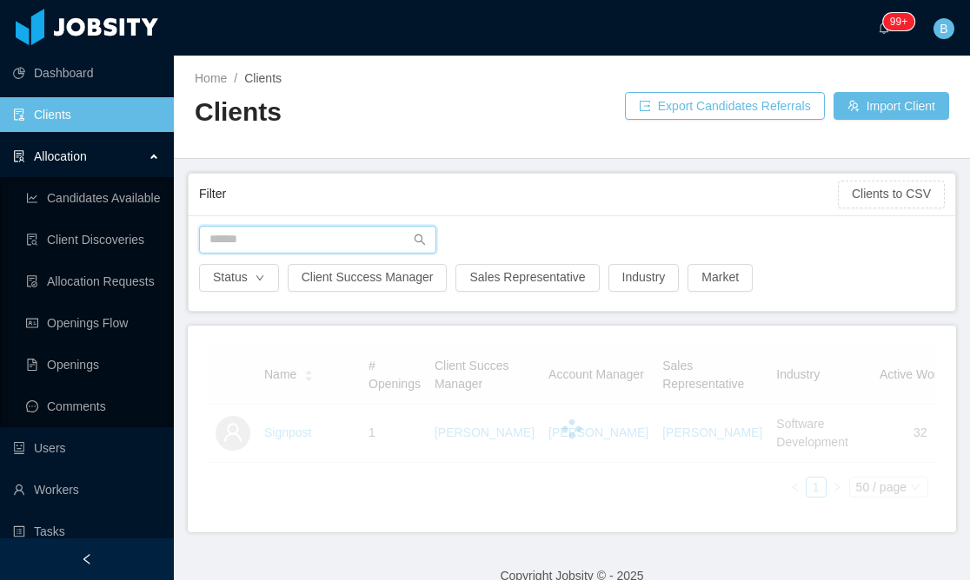
click at [292, 246] on input "text" at bounding box center [317, 240] width 237 height 28
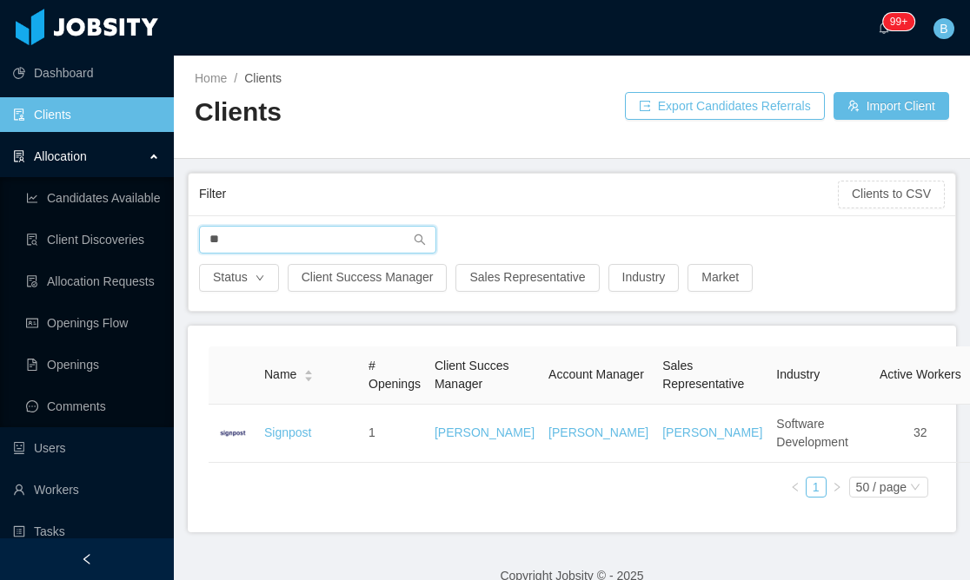
type input "*"
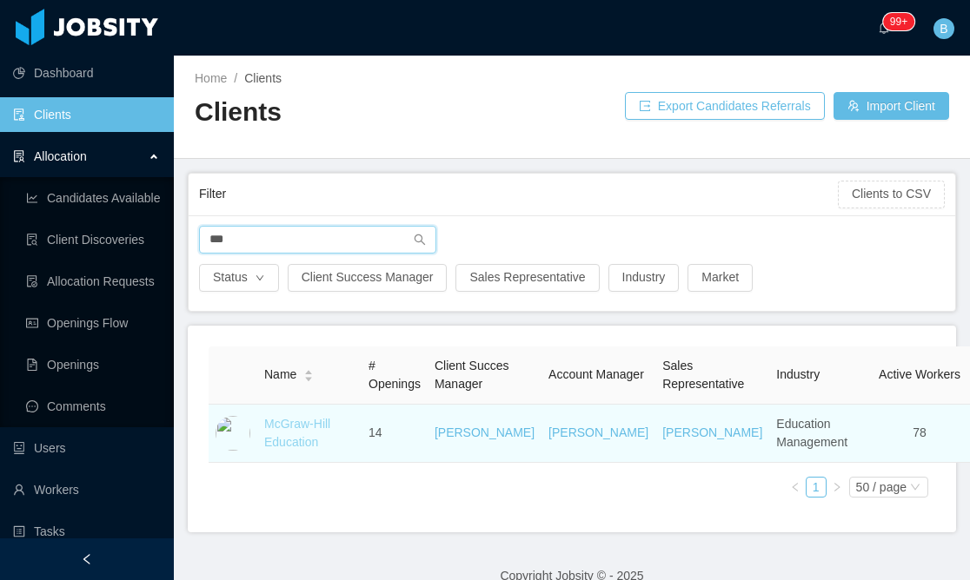
type input "***"
click at [305, 449] on link "McGraw-Hill Education" at bounding box center [297, 433] width 66 height 32
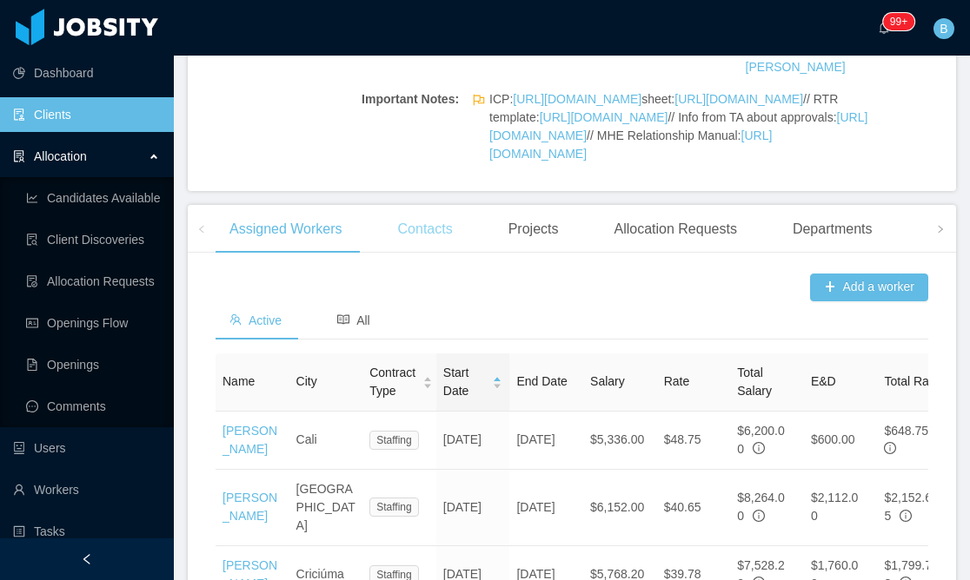
scroll to position [605, 0]
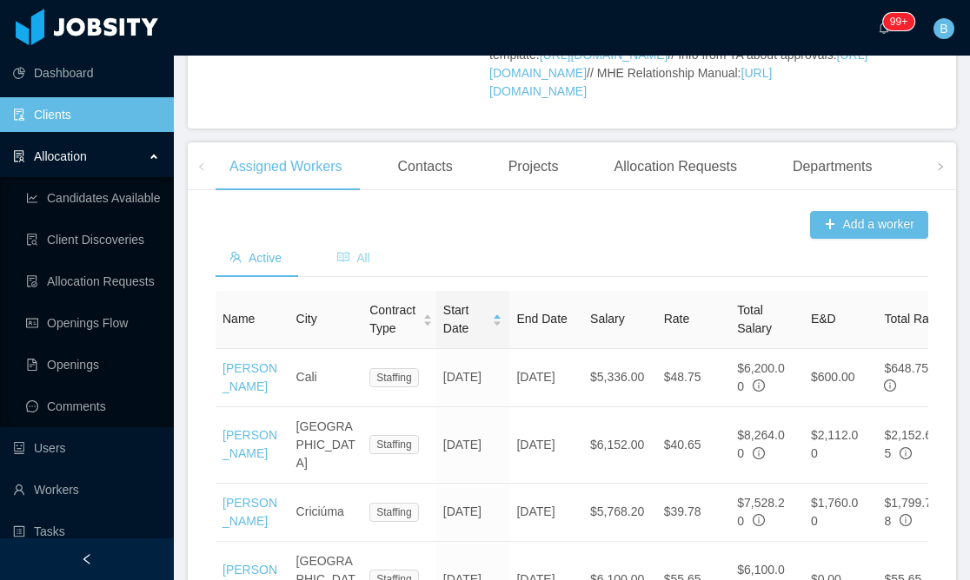
click at [367, 265] on span "All" at bounding box center [353, 258] width 33 height 14
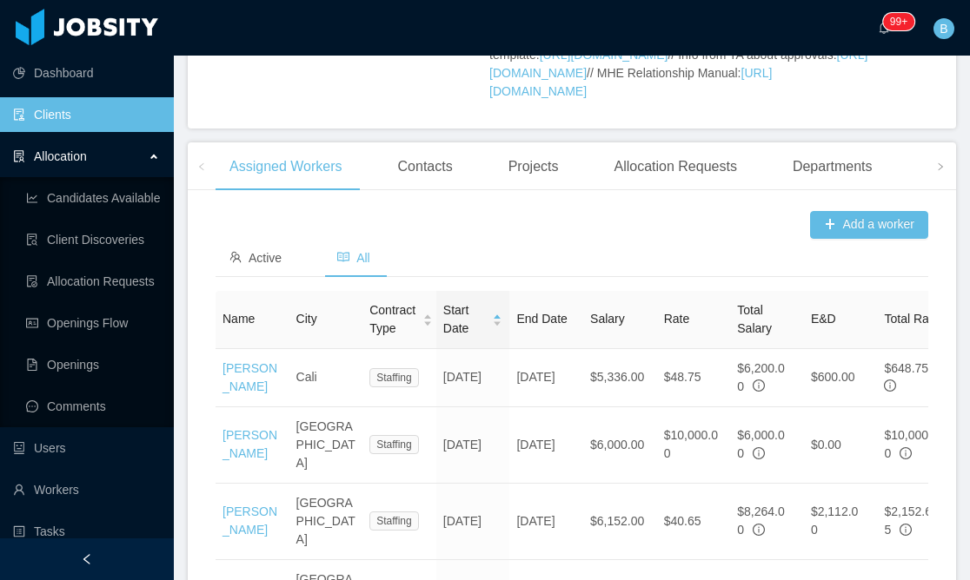
click at [500, 239] on div "Add a worker" at bounding box center [571, 225] width 712 height 28
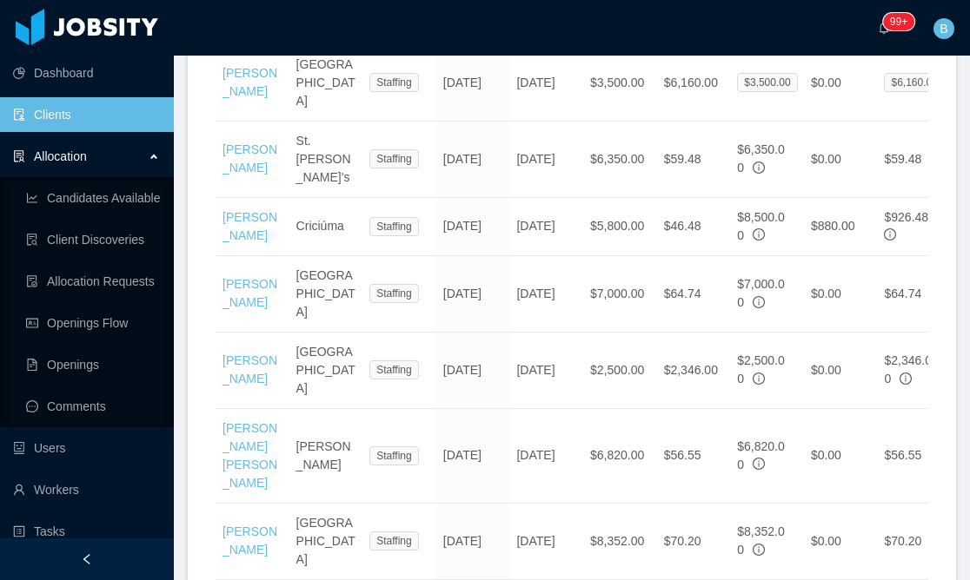
scroll to position [3853, 0]
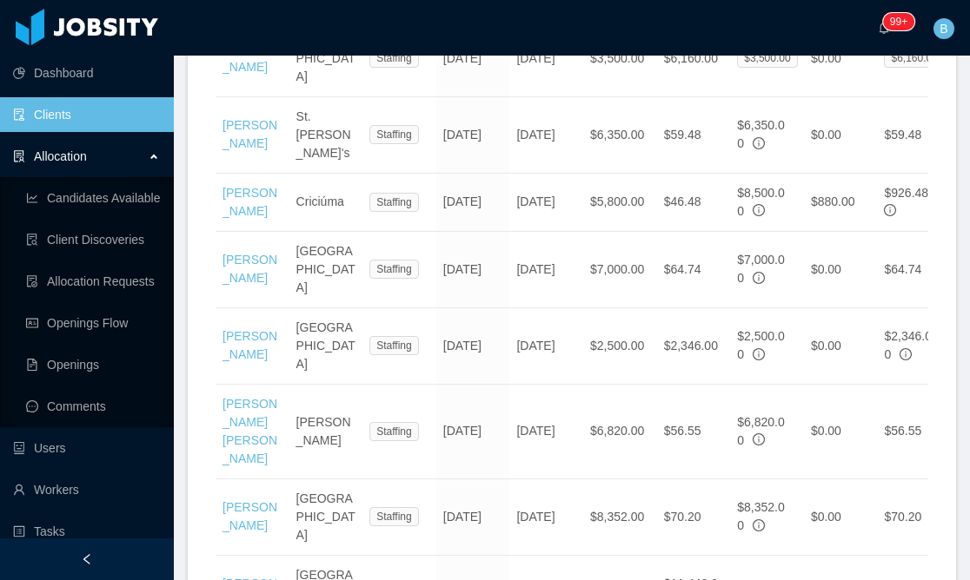
click at [870, 368] on li "500 / page" at bounding box center [879, 355] width 82 height 28
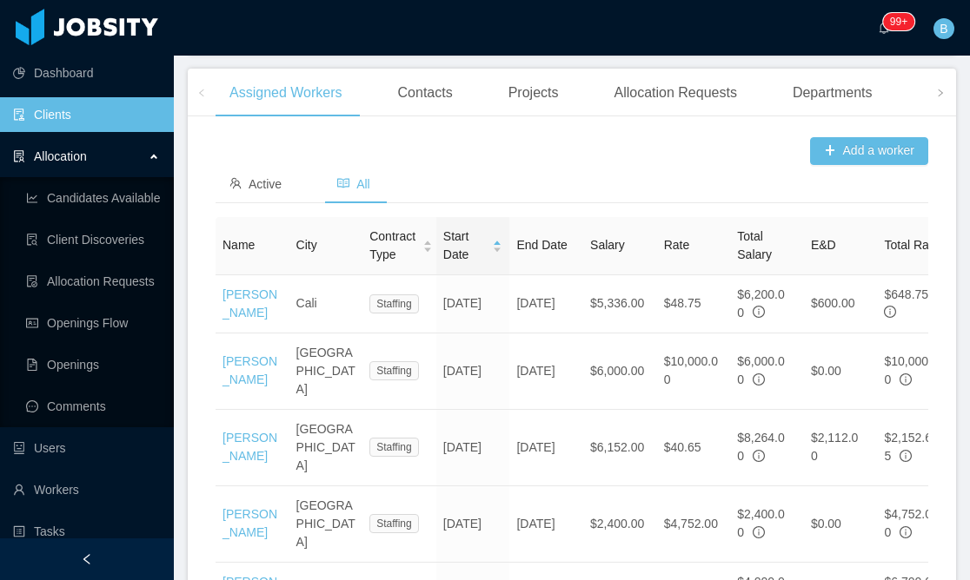
scroll to position [4497, 0]
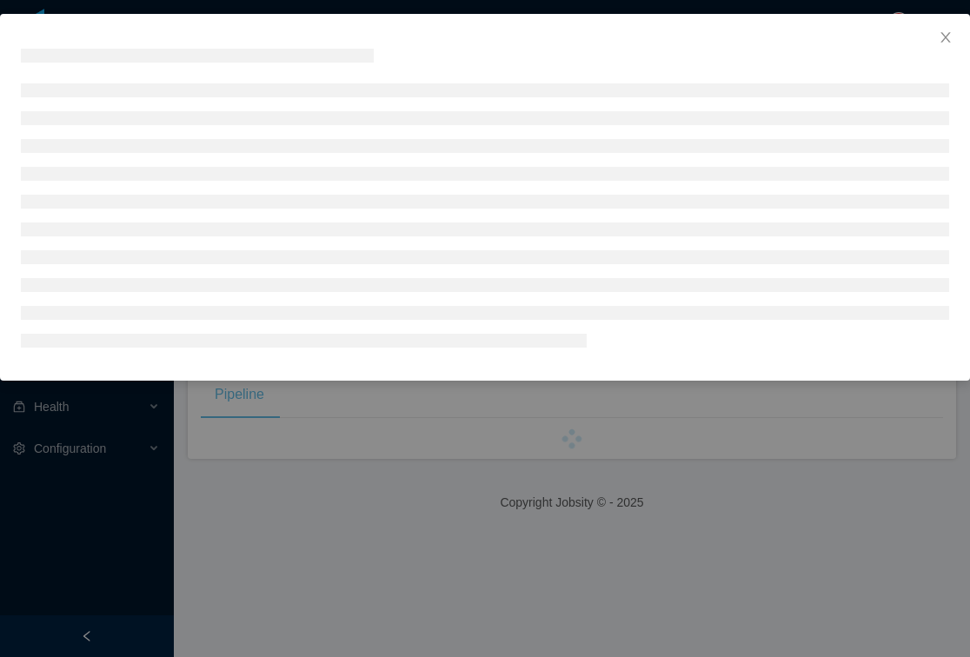
click at [67, 242] on ul at bounding box center [485, 215] width 928 height 264
click at [956, 42] on span "Close" at bounding box center [945, 38] width 49 height 49
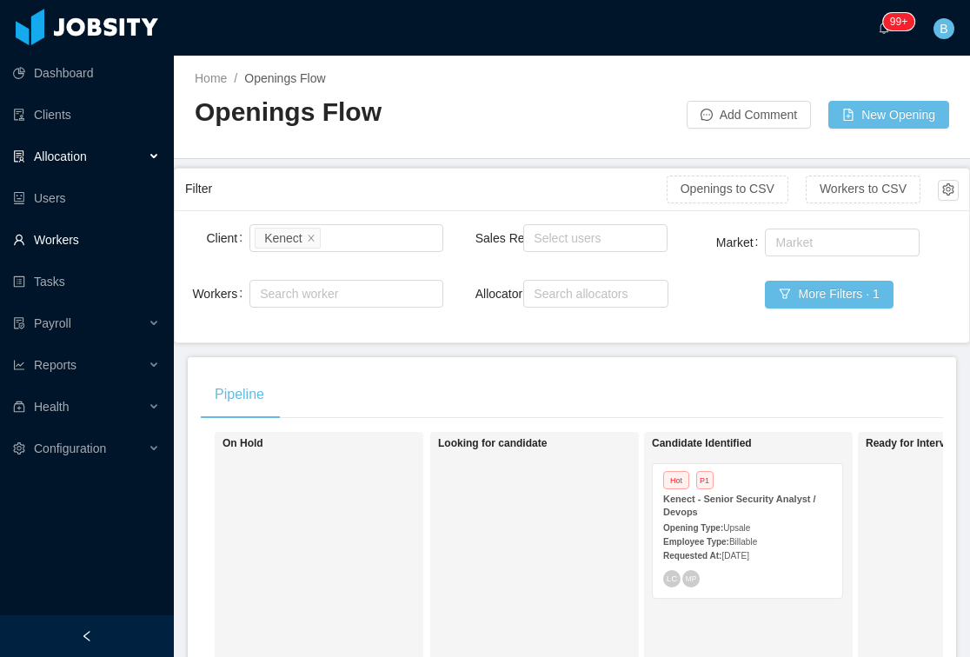
click at [62, 237] on link "Workers" at bounding box center [86, 239] width 147 height 35
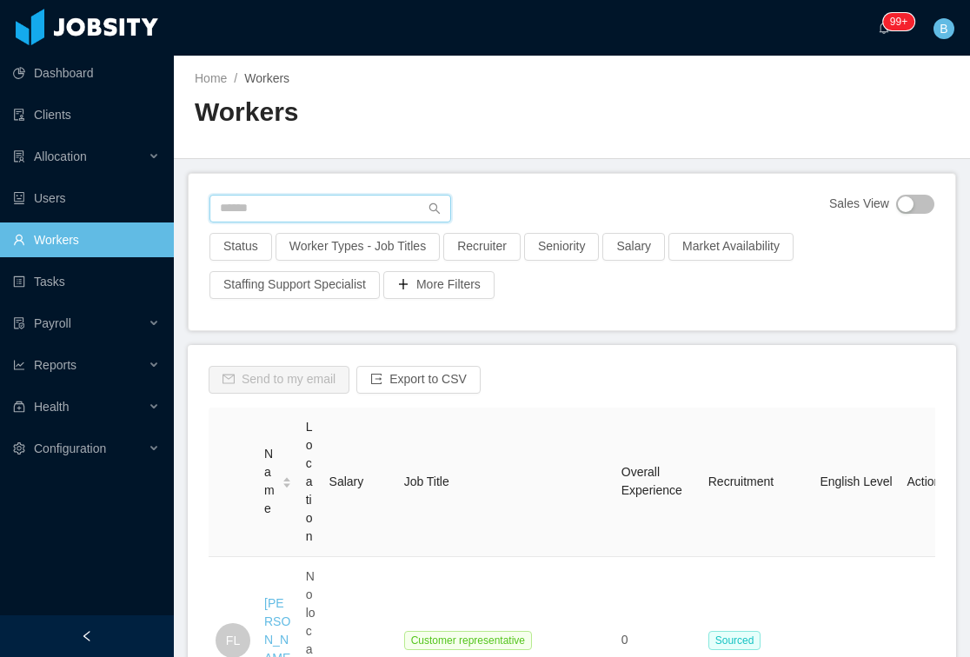
click at [297, 208] on input "text" at bounding box center [330, 209] width 242 height 28
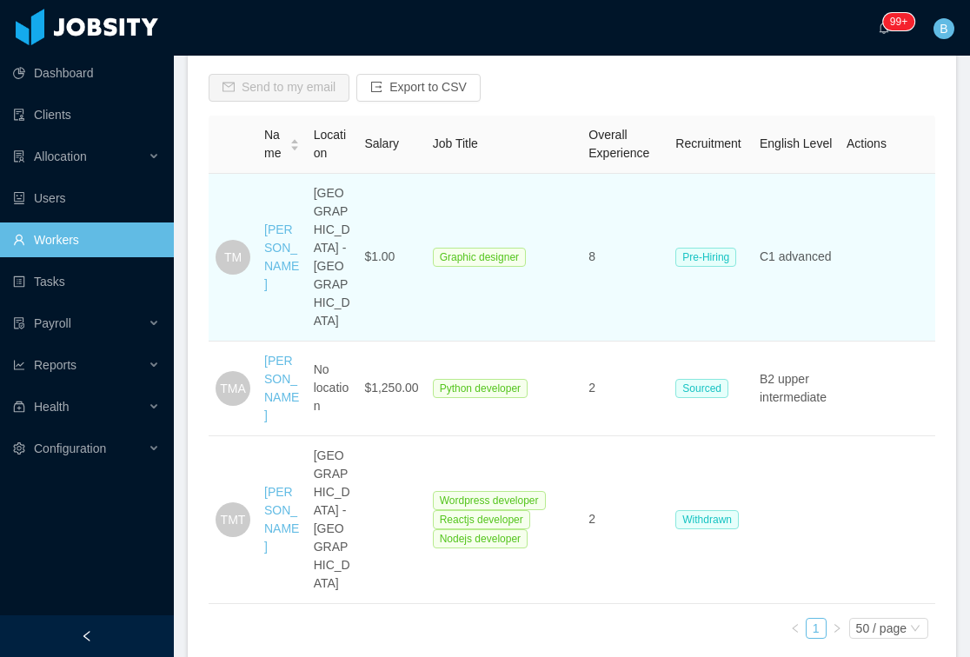
scroll to position [291, 0]
type input "**********"
click at [293, 267] on link "Tomas Mariño" at bounding box center [281, 257] width 35 height 69
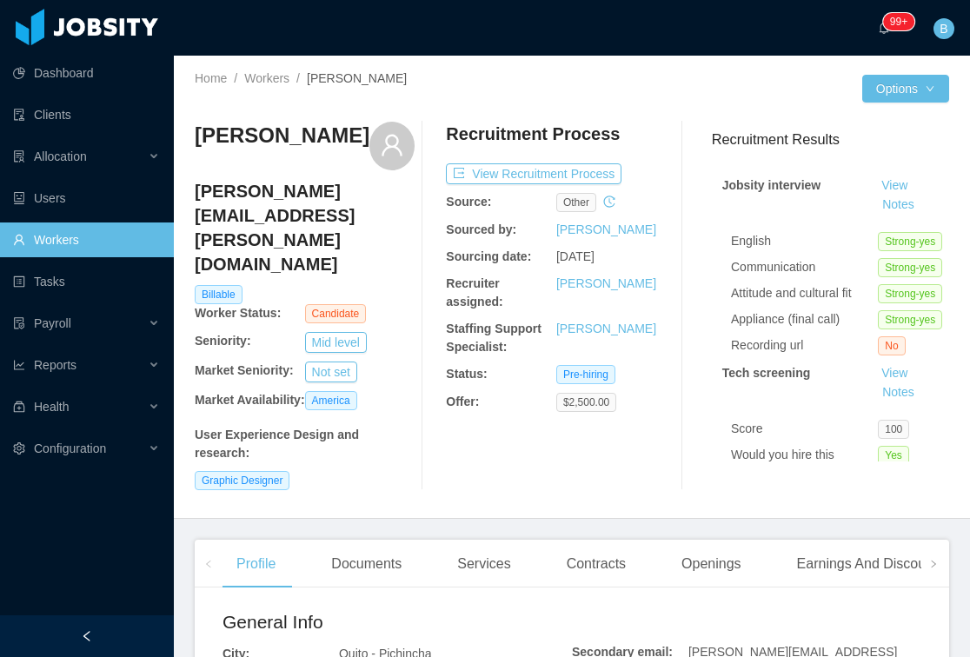
click at [363, 449] on div "Tomas Mariño tomas.marino.b@gmail.com Billable Worker Status: Candidate Seniori…" at bounding box center [305, 306] width 220 height 368
drag, startPoint x: 43, startPoint y: 109, endPoint x: 243, endPoint y: 228, distance: 233.3
click at [43, 109] on link "Clients" at bounding box center [86, 114] width 147 height 35
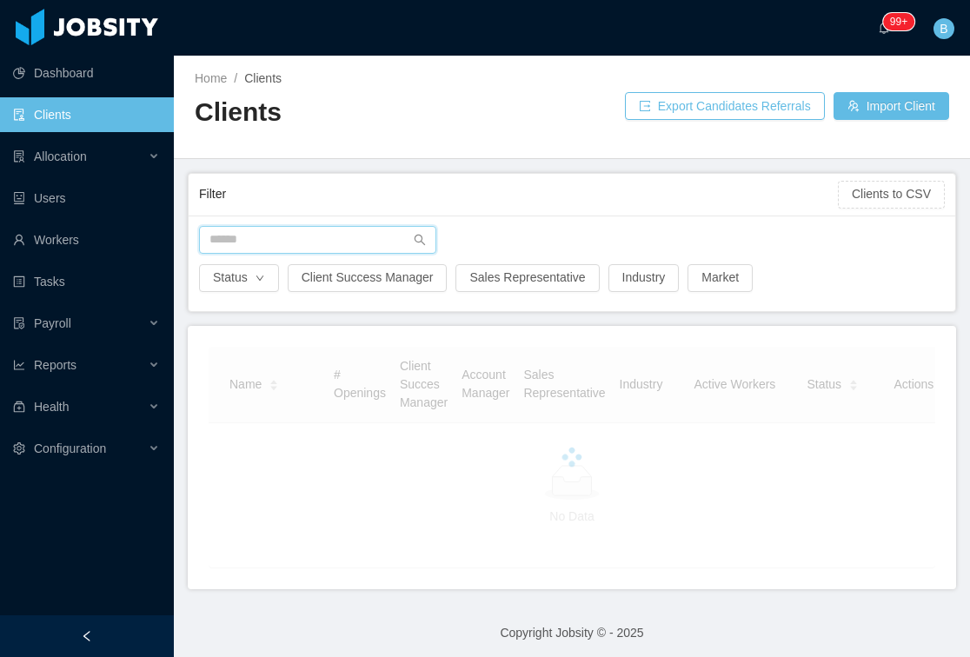
click at [352, 235] on input "text" at bounding box center [317, 240] width 237 height 28
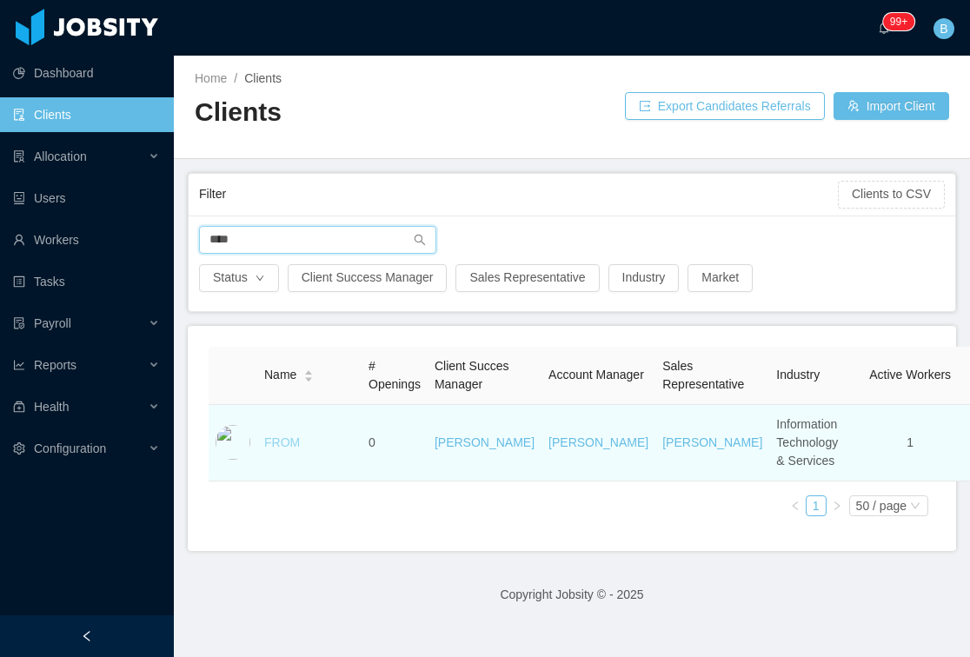
type input "****"
click at [291, 449] on link "FROM" at bounding box center [282, 442] width 36 height 14
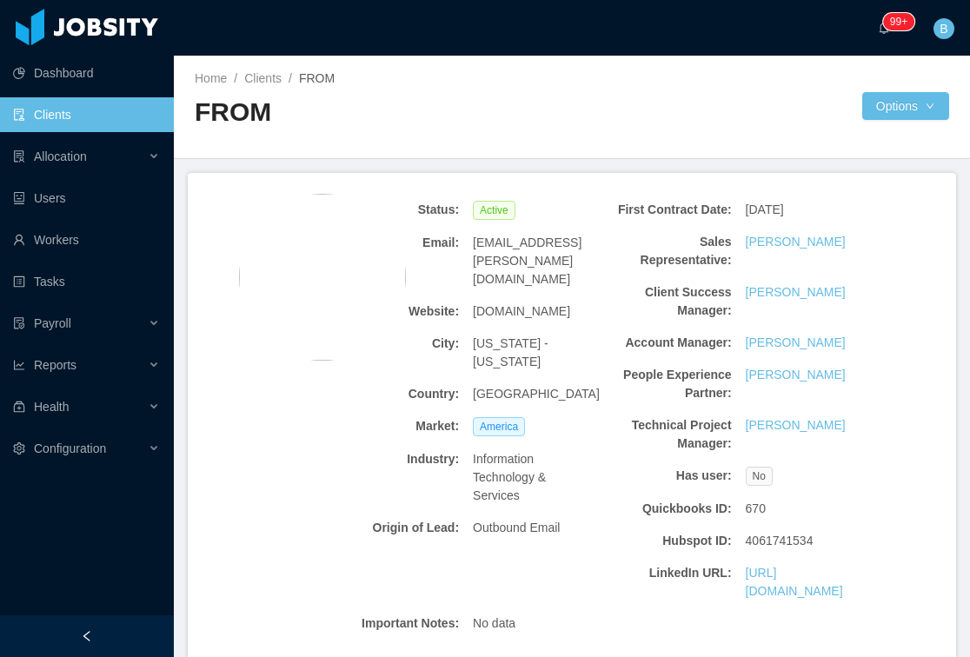
click at [542, 295] on div "from.digital" at bounding box center [534, 311] width 136 height 32
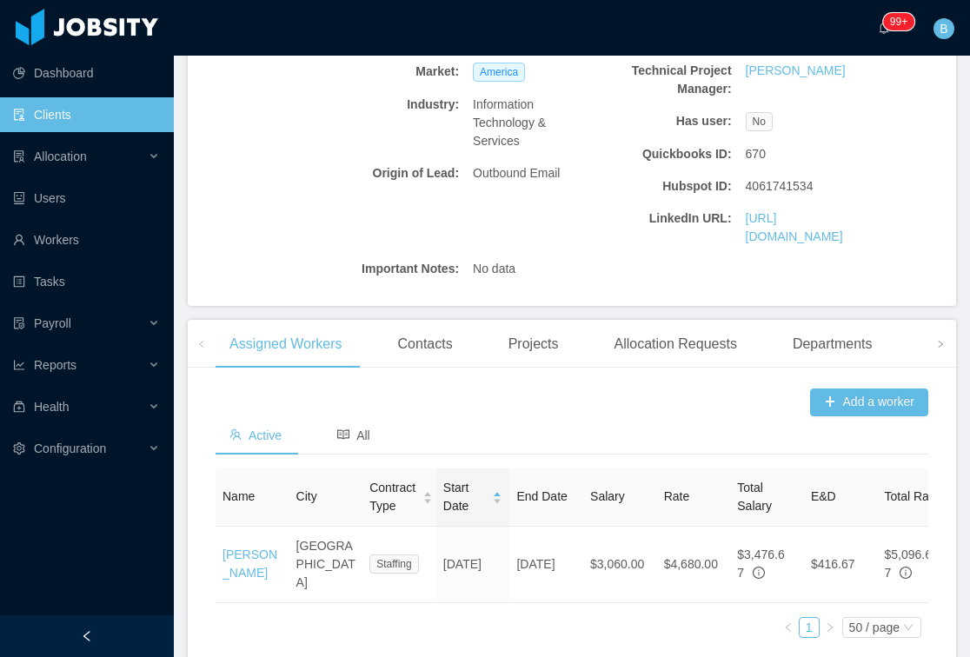
scroll to position [414, 0]
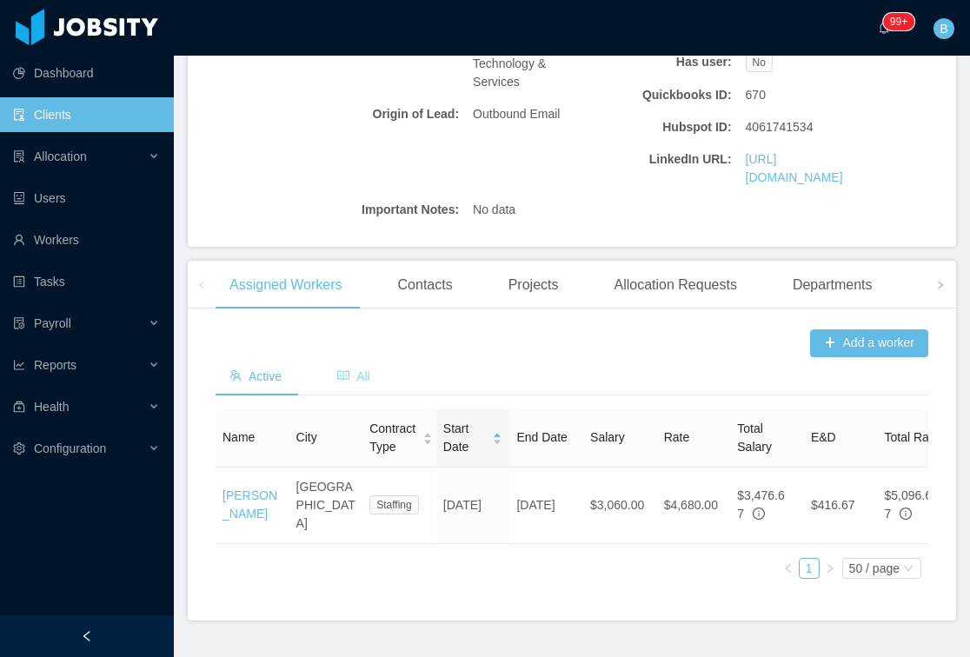
click at [349, 369] on icon "icon: read" at bounding box center [343, 375] width 12 height 12
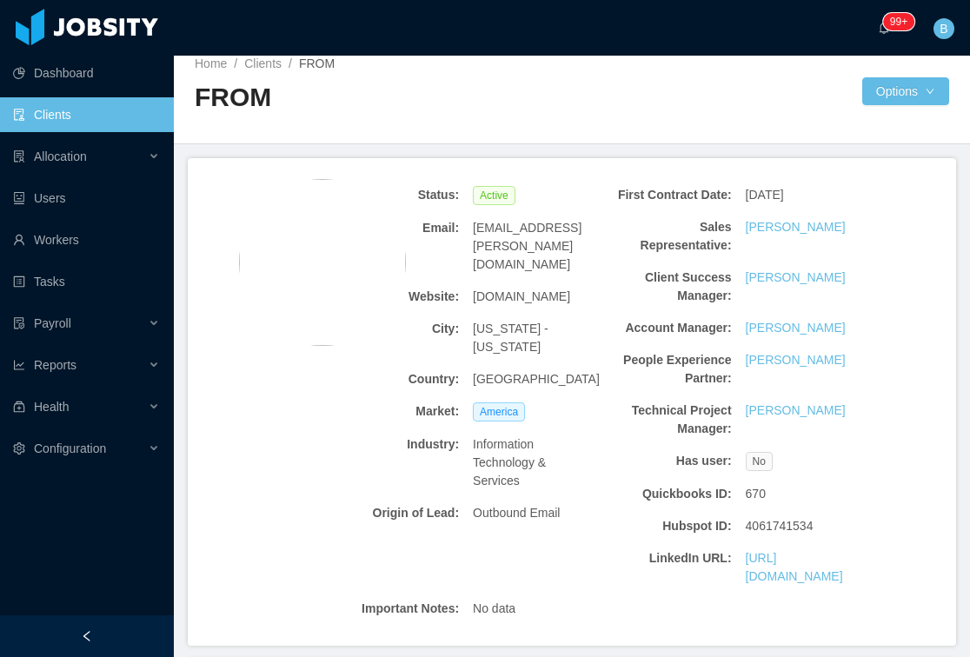
scroll to position [14, 0]
click at [265, 64] on link "Clients" at bounding box center [262, 64] width 37 height 14
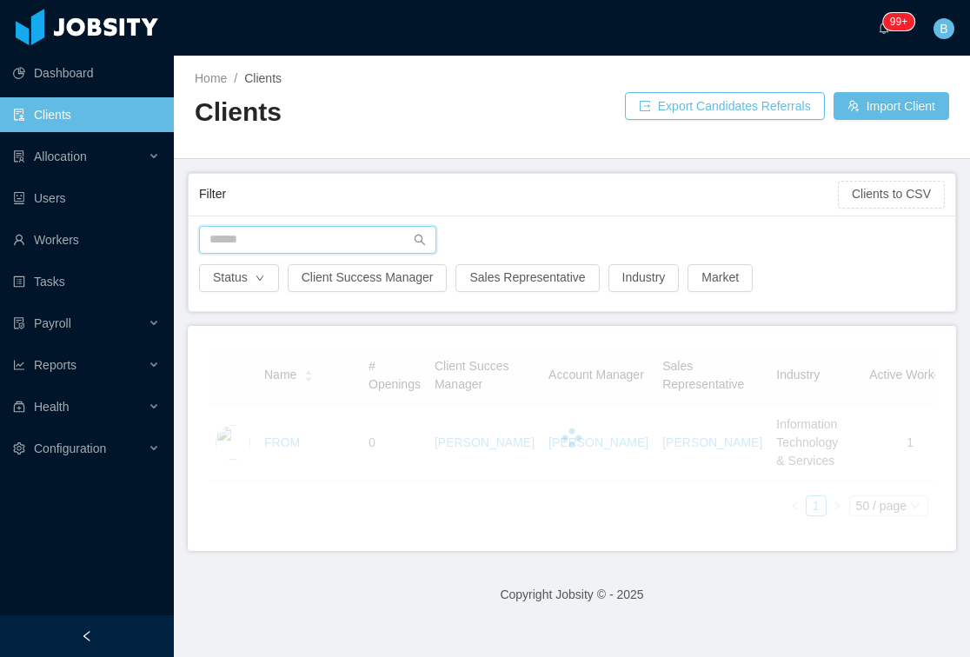
click at [265, 245] on input "text" at bounding box center [317, 240] width 237 height 28
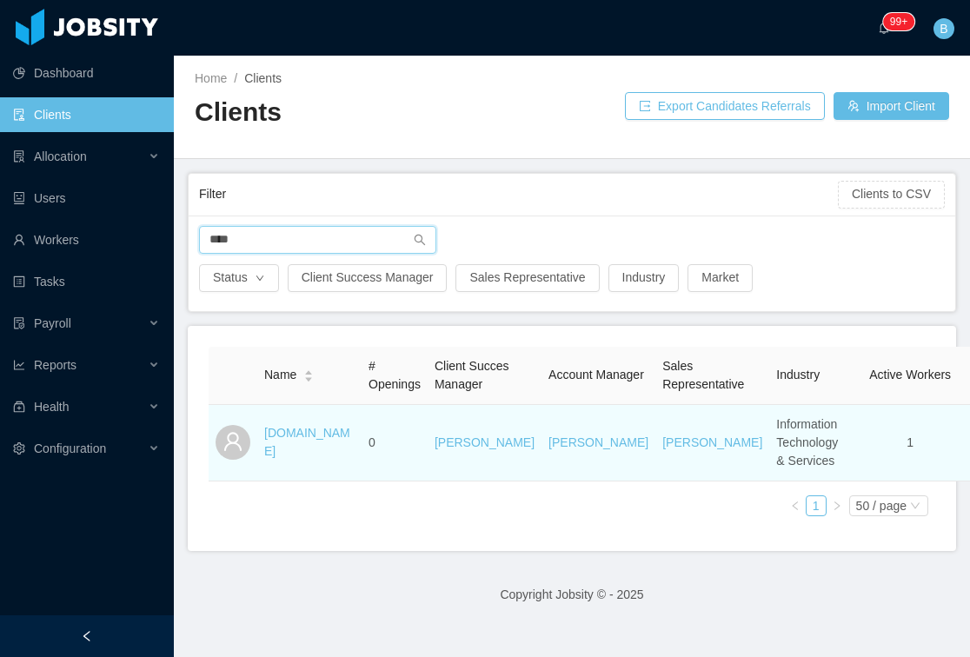
type input "****"
click at [299, 458] on link "haloforall.com" at bounding box center [307, 442] width 86 height 32
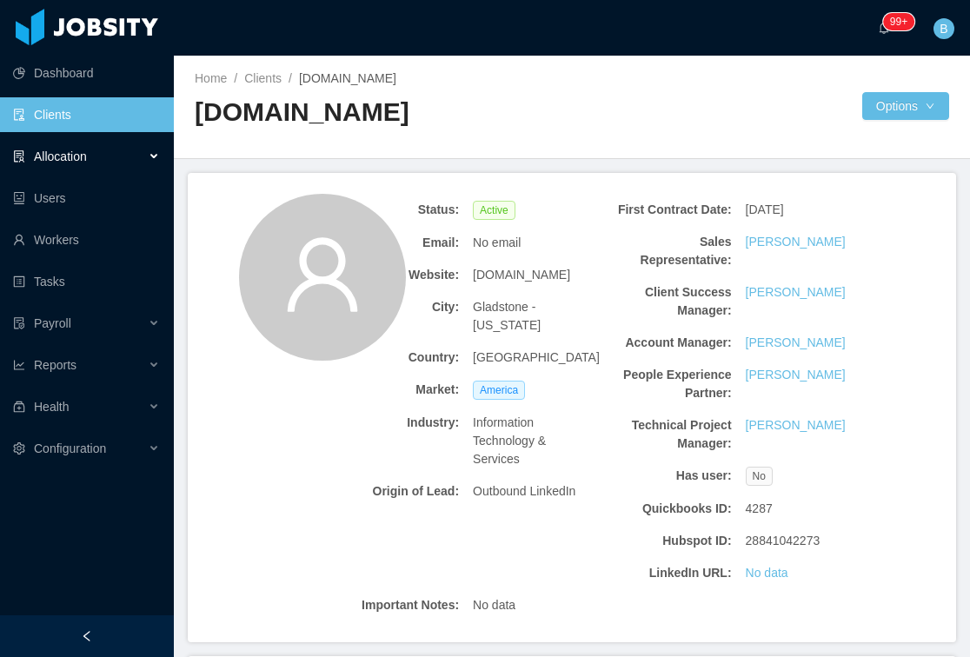
drag, startPoint x: 111, startPoint y: 144, endPoint x: 79, endPoint y: 269, distance: 129.2
click at [110, 147] on div "Allocation" at bounding box center [87, 156] width 174 height 35
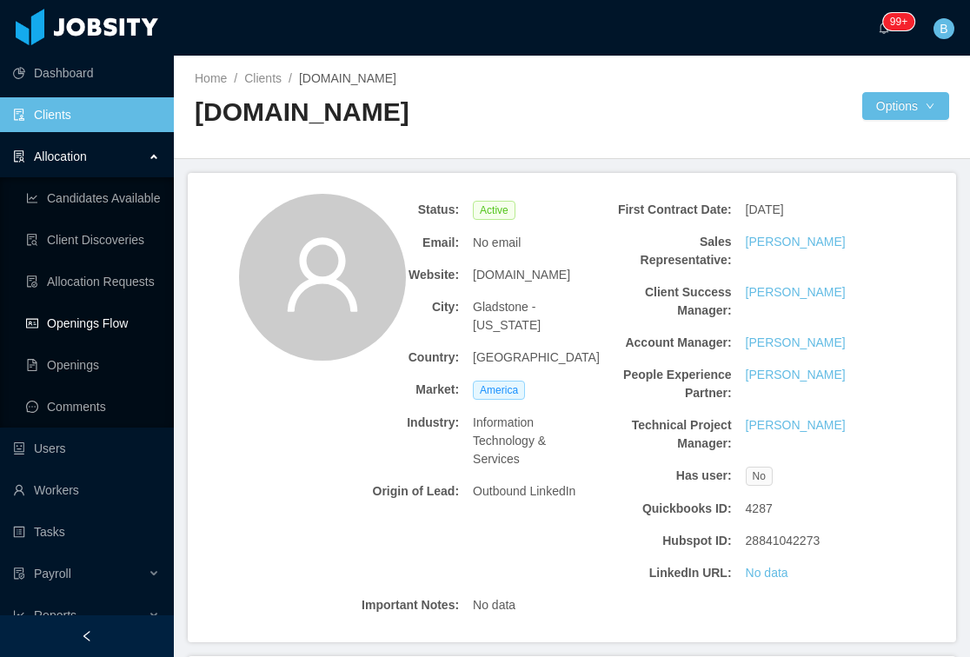
click at [99, 328] on link "Openings Flow" at bounding box center [93, 323] width 134 height 35
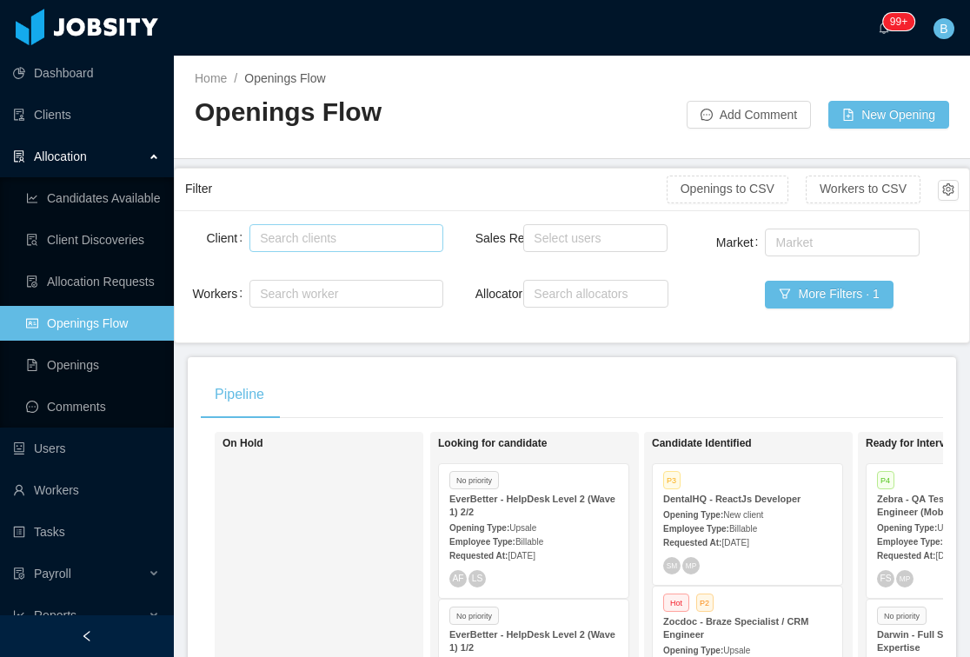
click at [268, 233] on div "Search clients" at bounding box center [342, 237] width 164 height 17
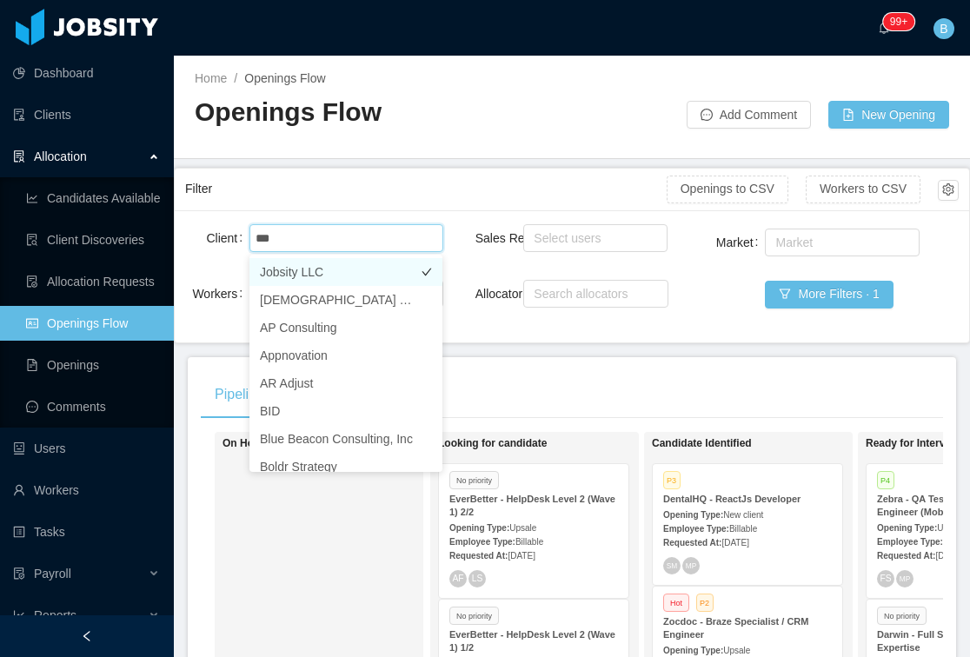
type input "****"
click at [312, 271] on li "Signpost" at bounding box center [345, 272] width 193 height 28
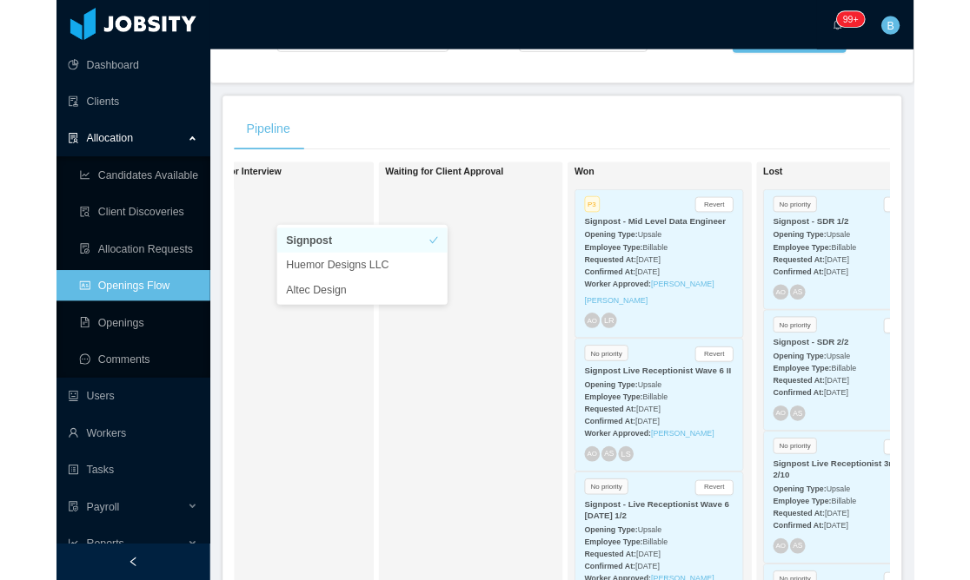
scroll to position [0, 710]
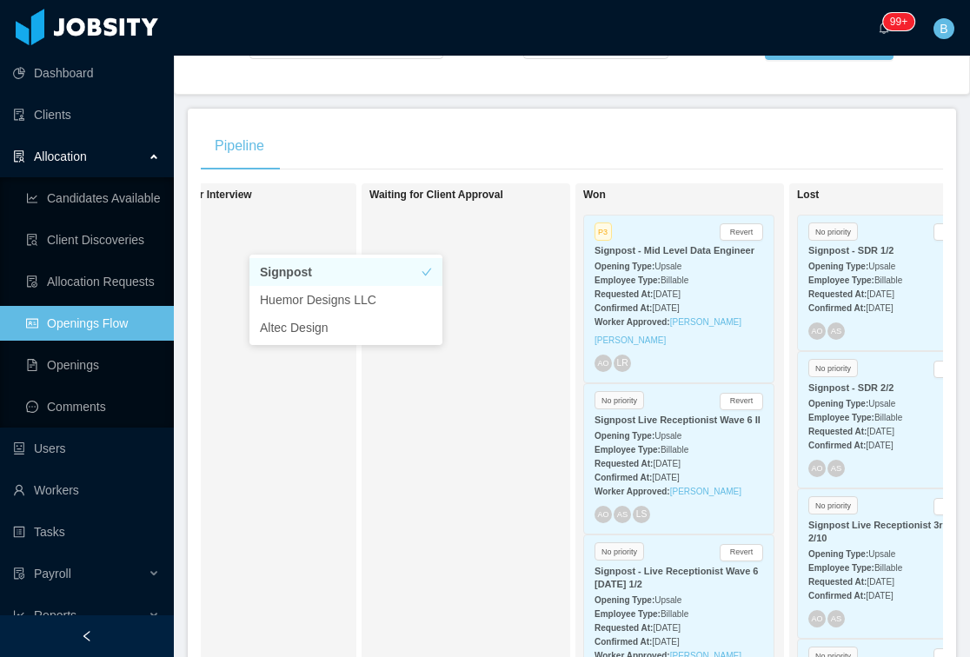
click at [473, 405] on div "Waiting for Client Approval" at bounding box center [490, 435] width 243 height 488
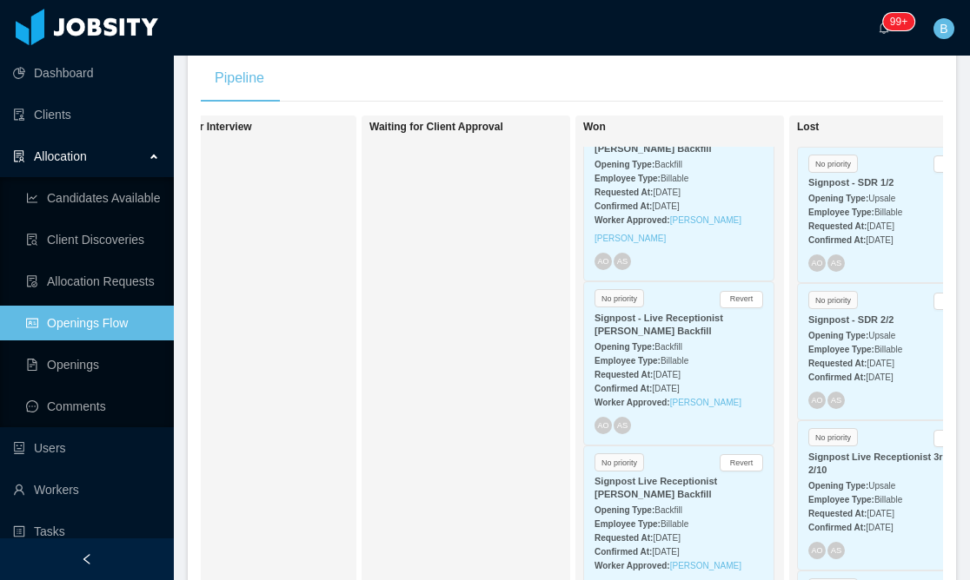
scroll to position [0, 0]
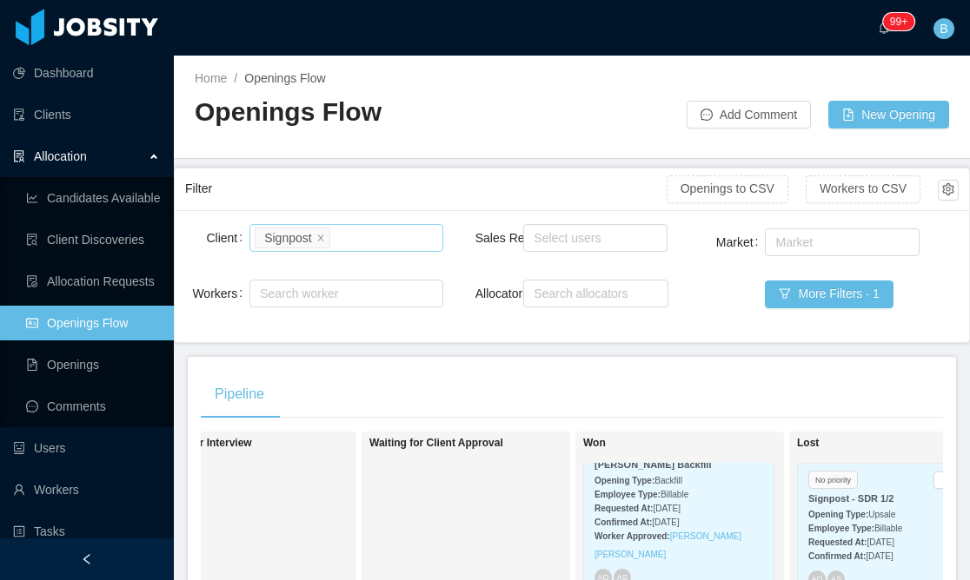
drag, startPoint x: 337, startPoint y: 226, endPoint x: 367, endPoint y: 242, distance: 34.6
click at [338, 229] on div "Search clients Signpost" at bounding box center [343, 238] width 177 height 26
type input "*"
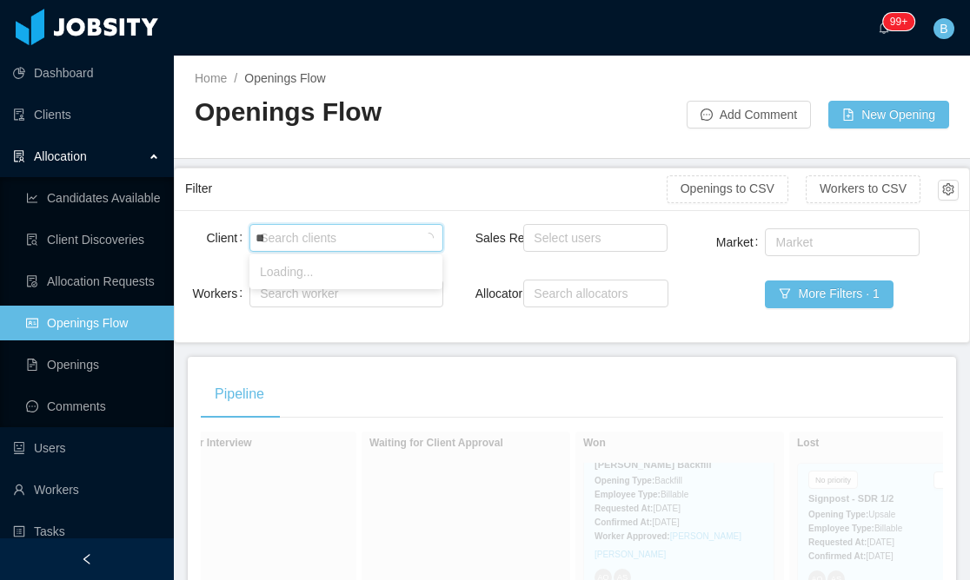
type input "***"
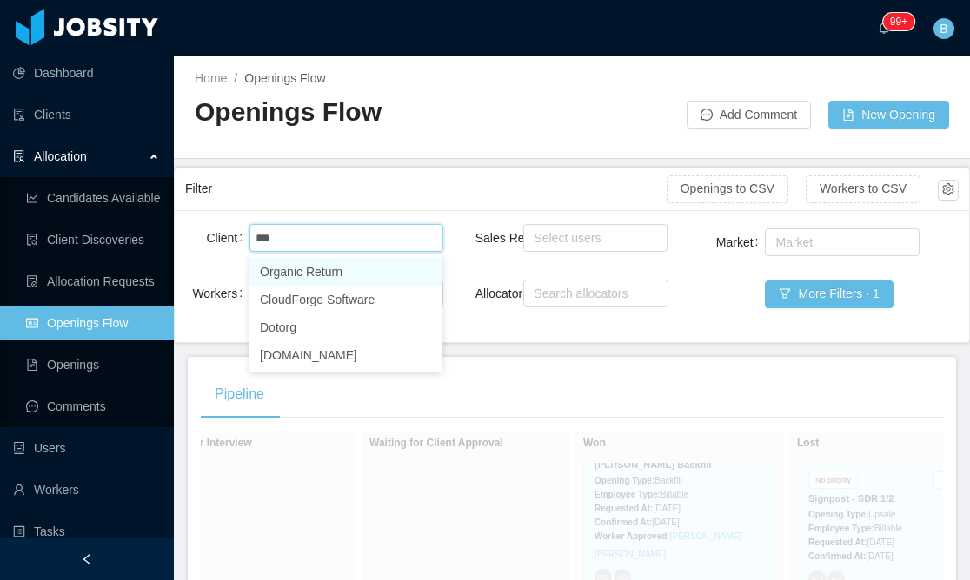
click at [341, 274] on li "Organic Return" at bounding box center [345, 272] width 193 height 28
click at [509, 163] on main "Home / Openings Flow / Openings Flow Add Comment New Opening Filter Openings to…" at bounding box center [572, 318] width 796 height 525
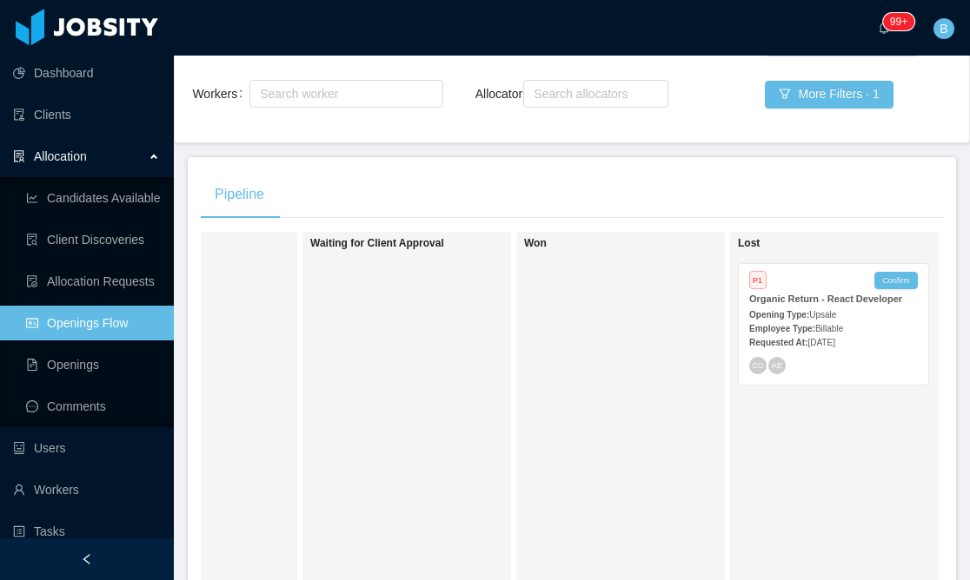
scroll to position [0, 792]
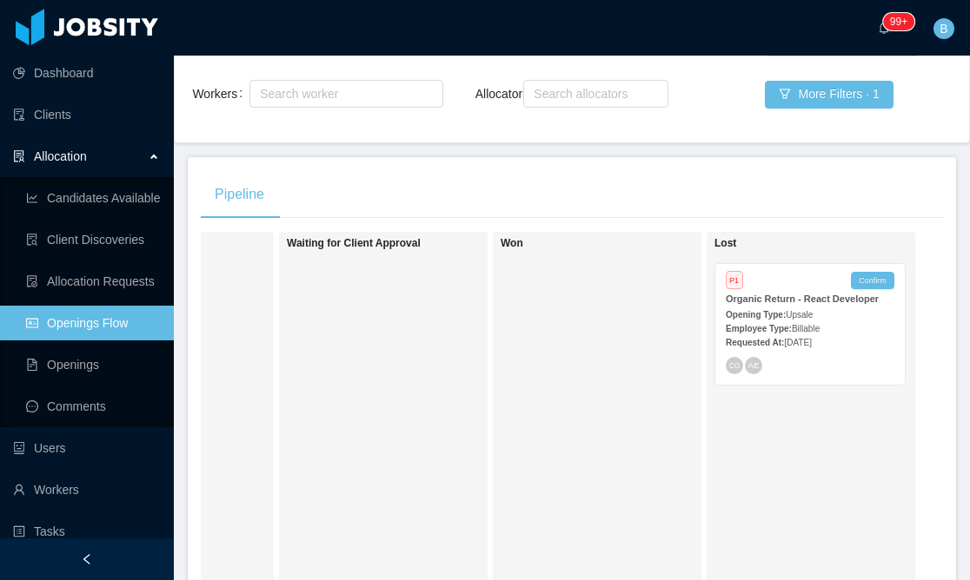
click at [860, 371] on div "CO AE" at bounding box center [809, 365] width 169 height 17
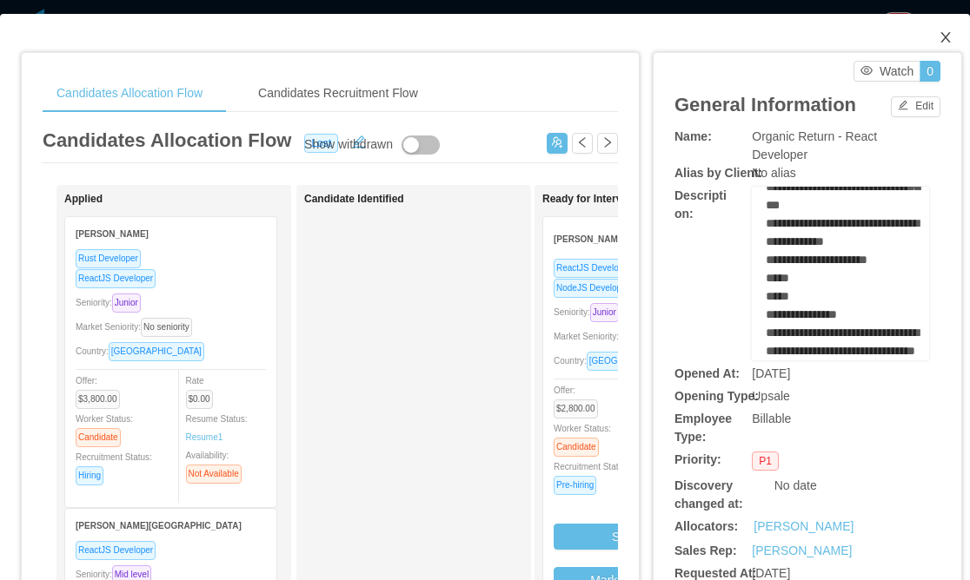
click at [933, 34] on span "Close" at bounding box center [945, 38] width 49 height 49
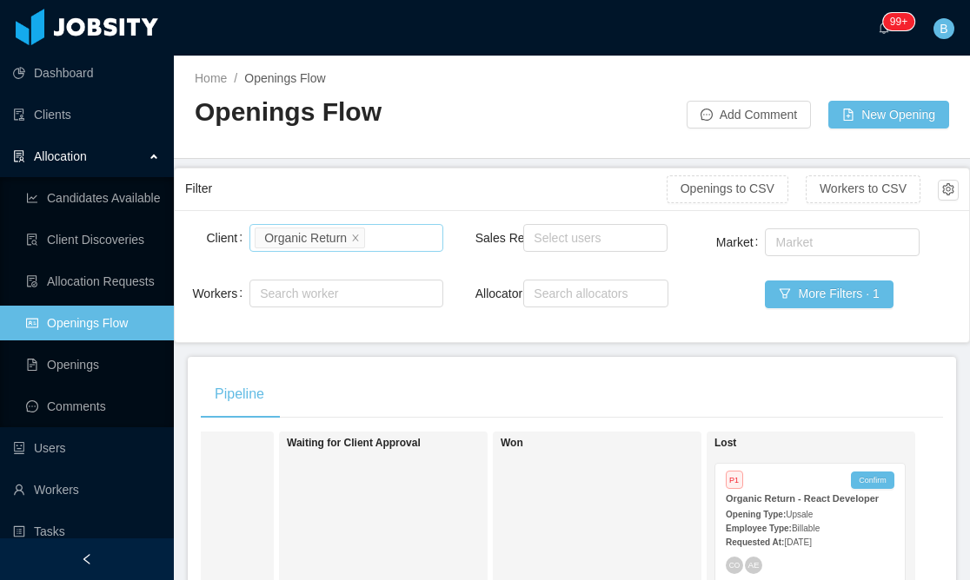
click at [399, 246] on div "Search clients Organic Return" at bounding box center [343, 238] width 177 height 26
type input "*"
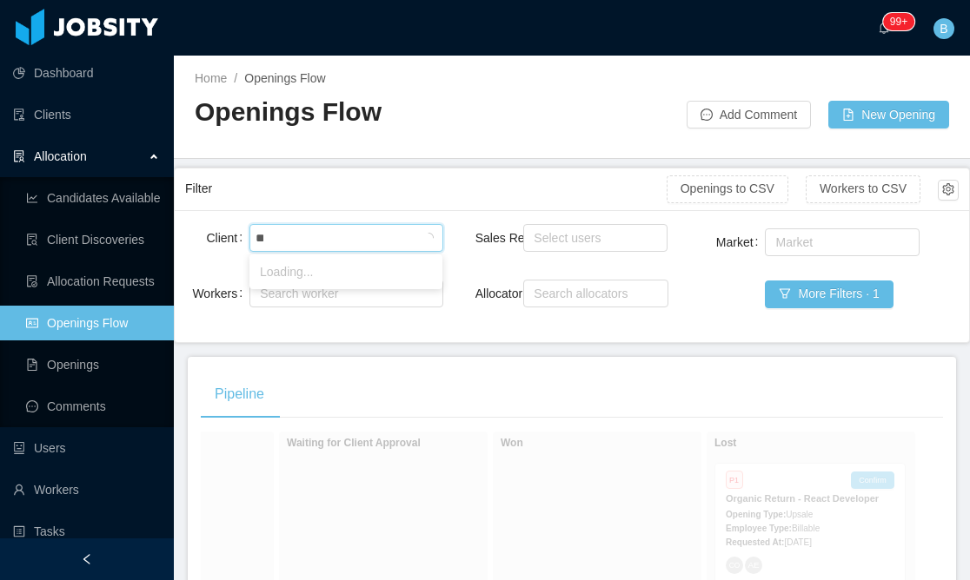
type input "***"
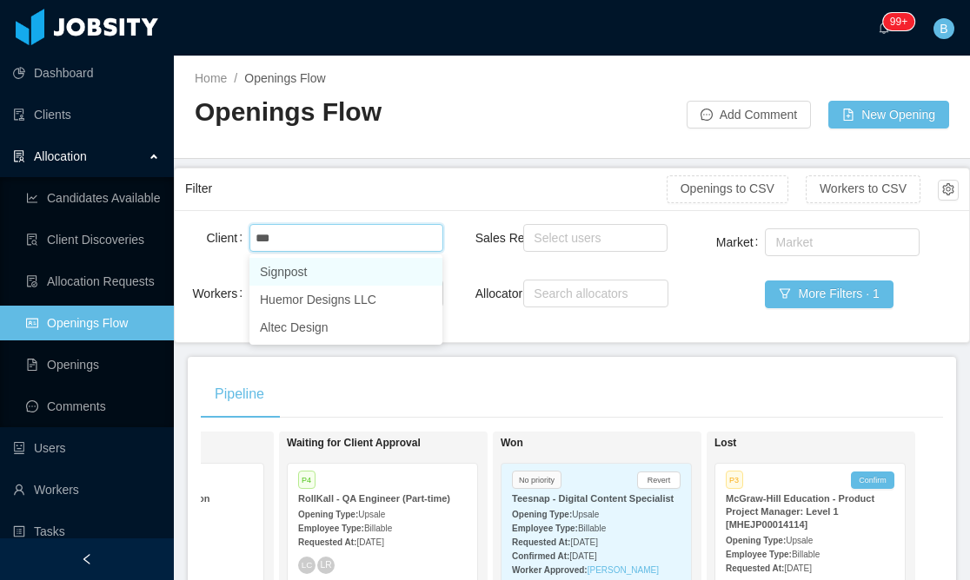
click at [384, 266] on li "Signpost" at bounding box center [345, 272] width 193 height 28
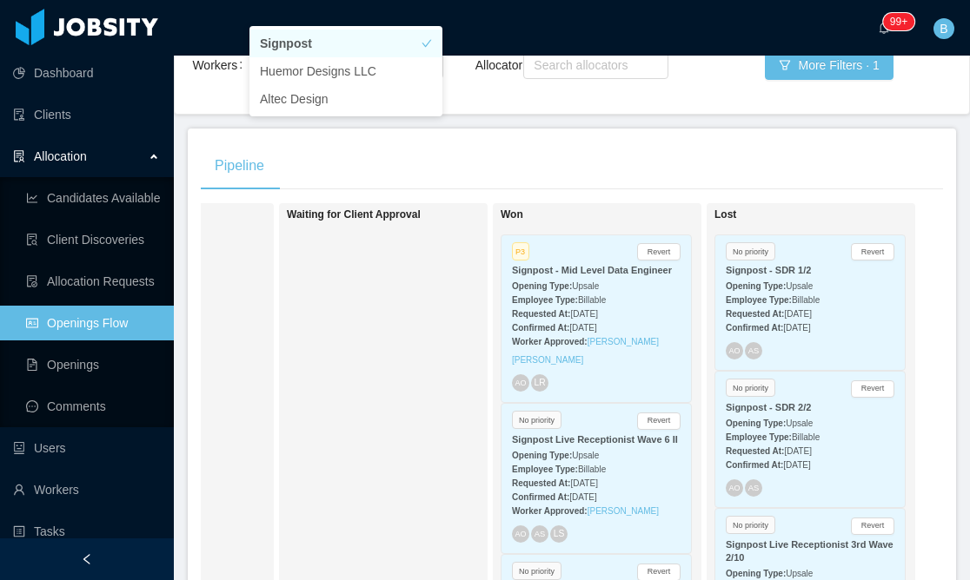
scroll to position [340, 0]
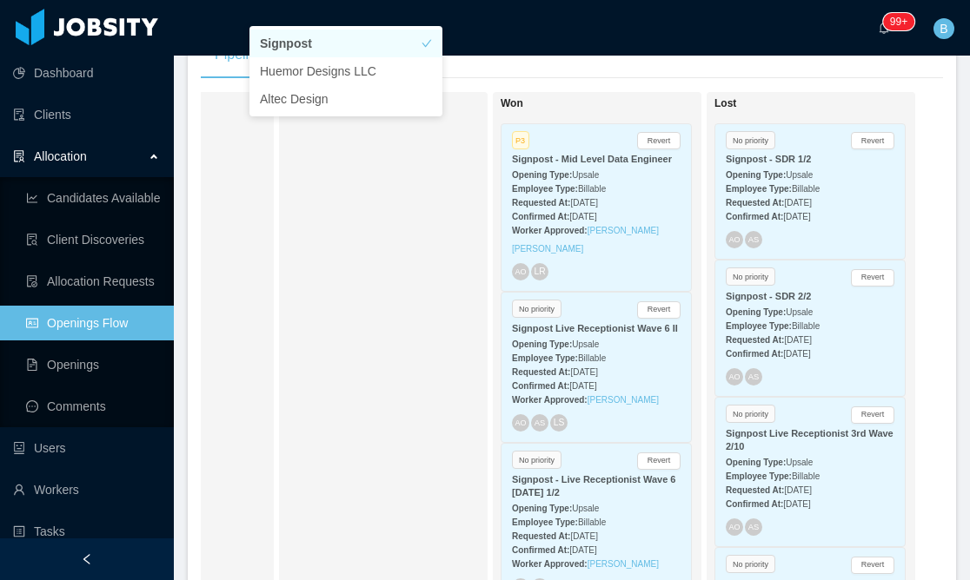
click at [355, 353] on div "Waiting for Client Approval" at bounding box center [408, 344] width 243 height 488
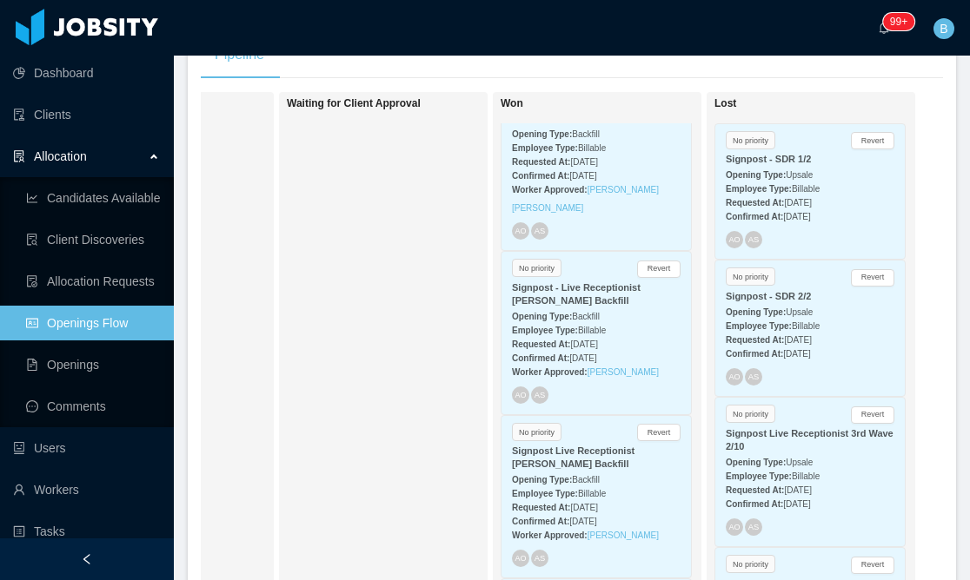
scroll to position [0, 0]
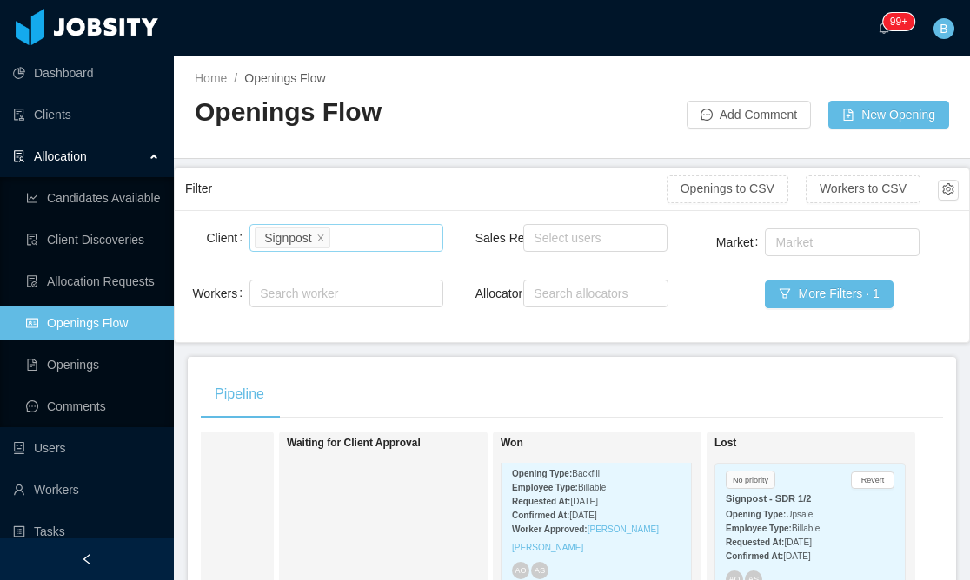
drag, startPoint x: 328, startPoint y: 248, endPoint x: 357, endPoint y: 234, distance: 31.9
click at [328, 246] on li "Signpost" at bounding box center [292, 238] width 75 height 21
click at [321, 235] on icon "icon: close" at bounding box center [320, 237] width 9 height 9
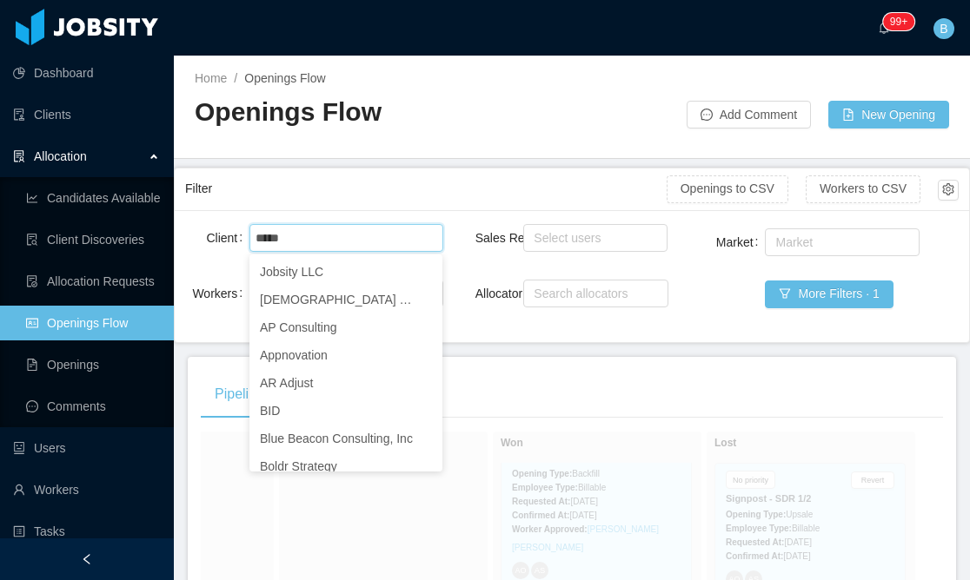
type input "*****"
click at [316, 236] on div "Search clients creed" at bounding box center [343, 238] width 177 height 26
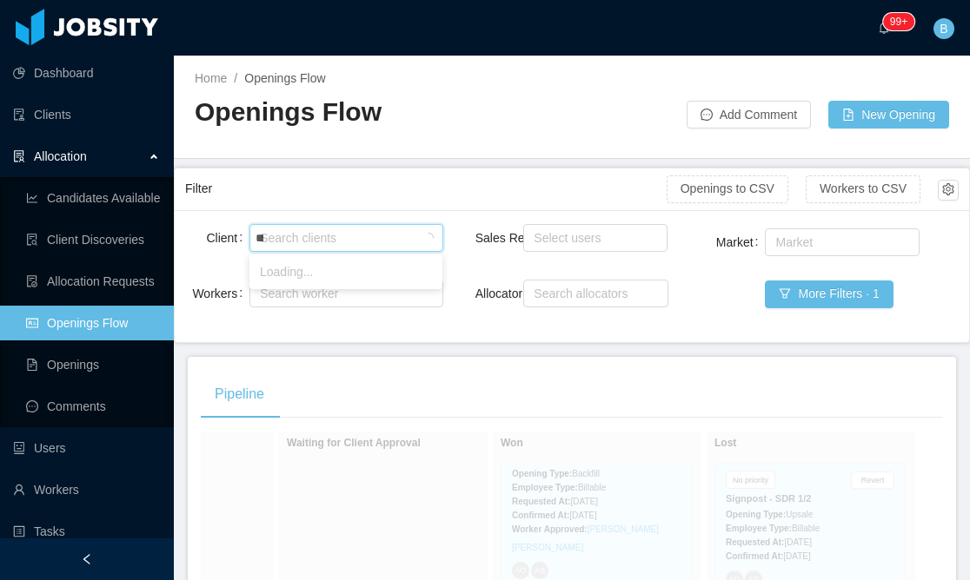
type input "****"
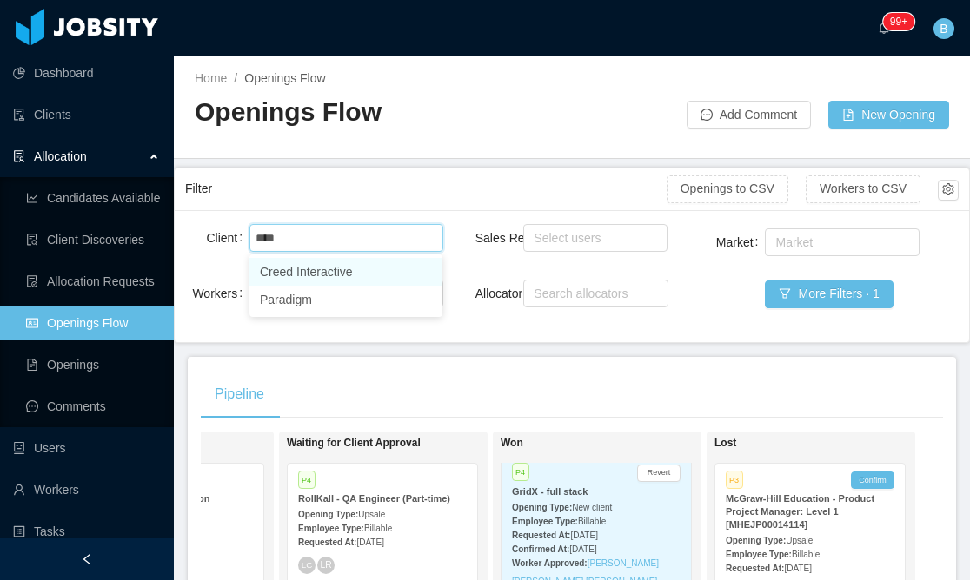
click at [306, 267] on li "Creed Interactive" at bounding box center [345, 272] width 193 height 28
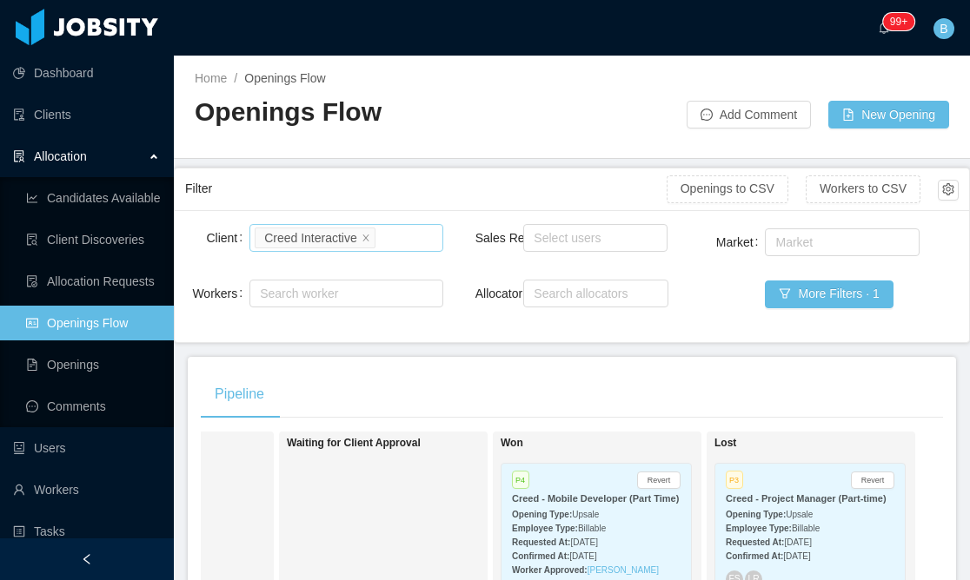
click at [401, 232] on div "Search clients Creed Interactive" at bounding box center [343, 238] width 177 height 26
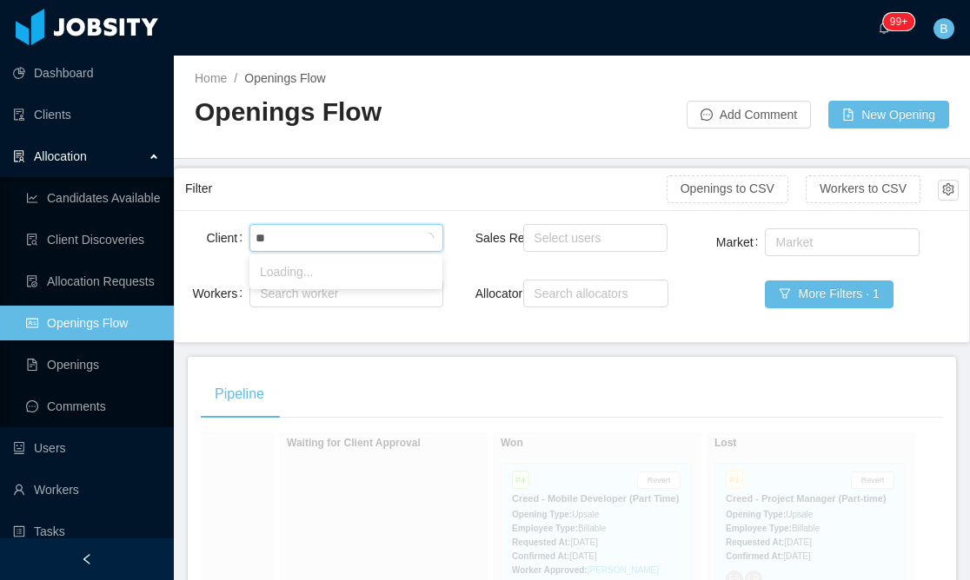
type input "***"
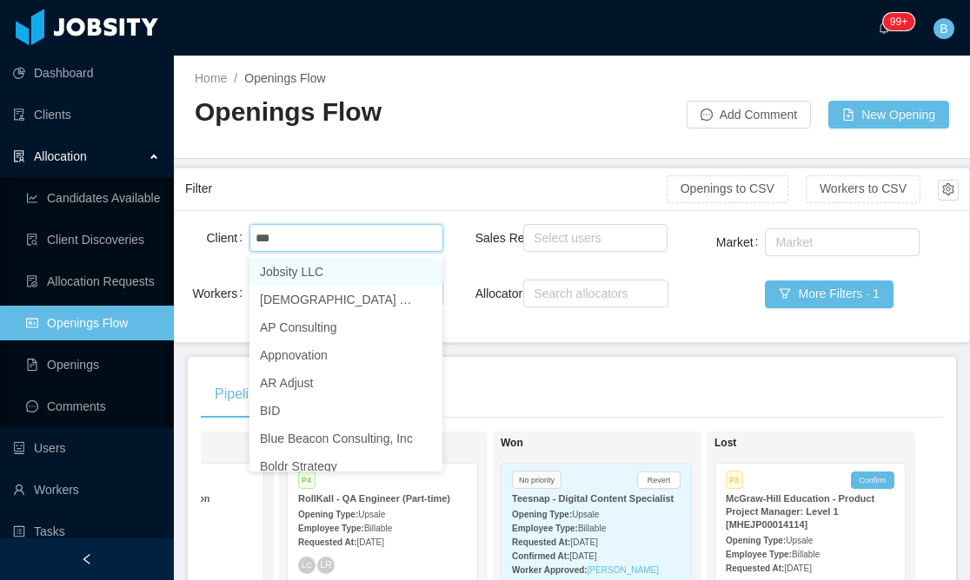
click at [358, 275] on li "Jobsity LLC" at bounding box center [345, 272] width 193 height 28
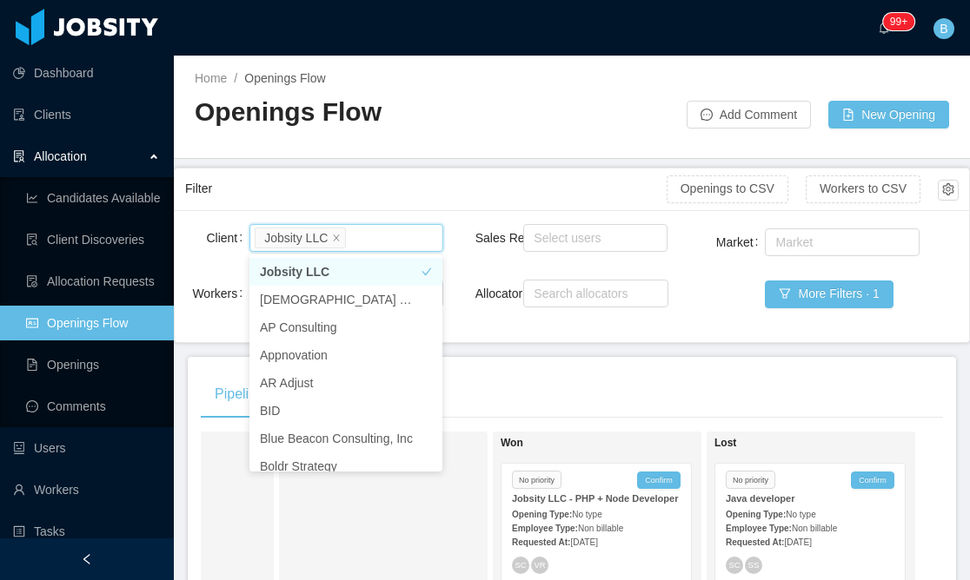
click at [377, 237] on div "Search clients Jobsity LLC" at bounding box center [343, 238] width 177 height 26
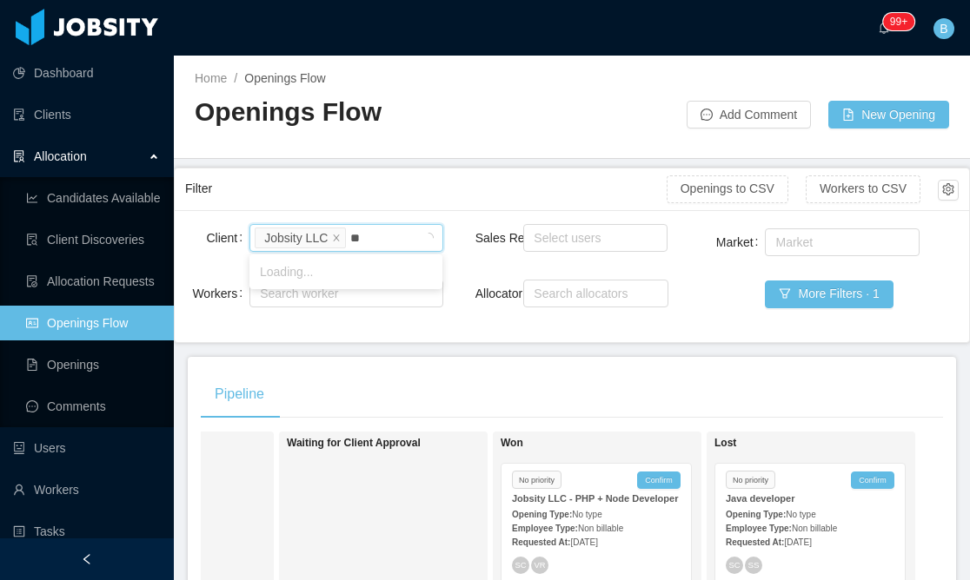
type input "***"
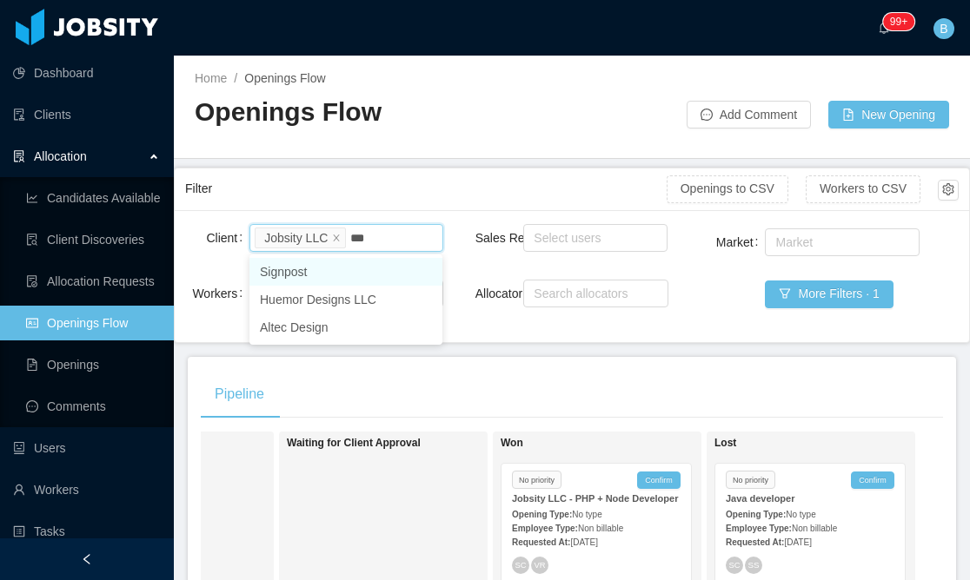
click at [332, 267] on li "Signpost" at bounding box center [345, 272] width 193 height 28
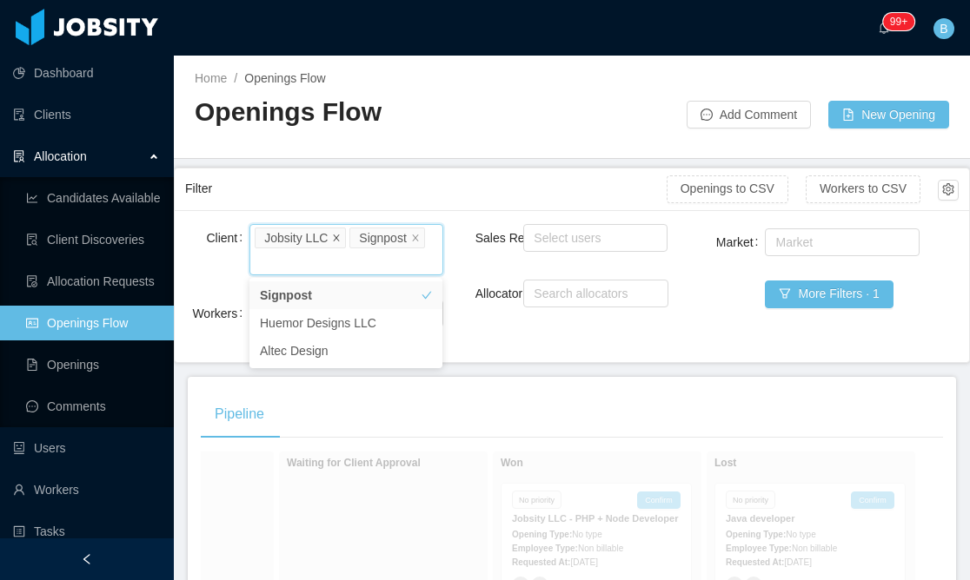
click at [341, 231] on span at bounding box center [336, 237] width 9 height 16
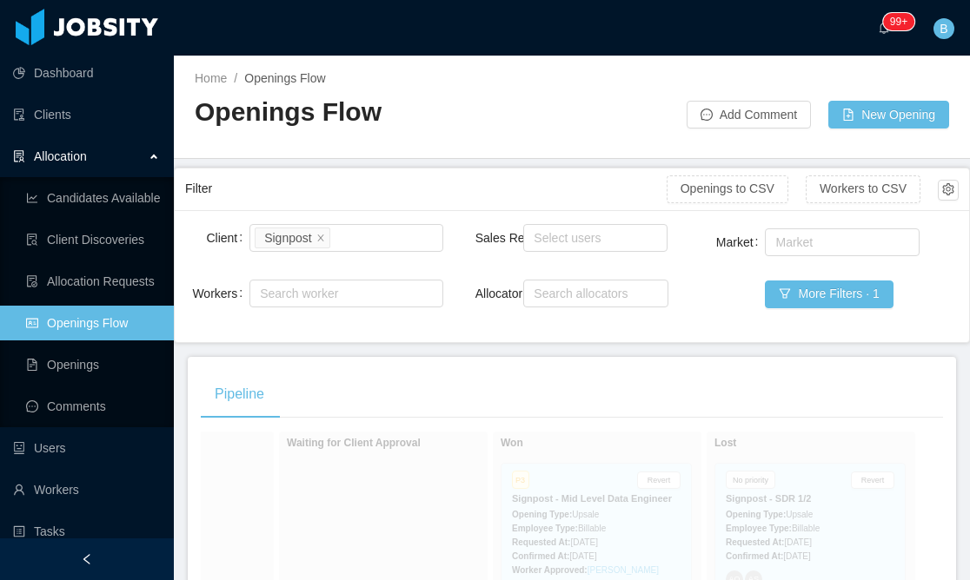
click at [384, 189] on div "Filter" at bounding box center [425, 189] width 481 height 32
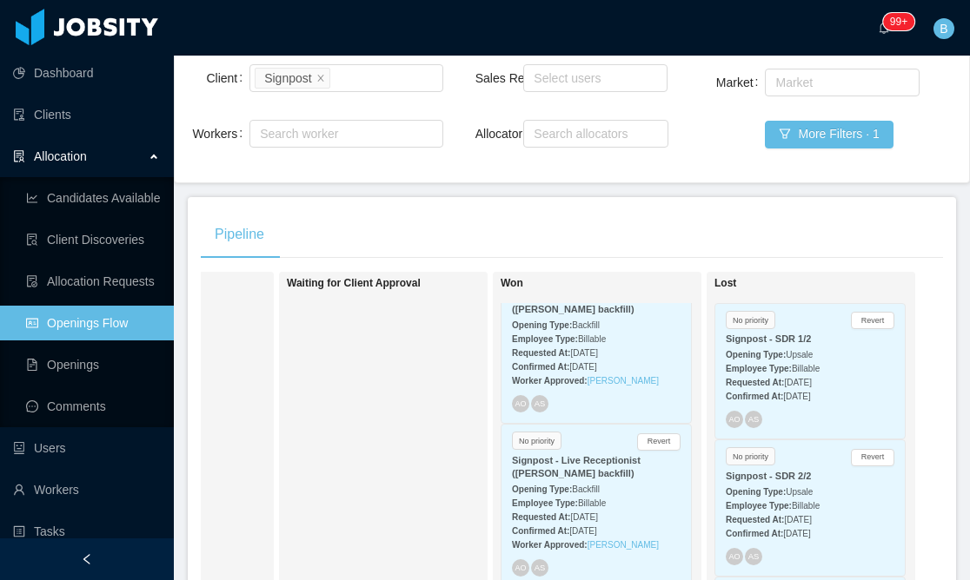
scroll to position [128, 0]
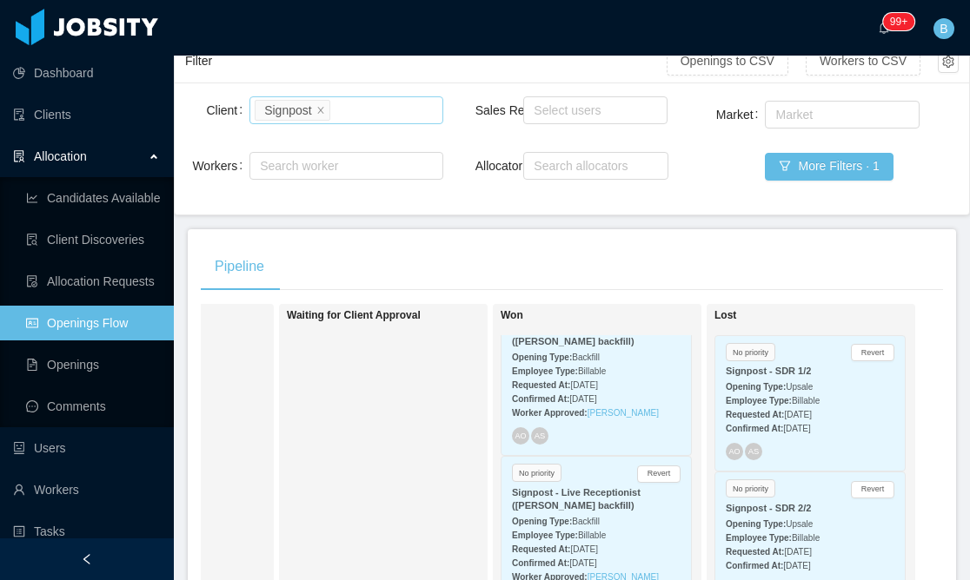
click at [381, 109] on div "Search clients Signpost" at bounding box center [343, 110] width 177 height 26
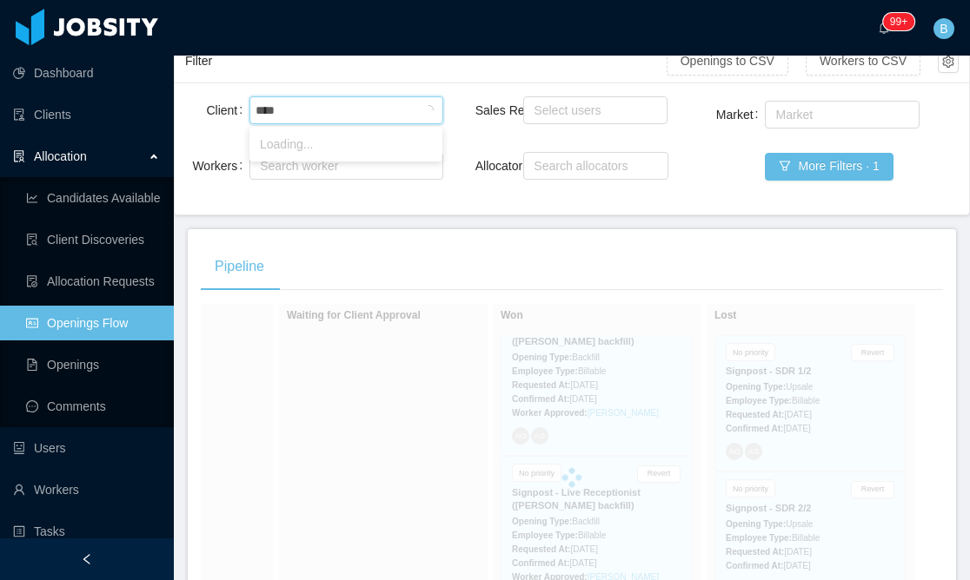
type input "*****"
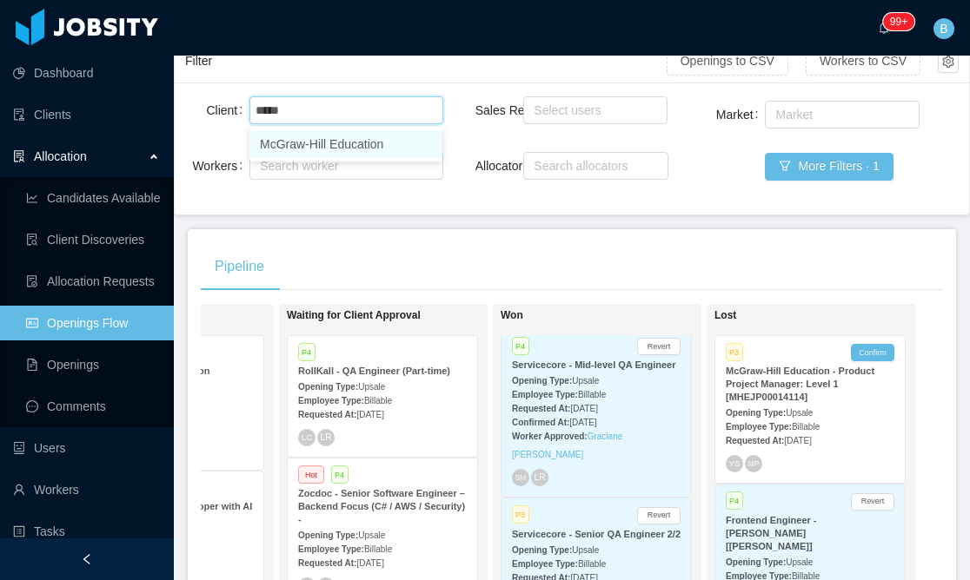
click at [346, 137] on li "McGraw-Hill Education" at bounding box center [345, 144] width 193 height 28
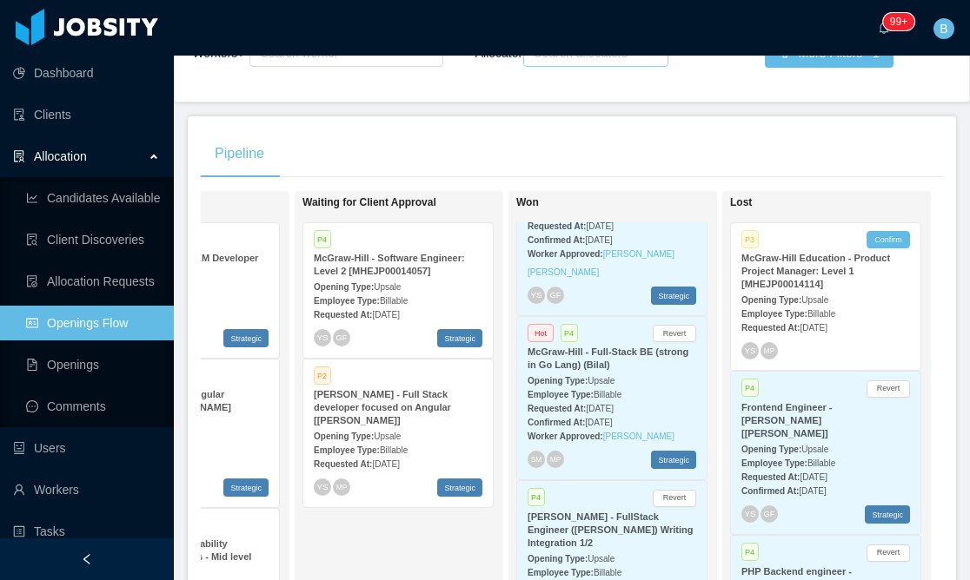
scroll to position [0, 792]
